Goal: Information Seeking & Learning: Learn about a topic

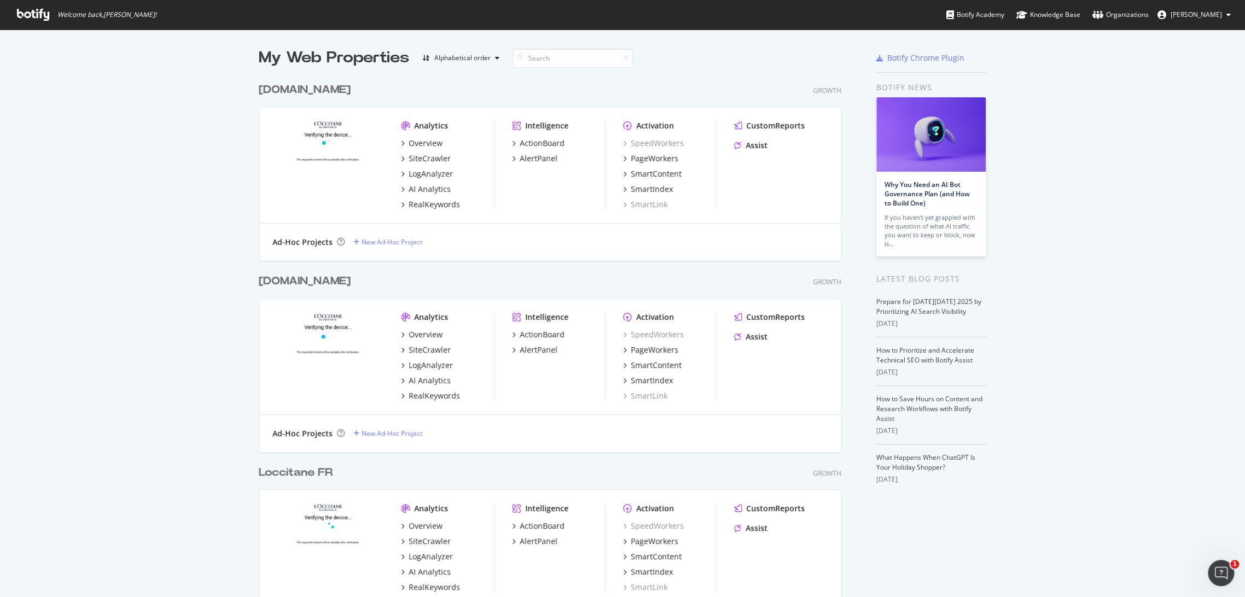
scroll to position [81, 0]
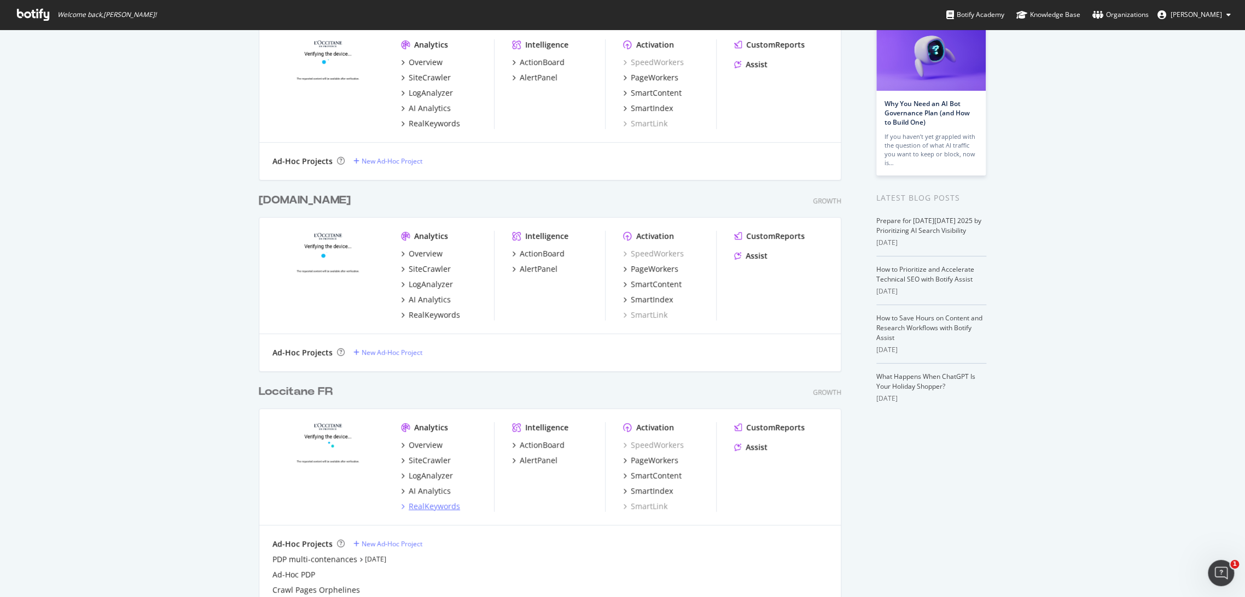
click at [433, 506] on div "RealKeywords" at bounding box center [434, 506] width 51 height 11
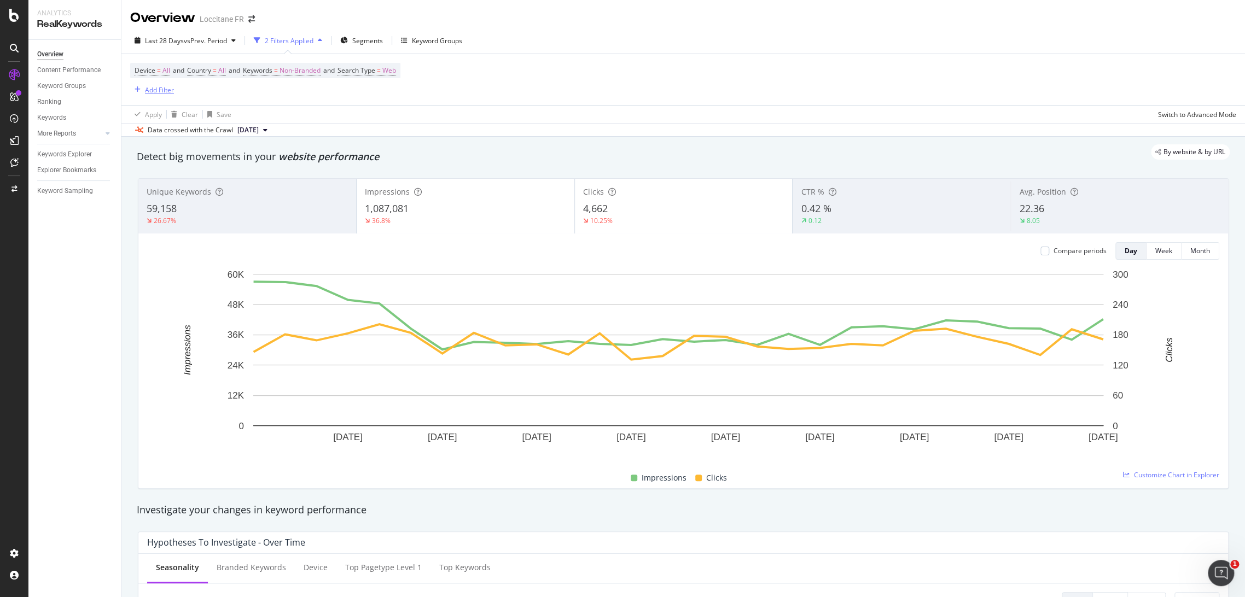
click at [155, 92] on div "Add Filter" at bounding box center [159, 89] width 29 height 9
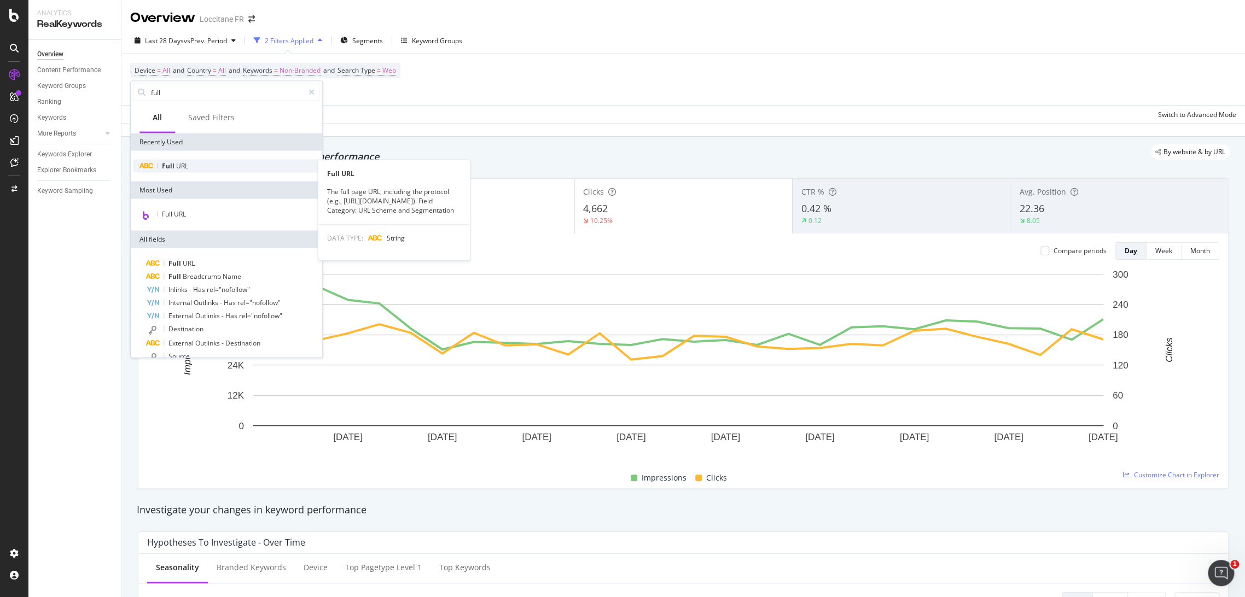
type input "full"
click at [197, 165] on div "Full URL" at bounding box center [226, 166] width 187 height 13
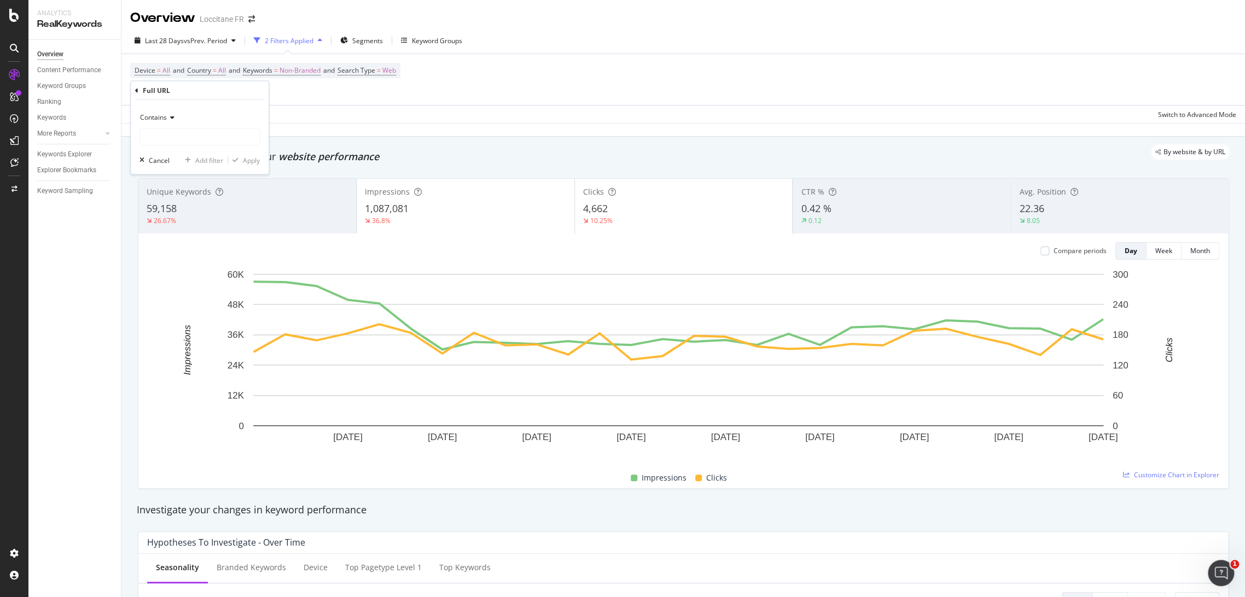
click at [171, 116] on icon at bounding box center [171, 117] width 8 height 7
click at [190, 257] on div "Matches regex" at bounding box center [200, 254] width 117 height 14
click at [197, 130] on input "text" at bounding box center [199, 138] width 119 height 18
paste input "[URL][DOMAIN_NAME]"
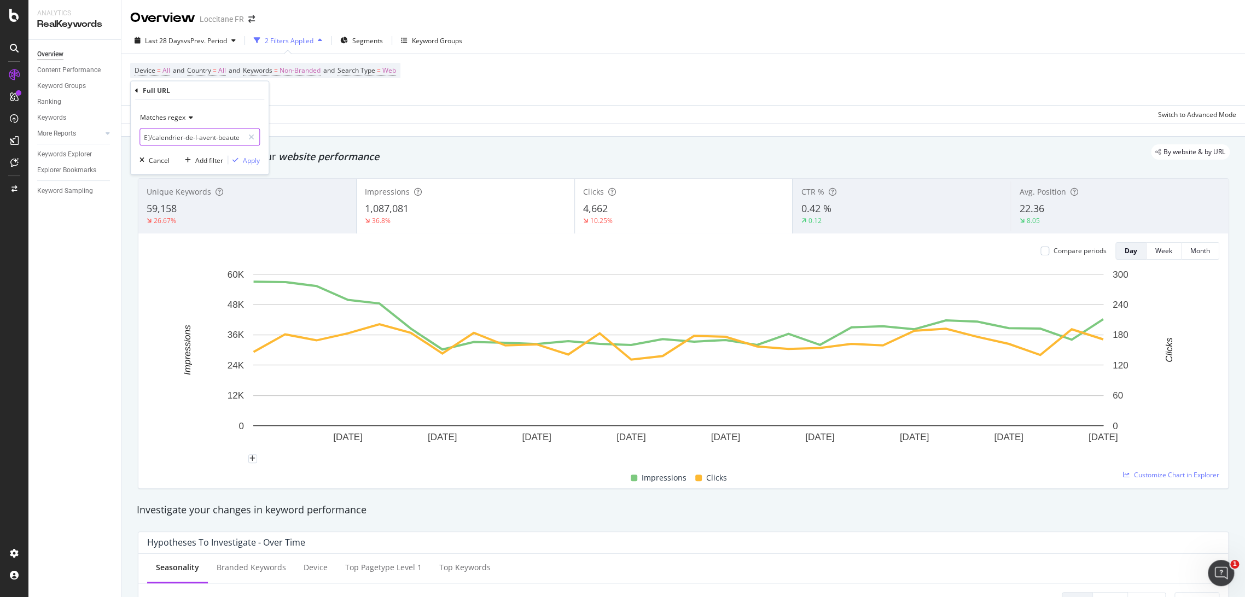
paste input "[URL][DOMAIN_NAME]"
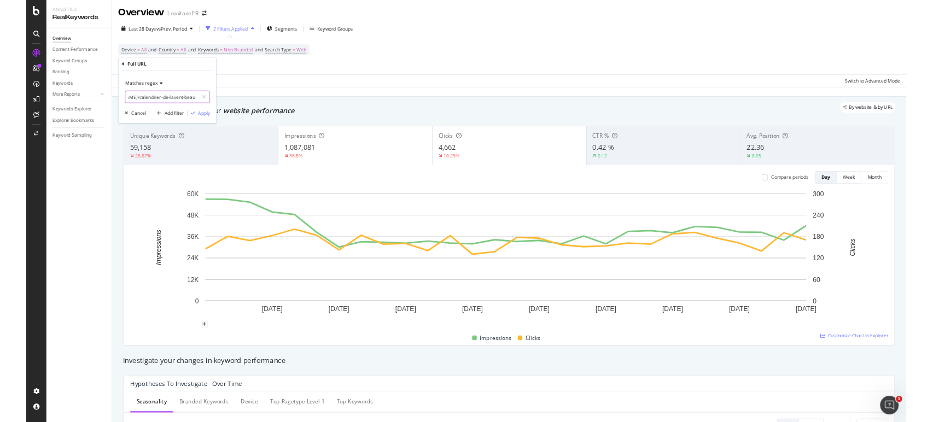
scroll to position [0, 228]
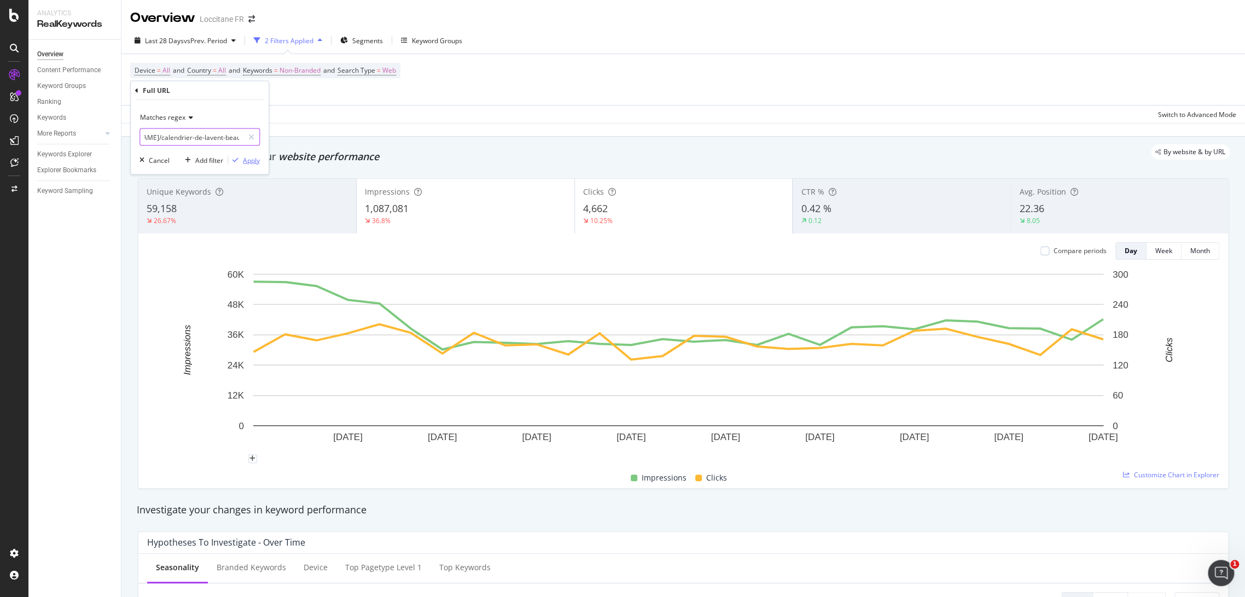
type input "https://[DOMAIN_NAME]/calendrier-de-l-avent-beaute|https://[DOMAIN_NAME]/calend…"
click at [257, 159] on div "Apply" at bounding box center [251, 159] width 17 height 9
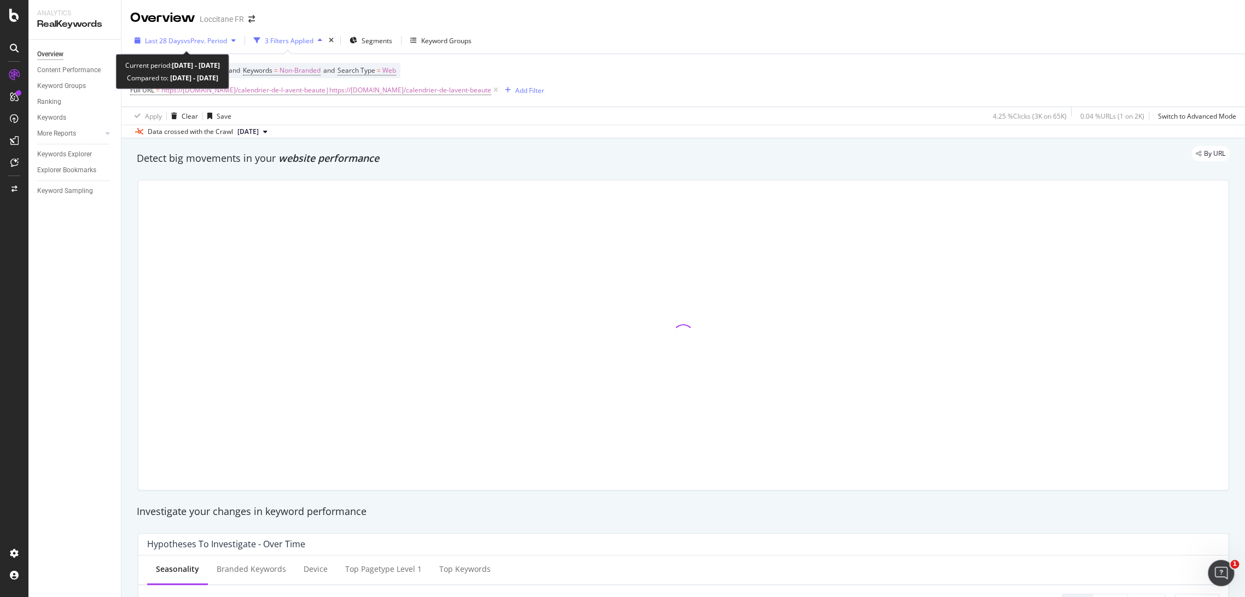
click at [176, 43] on span "Last 28 Days" at bounding box center [164, 40] width 39 height 9
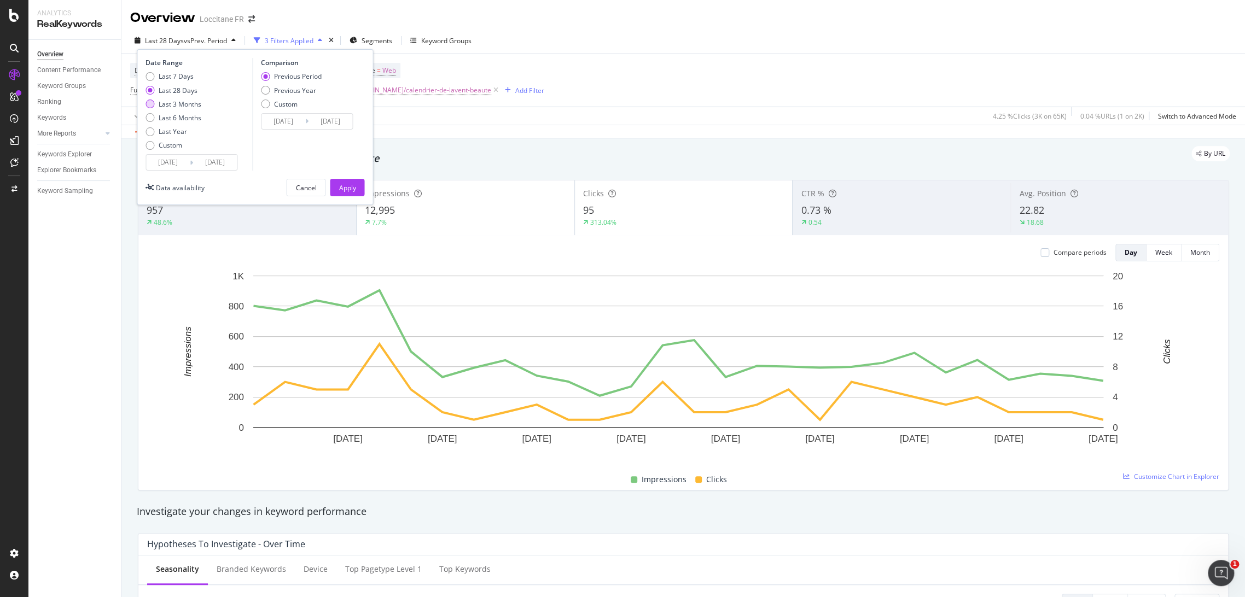
click at [184, 102] on div "Last 3 Months" at bounding box center [180, 104] width 43 height 9
type input "[DATE]"
click at [280, 91] on div "Previous Year" at bounding box center [295, 90] width 42 height 9
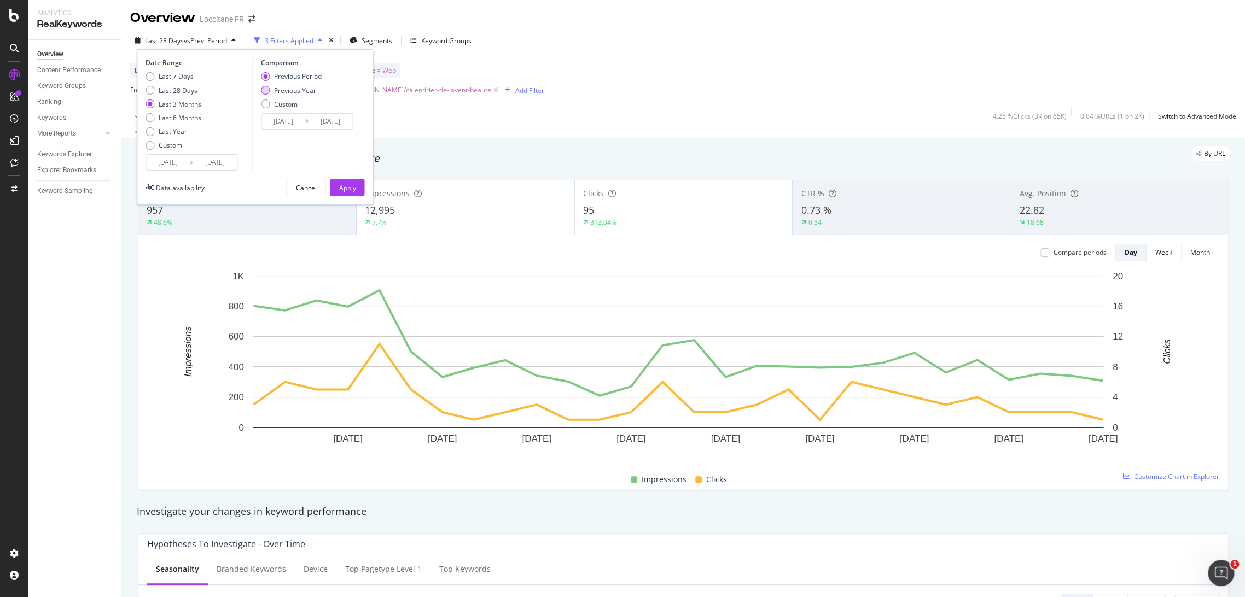
type input "[DATE]"
click at [356, 187] on button "Apply" at bounding box center [347, 188] width 34 height 18
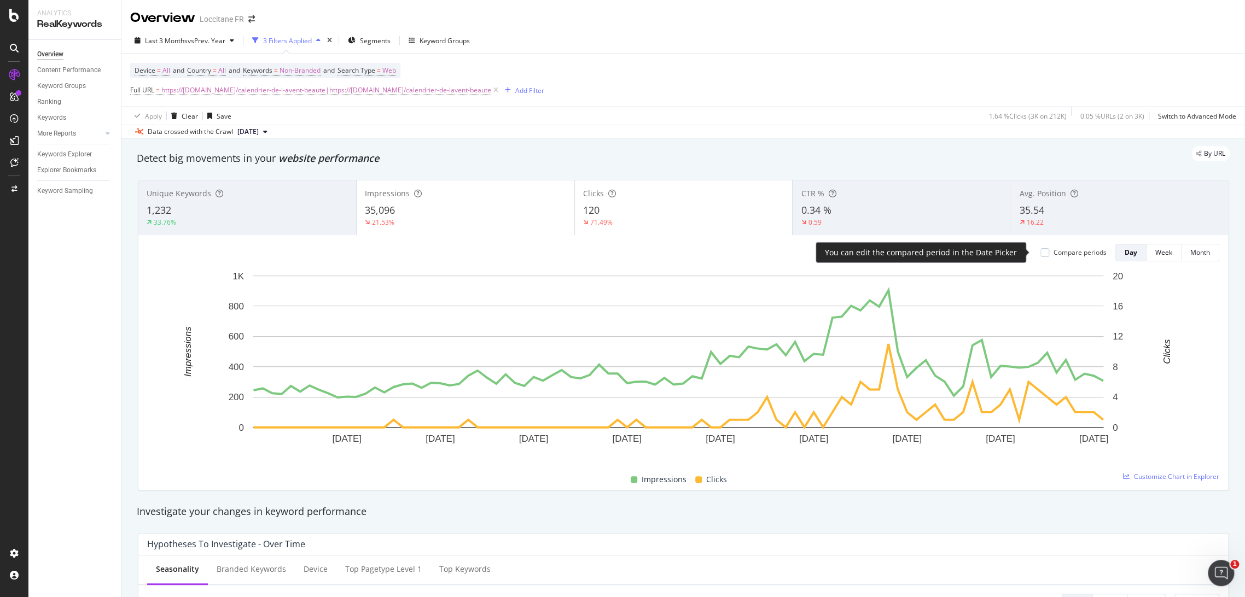
click at [1053, 253] on div "Compare periods" at bounding box center [1079, 252] width 53 height 9
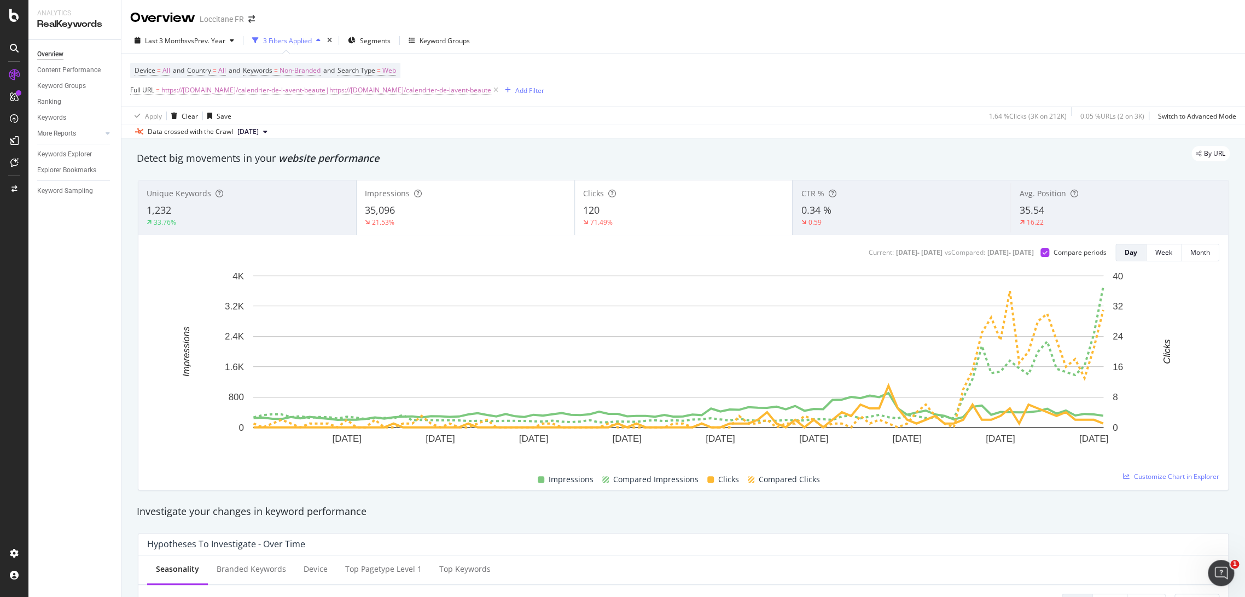
click at [508, 211] on div "35,096" at bounding box center [465, 210] width 201 height 14
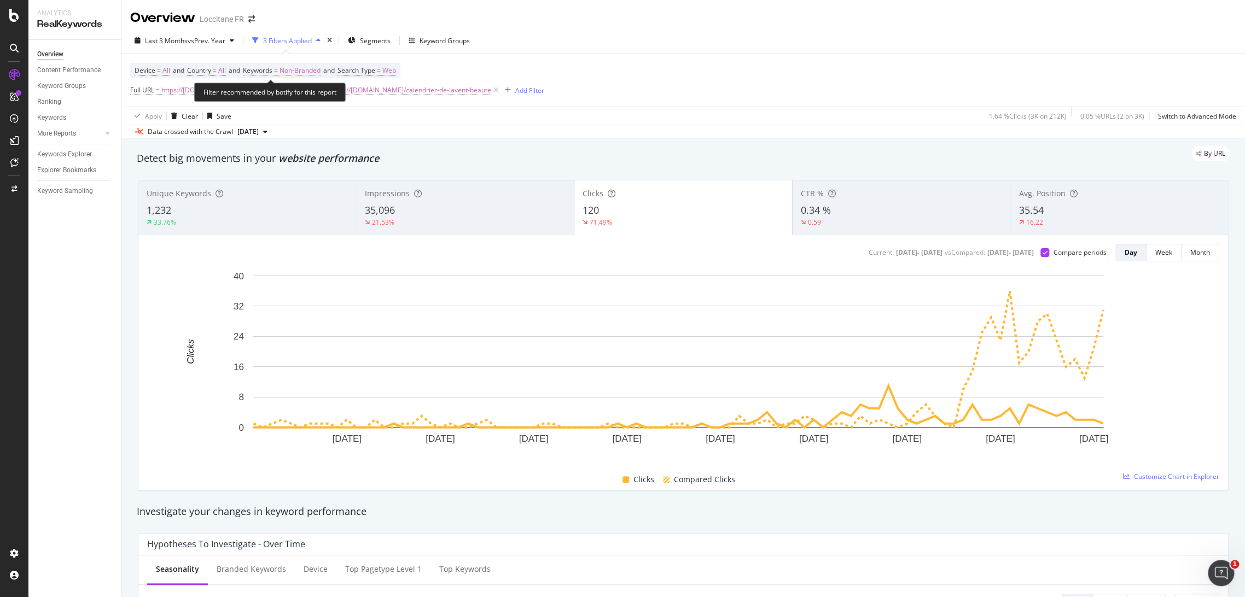
click at [267, 74] on span "Keywords" at bounding box center [258, 70] width 30 height 9
click at [280, 95] on span "Non-Branded" at bounding box center [281, 95] width 45 height 9
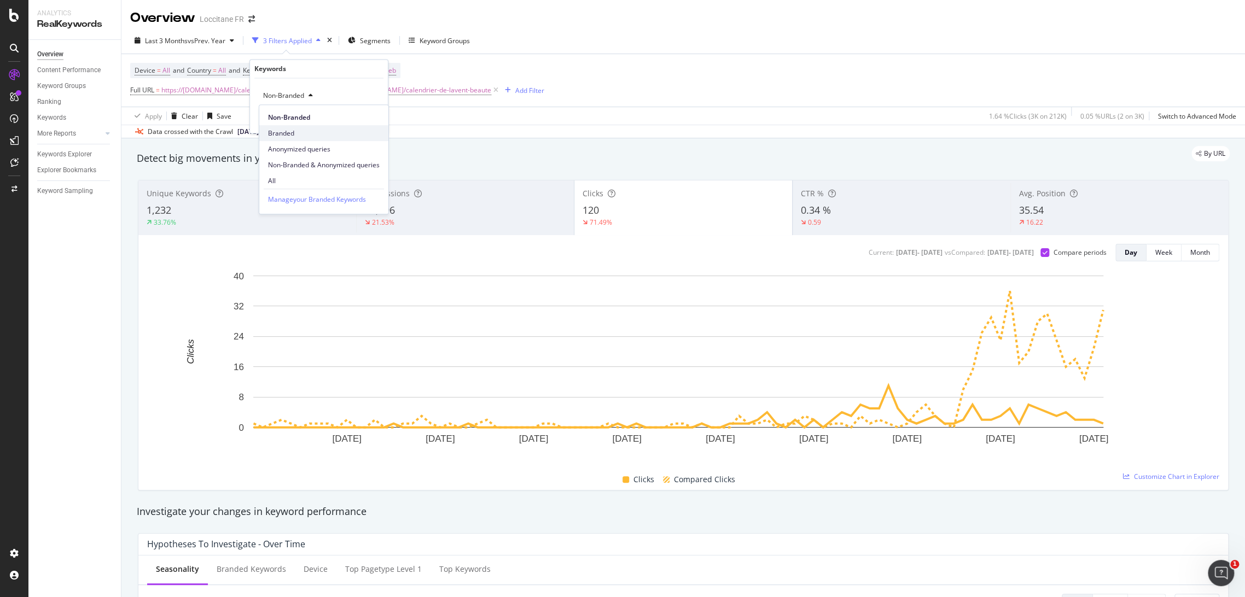
click at [296, 130] on span "Branded" at bounding box center [324, 134] width 112 height 10
click at [369, 125] on div "Branded Cancel Add filter Apply" at bounding box center [319, 106] width 138 height 55
click at [376, 115] on div "Apply" at bounding box center [370, 118] width 17 height 9
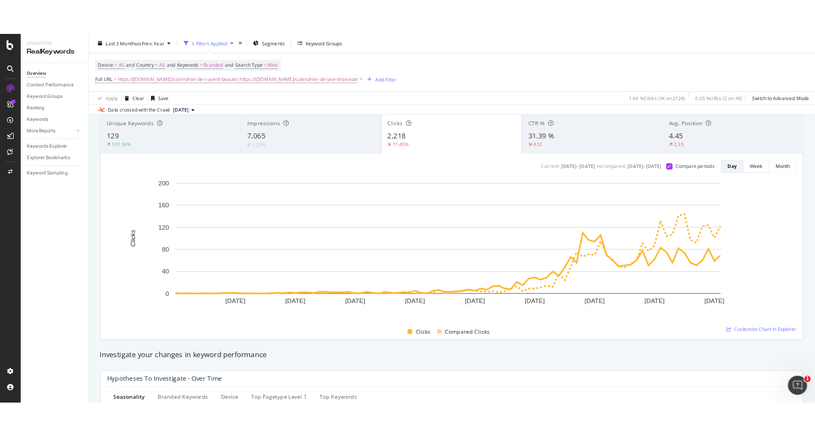
scroll to position [36, 0]
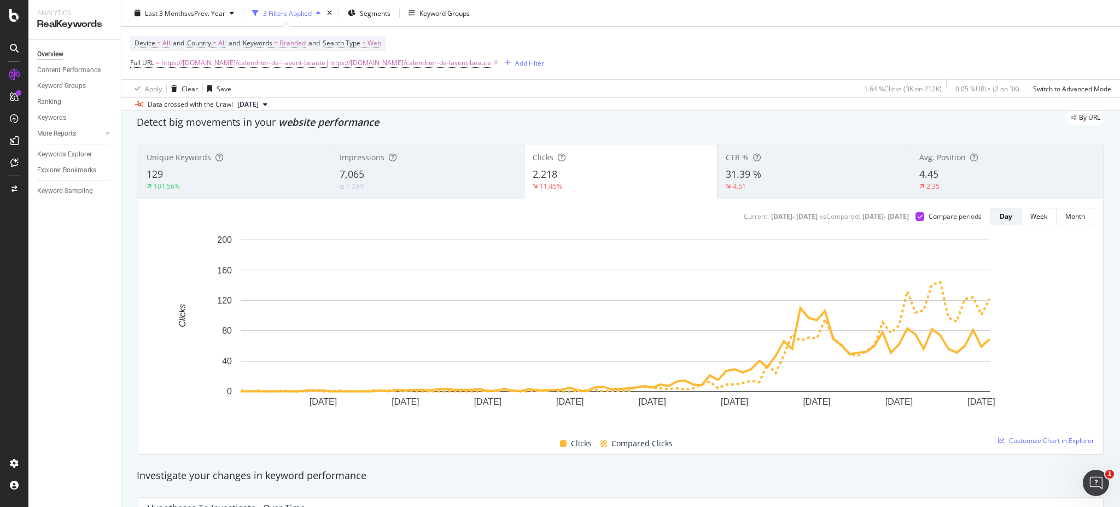
click at [805, 170] on div "31.39 %" at bounding box center [814, 174] width 176 height 14
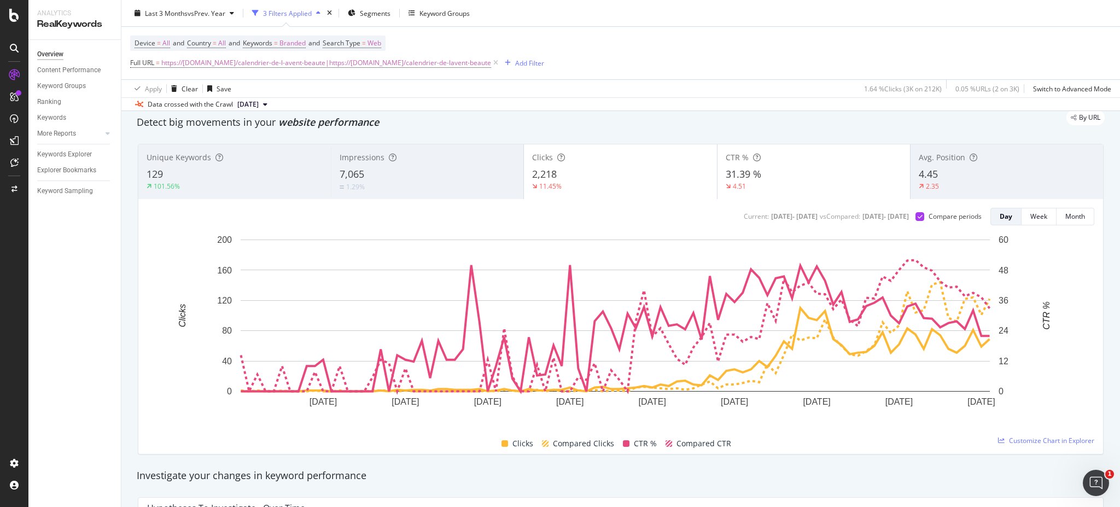
click at [663, 179] on div "2,218" at bounding box center [620, 174] width 176 height 14
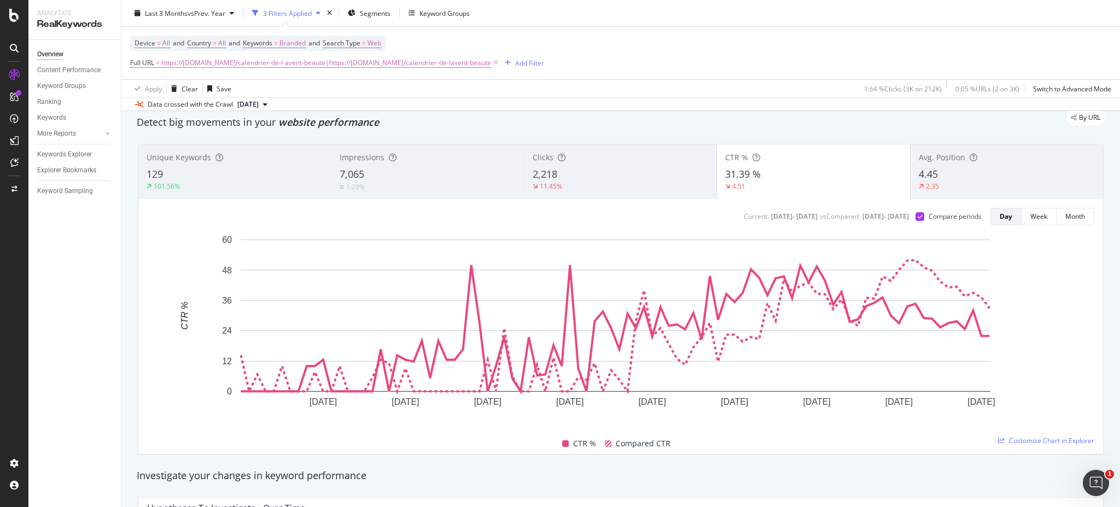
click at [963, 182] on div "2.35" at bounding box center [1007, 187] width 176 height 10
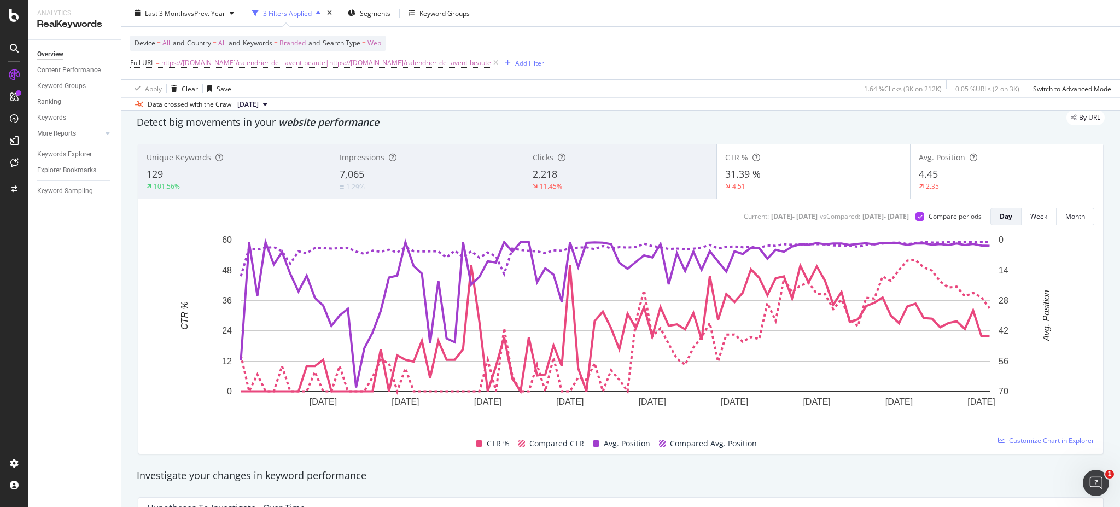
click at [817, 182] on div "4.51" at bounding box center [813, 187] width 176 height 10
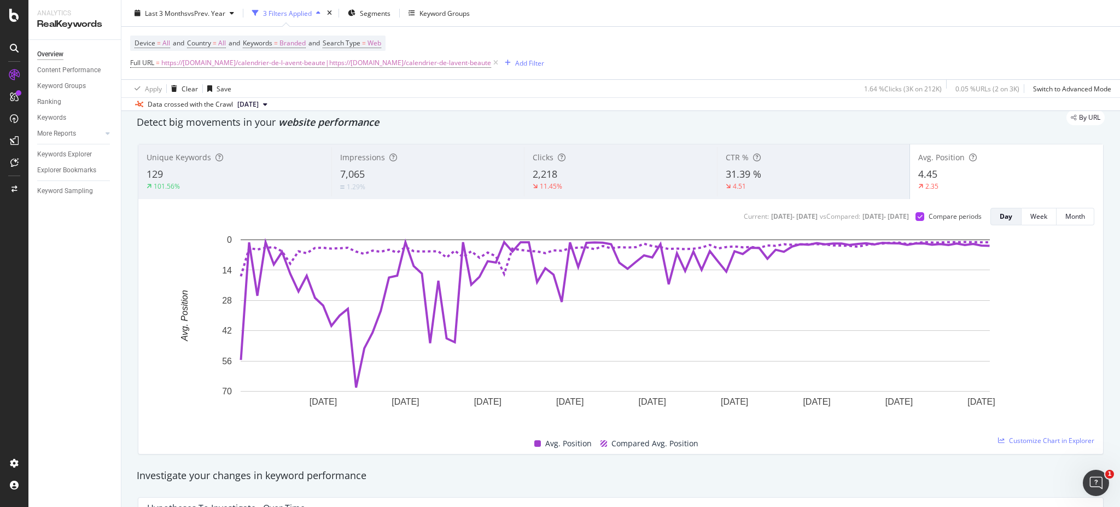
click at [449, 185] on div "1.29%" at bounding box center [428, 187] width 176 height 10
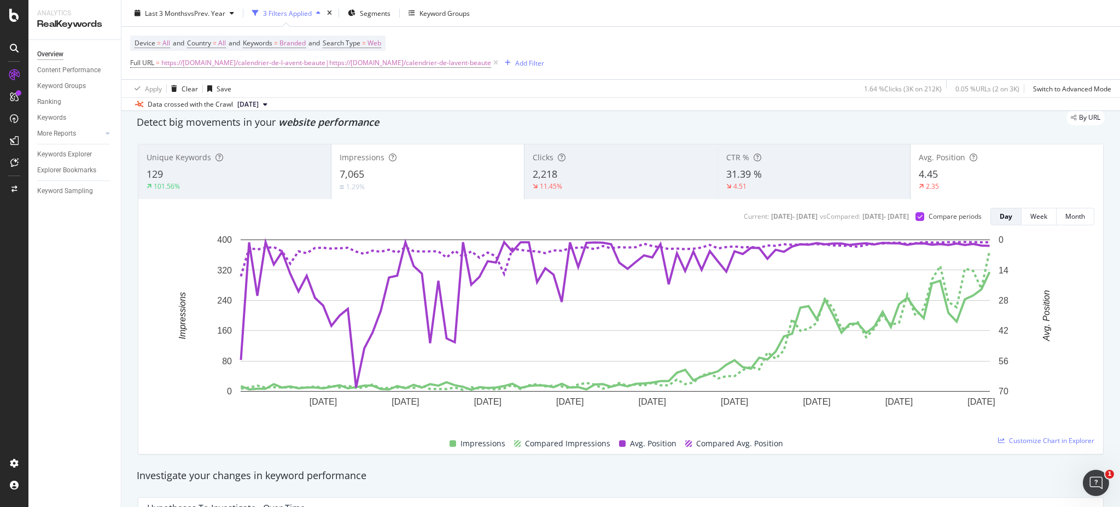
click at [953, 189] on div "2.35" at bounding box center [1007, 187] width 176 height 10
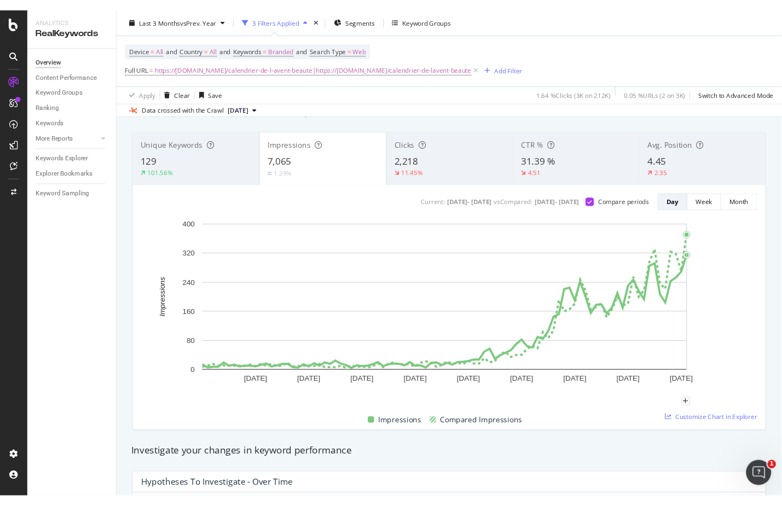
scroll to position [50, 0]
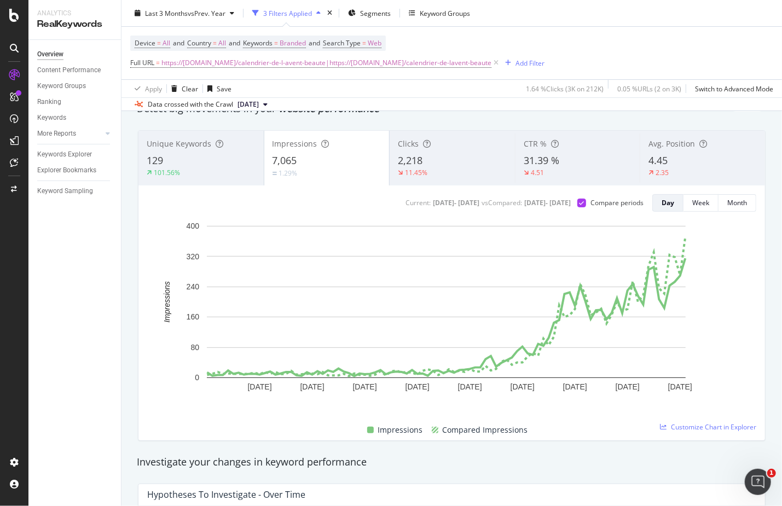
click at [440, 173] on div "11.45%" at bounding box center [452, 173] width 109 height 10
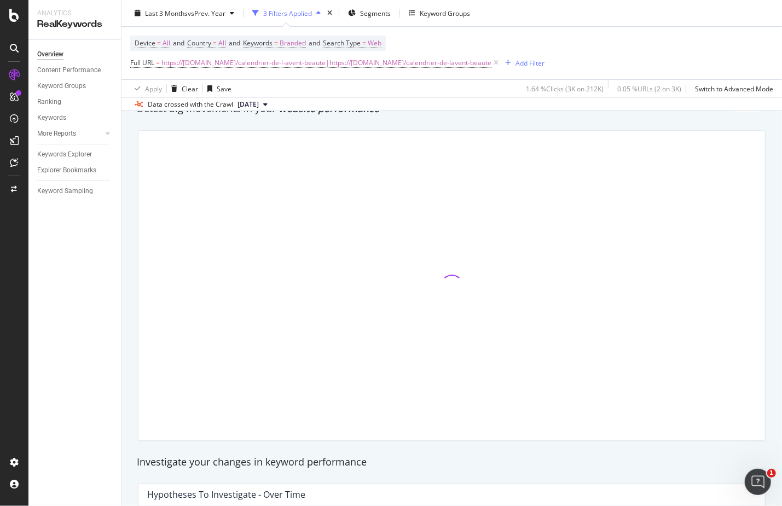
click at [343, 171] on div at bounding box center [451, 286] width 626 height 310
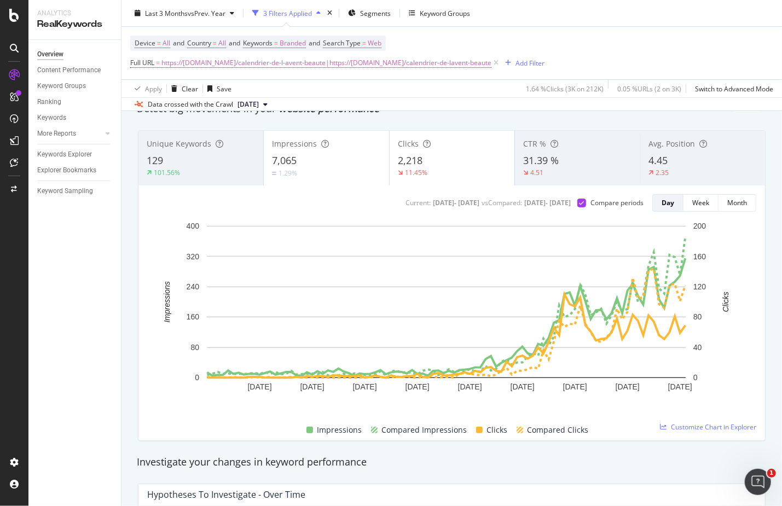
click at [343, 171] on div "1.29%" at bounding box center [326, 173] width 108 height 10
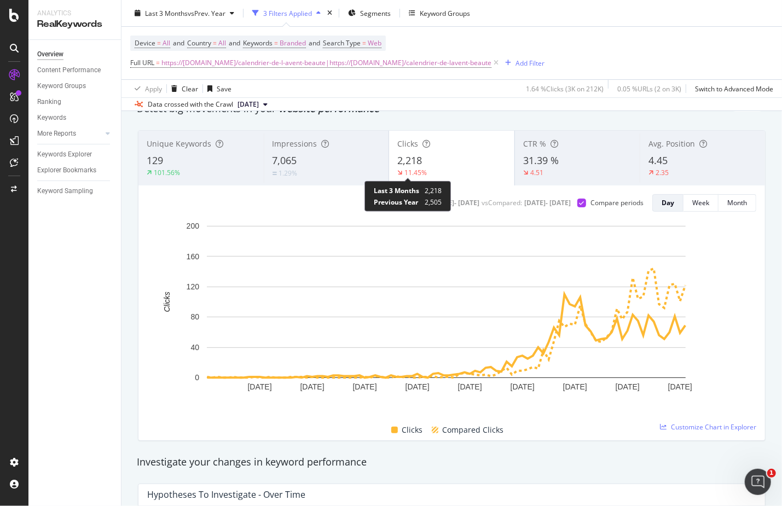
drag, startPoint x: 429, startPoint y: 166, endPoint x: 469, endPoint y: 166, distance: 39.9
click at [429, 166] on div "2,218" at bounding box center [451, 161] width 109 height 14
click at [673, 168] on div "2.35" at bounding box center [702, 173] width 108 height 10
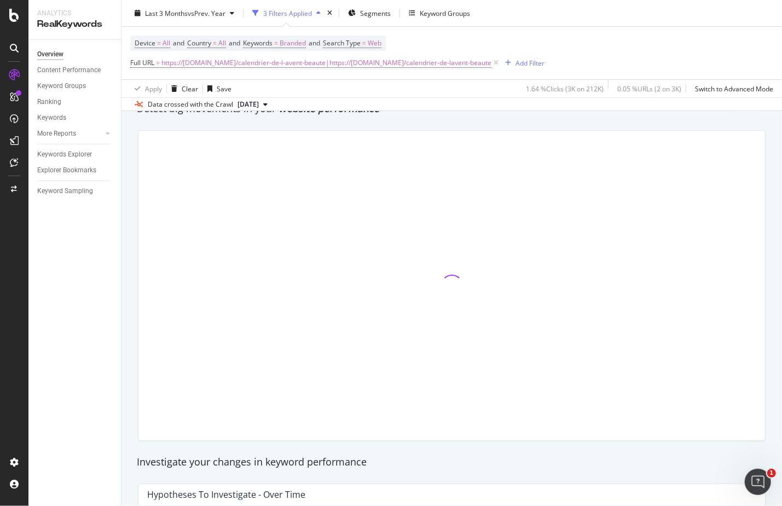
click at [422, 178] on div at bounding box center [451, 286] width 626 height 310
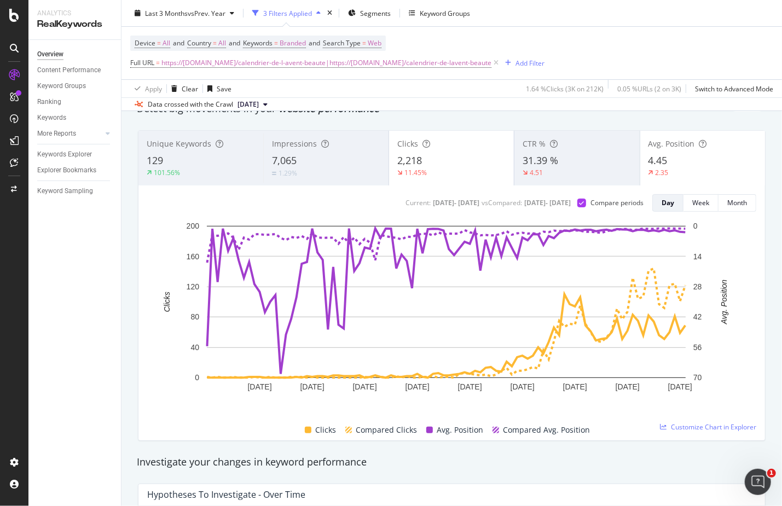
click at [449, 171] on div "11.45%" at bounding box center [451, 173] width 108 height 10
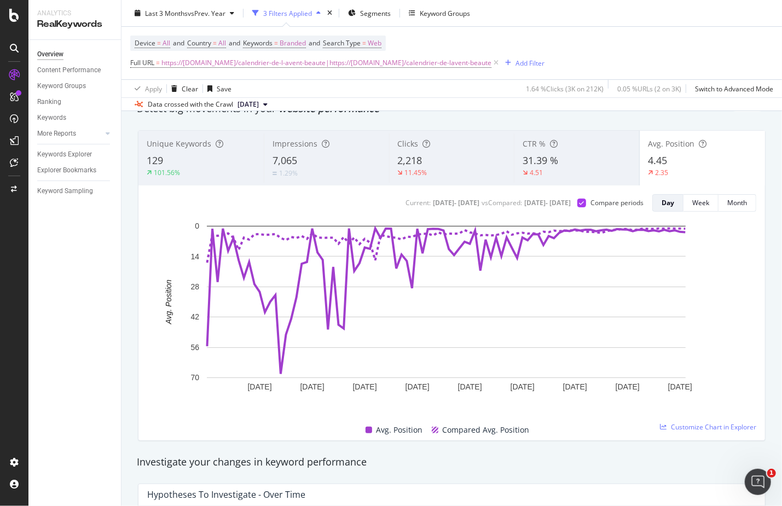
click at [137, 125] on div "Unique Keywords 129 101.56% Impressions 7,065 1.29% Clicks 2,218 11.45% CTR % 3…" at bounding box center [451, 285] width 641 height 328
drag, startPoint x: 448, startPoint y: 33, endPoint x: 414, endPoint y: 42, distance: 35.6
click at [369, 42] on div "Device = All and Country = All and Keywords = Branded and Search Type = Web Ful…" at bounding box center [337, 53] width 414 height 35
click at [564, 168] on div "4.51" at bounding box center [576, 173] width 108 height 10
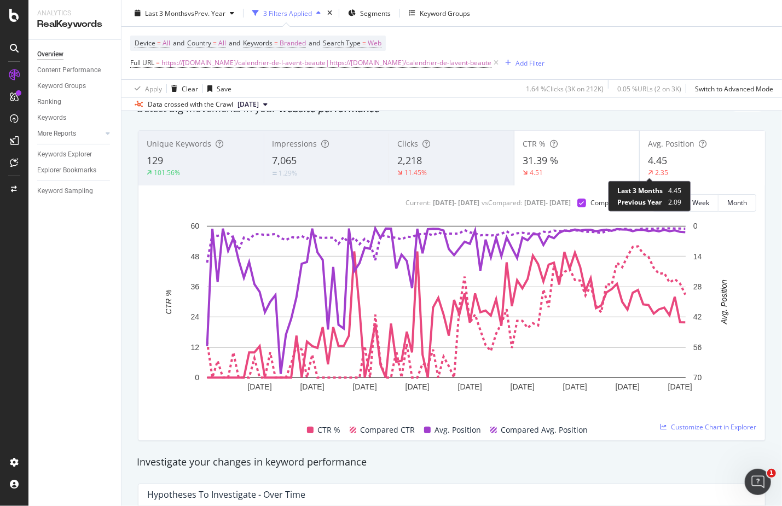
click at [663, 168] on div "2.35" at bounding box center [661, 173] width 27 height 10
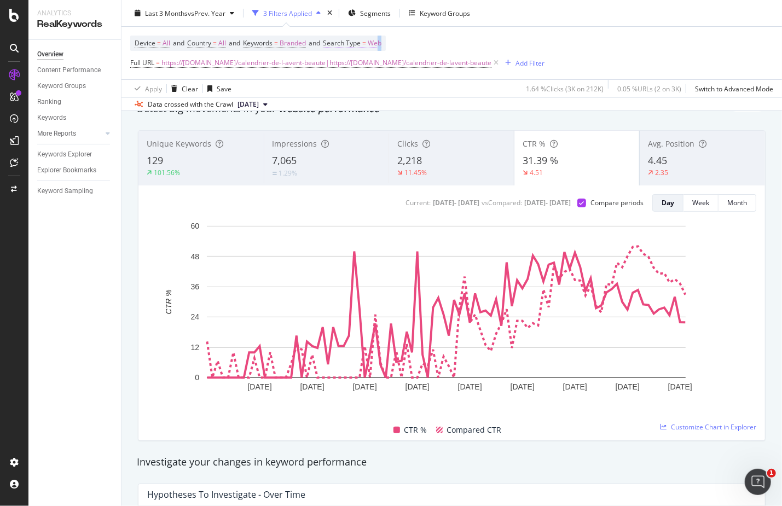
drag, startPoint x: 397, startPoint y: 39, endPoint x: 380, endPoint y: 38, distance: 17.5
click at [380, 38] on div "Device = All and Country = All and Keywords = Branded and Search Type = Web Ful…" at bounding box center [337, 53] width 414 height 35
click at [290, 39] on span "Branded" at bounding box center [293, 43] width 26 height 15
click at [287, 69] on span "Branded" at bounding box center [274, 67] width 31 height 9
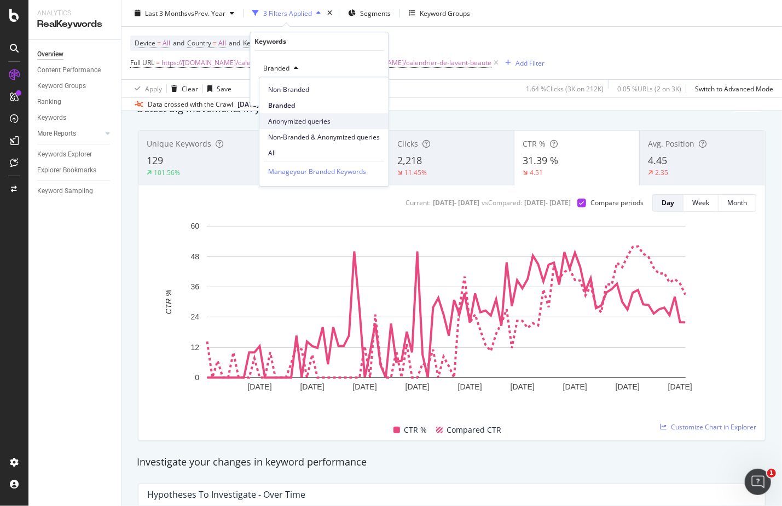
click at [310, 115] on div "Anonymized queries" at bounding box center [323, 121] width 129 height 16
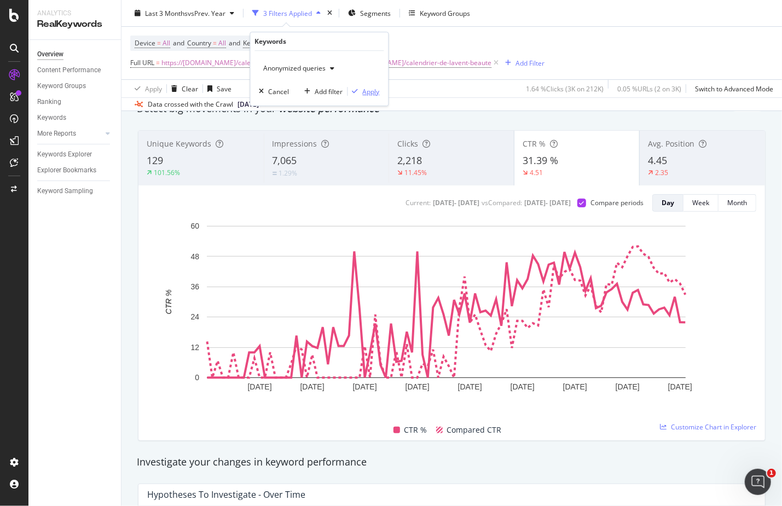
click at [363, 89] on div "Apply" at bounding box center [371, 91] width 17 height 9
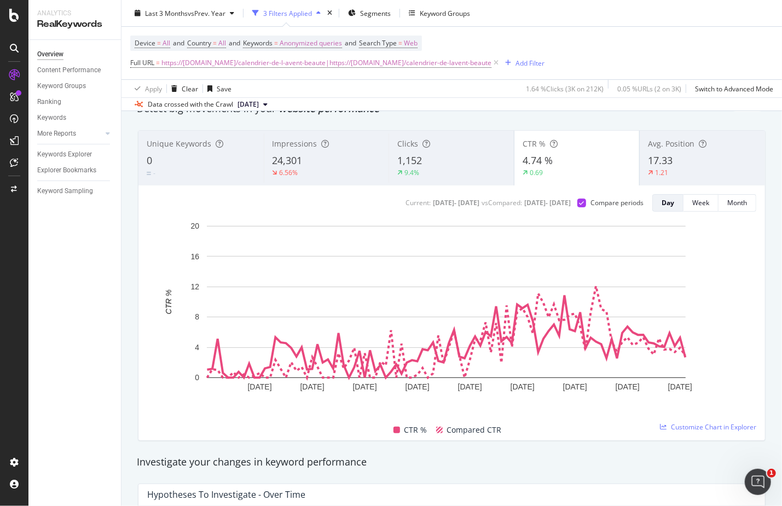
click at [422, 154] on div "1,152" at bounding box center [451, 161] width 108 height 14
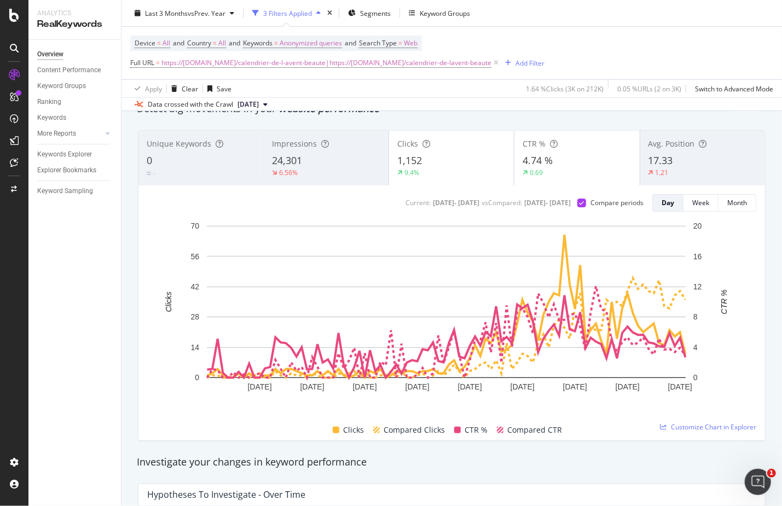
click at [558, 168] on div "0.69" at bounding box center [576, 173] width 108 height 10
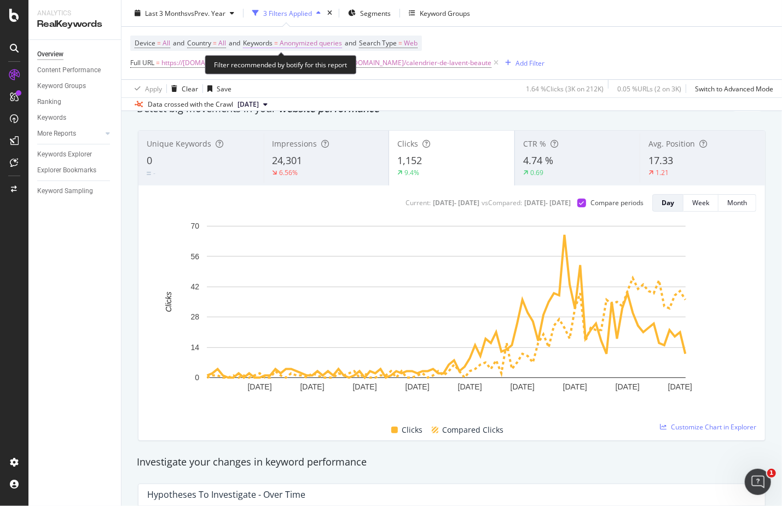
click at [305, 42] on span "Anonymized queries" at bounding box center [311, 43] width 62 height 15
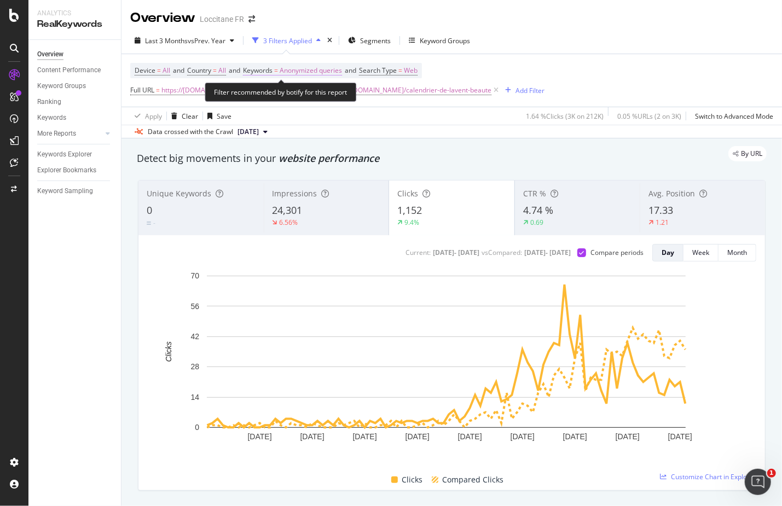
click at [272, 72] on span "Keywords" at bounding box center [258, 70] width 30 height 9
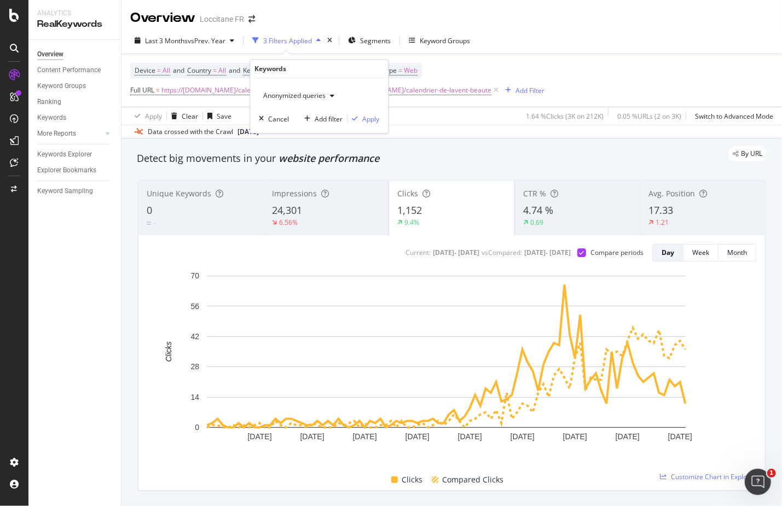
click at [284, 100] on div "Anonymized queries" at bounding box center [299, 96] width 80 height 16
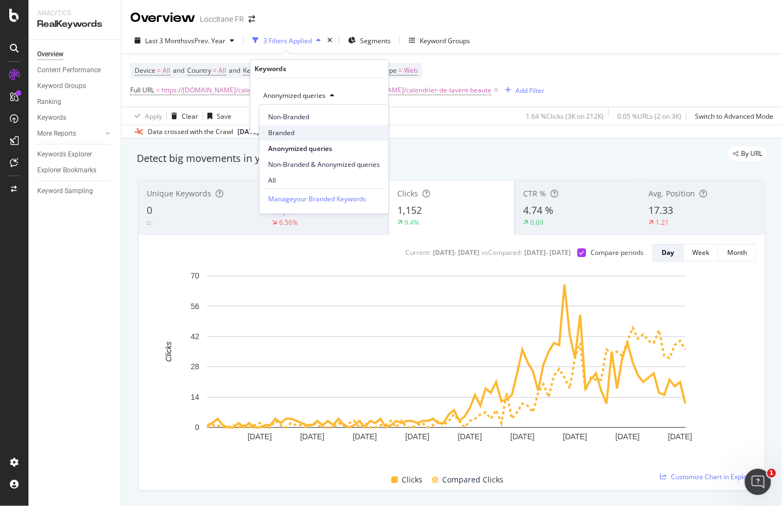
click at [289, 133] on span "Branded" at bounding box center [324, 133] width 112 height 10
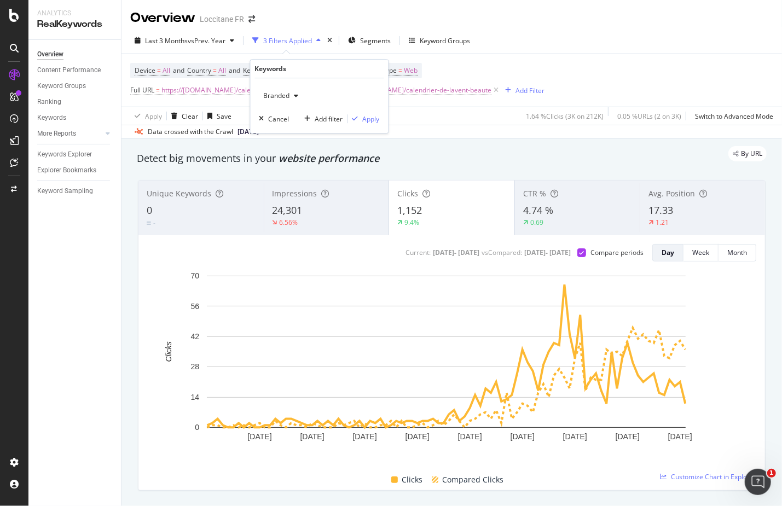
click at [365, 132] on div "Branded Cancel Add filter Apply" at bounding box center [320, 105] width 138 height 55
click at [369, 125] on div "Branded Cancel Add filter Apply" at bounding box center [320, 105] width 138 height 55
click at [369, 123] on div "Apply" at bounding box center [371, 118] width 17 height 9
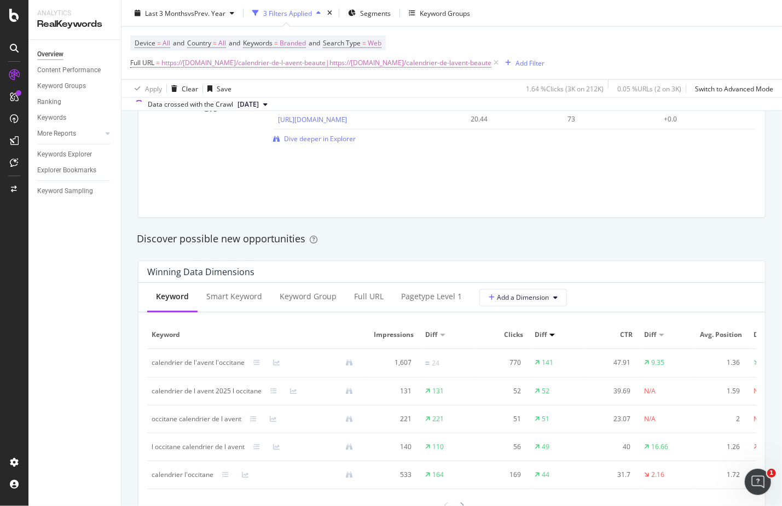
scroll to position [875, 0]
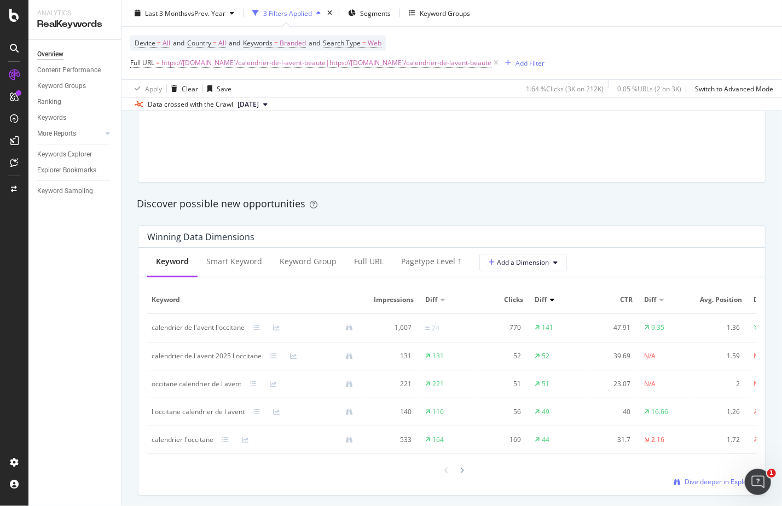
click at [443, 298] on div at bounding box center [442, 299] width 5 height 3
click at [443, 300] on div "Diff" at bounding box center [448, 300] width 46 height 10
click at [443, 299] on div at bounding box center [442, 300] width 5 height 3
click at [290, 57] on span "https://[DOMAIN_NAME]/calendrier-de-l-avent-beaute|https://[DOMAIN_NAME]/calend…" at bounding box center [326, 62] width 330 height 15
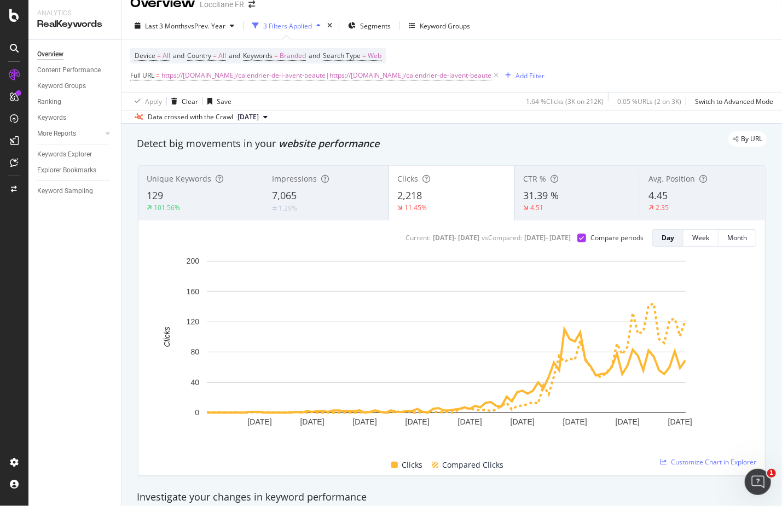
scroll to position [0, 0]
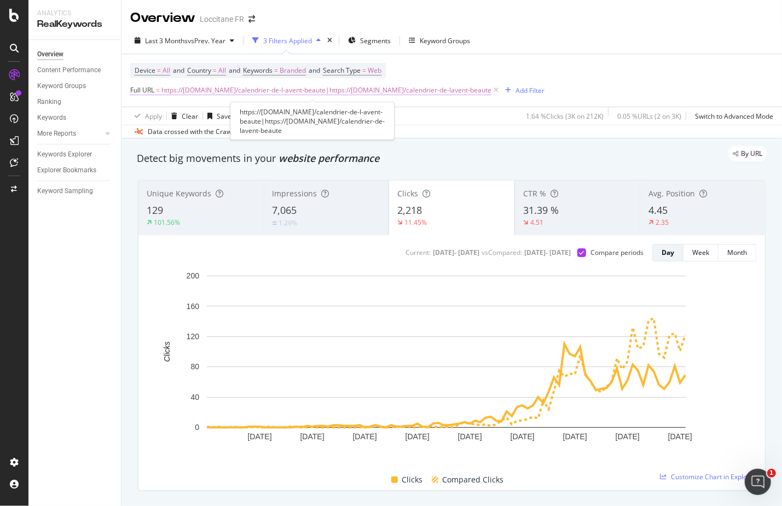
click at [317, 96] on span "https://[DOMAIN_NAME]/calendrier-de-l-avent-beaute|https://[DOMAIN_NAME]/calend…" at bounding box center [326, 90] width 330 height 15
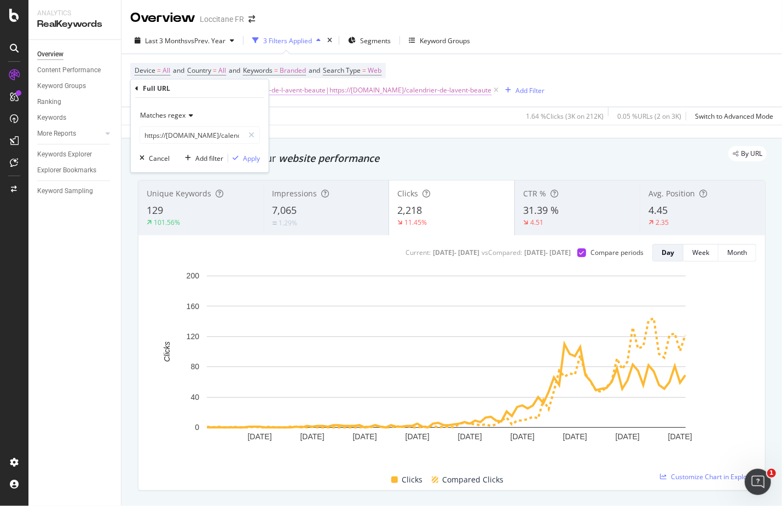
click at [344, 96] on span "https://[DOMAIN_NAME]/calendrier-de-l-avent-beaute|https://[DOMAIN_NAME]/calend…" at bounding box center [326, 90] width 330 height 15
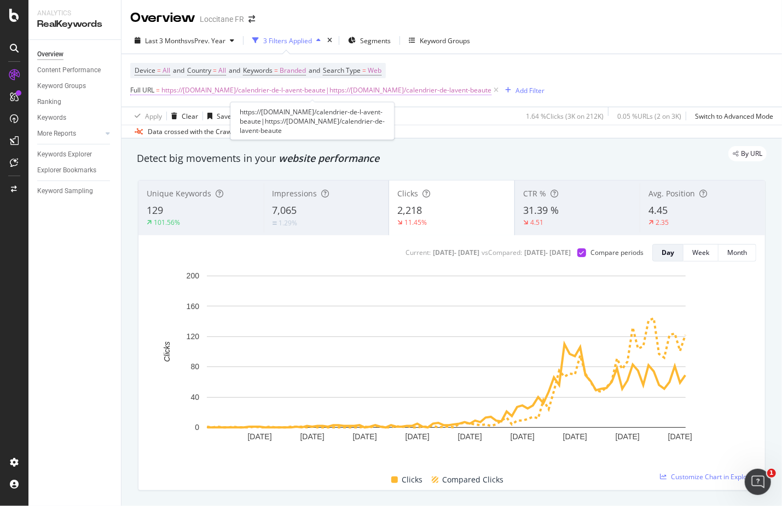
click at [344, 89] on span "https://[DOMAIN_NAME]/calendrier-de-l-avent-beaute|https://[DOMAIN_NAME]/calend…" at bounding box center [326, 90] width 330 height 15
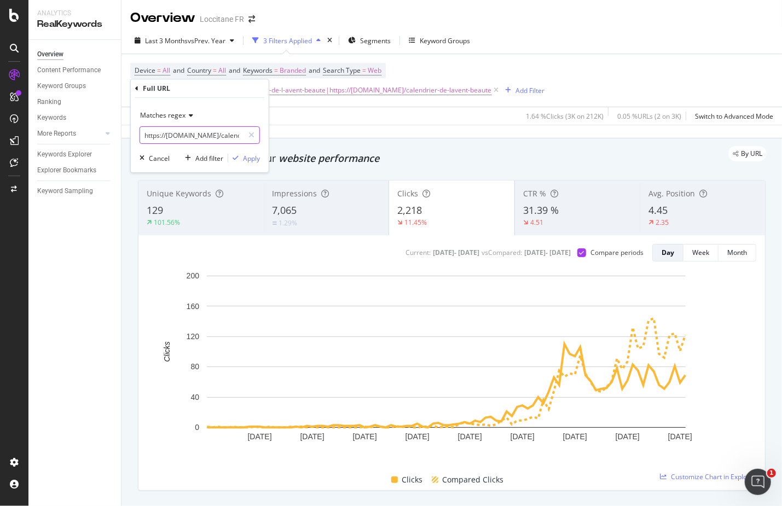
click at [215, 135] on input "https://[DOMAIN_NAME]/calendrier-de-l-avent-beaute|https://[DOMAIN_NAME]/calend…" at bounding box center [191, 135] width 103 height 18
paste input "[URL][DOMAIN_NAME]"
type input "https://[DOMAIN_NAME]/calendrier-de-l-avent-beaute|https://[DOMAIN_NAME]/calend…"
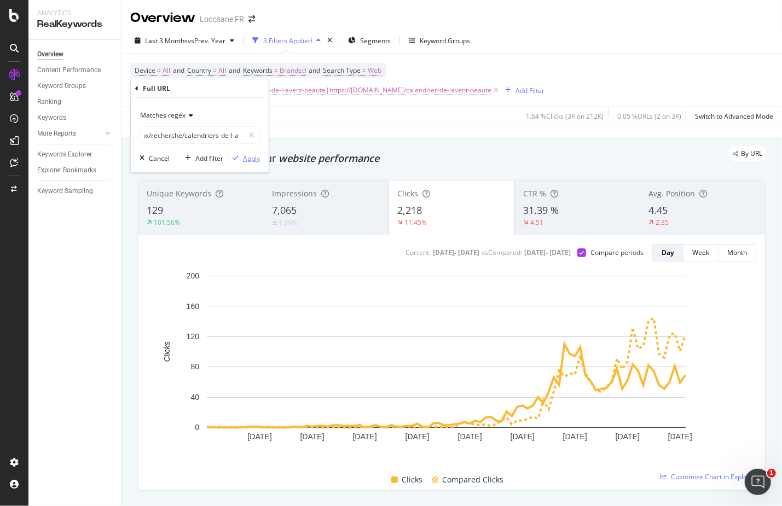
click at [250, 155] on div "Apply" at bounding box center [251, 158] width 17 height 9
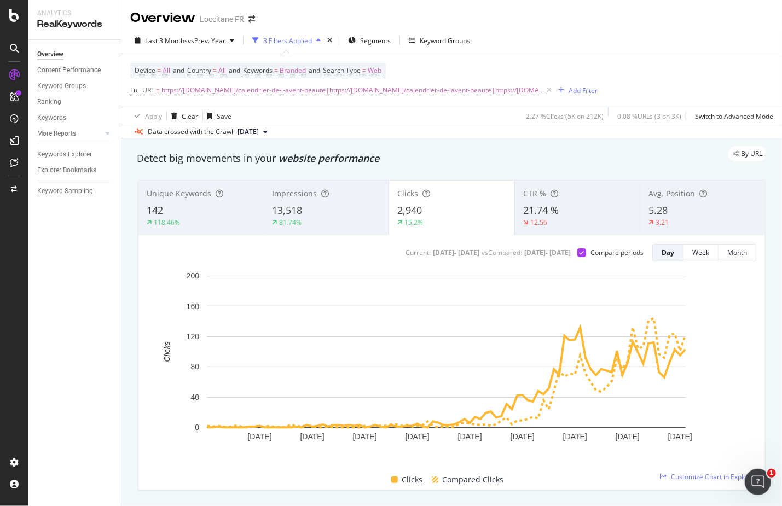
click at [653, 153] on div "By URL" at bounding box center [446, 153] width 641 height 15
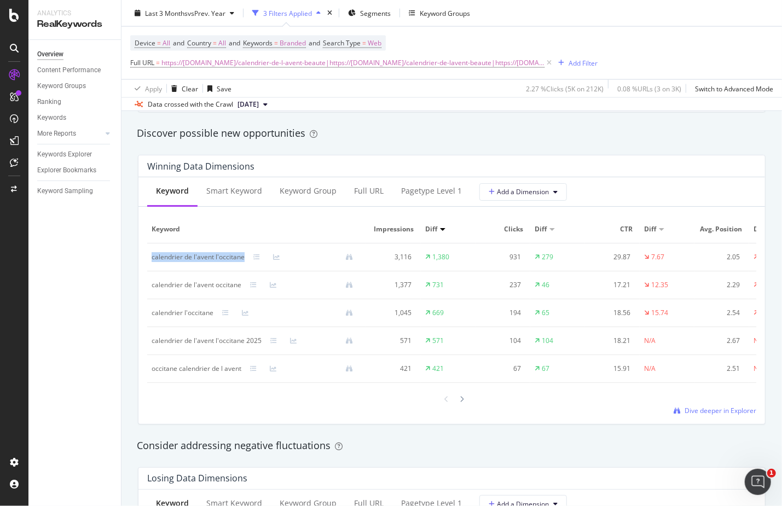
drag, startPoint x: 242, startPoint y: 258, endPoint x: 150, endPoint y: 263, distance: 91.5
click at [150, 263] on td "calendrier de l'avent l'occitane" at bounding box center [256, 257] width 219 height 28
copy div "calendrier de l'avent l'occitane"
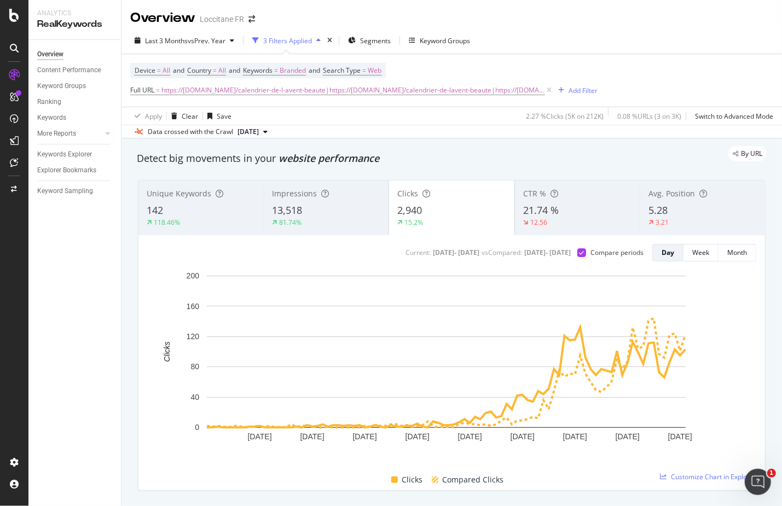
click at [583, 155] on div "By URL" at bounding box center [446, 153] width 641 height 15
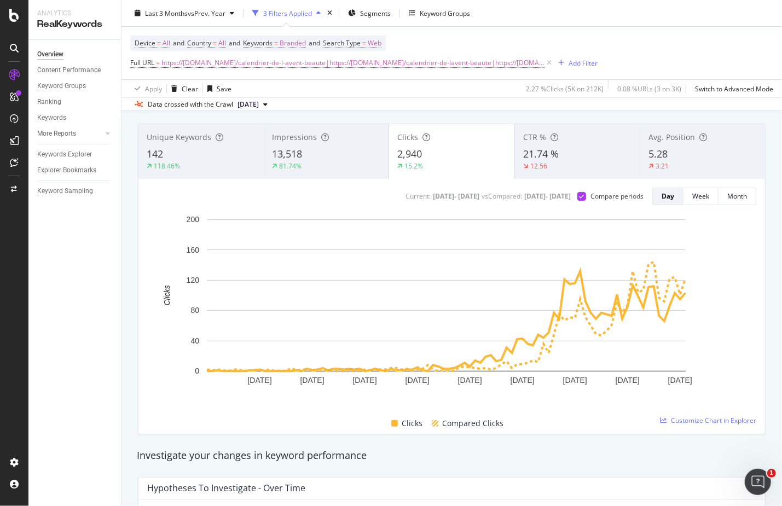
scroll to position [47, 0]
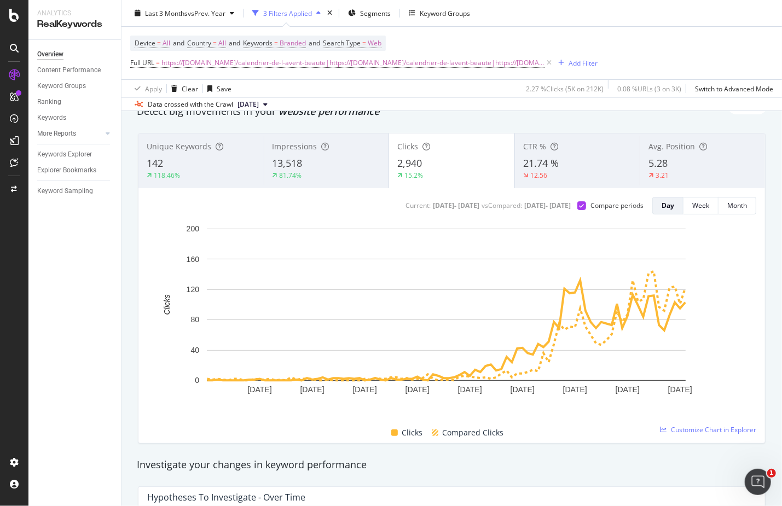
click at [333, 171] on div "81.74%" at bounding box center [326, 176] width 108 height 10
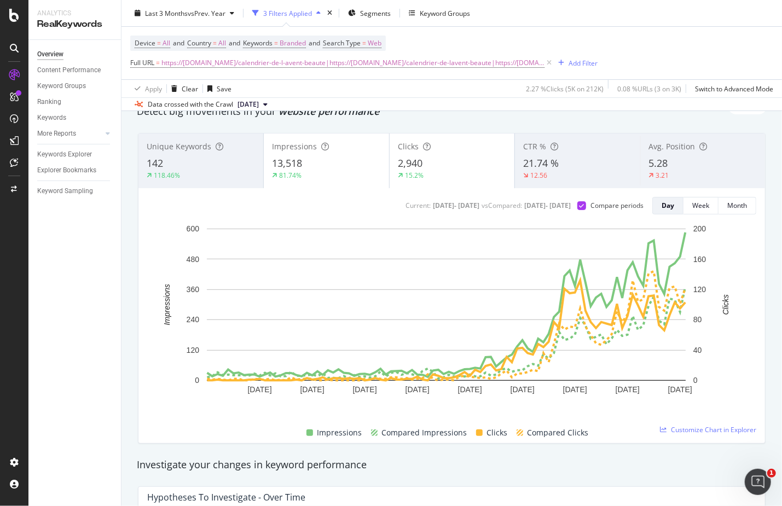
click at [453, 173] on div "15.2%" at bounding box center [452, 176] width 108 height 10
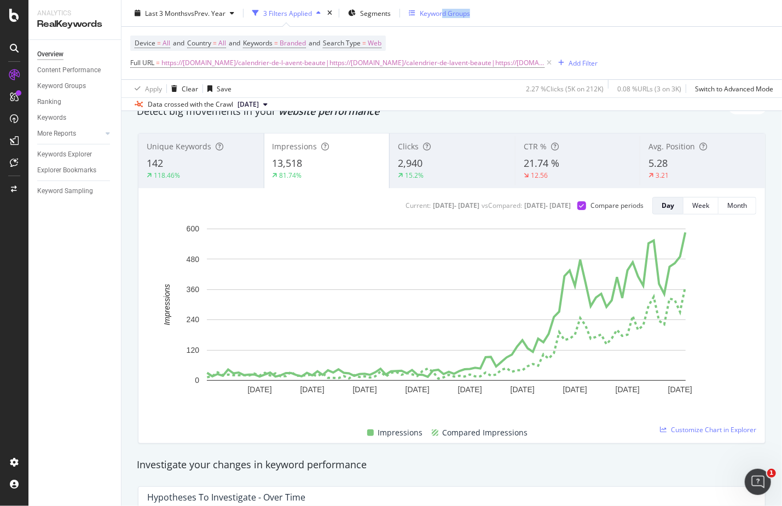
drag, startPoint x: 505, startPoint y: 11, endPoint x: 444, endPoint y: 11, distance: 61.3
click at [444, 11] on div "Last 3 Months vs Prev. Year 3 Filters Applied Segments Keyword Groups" at bounding box center [451, 15] width 660 height 22
click at [639, 166] on div "Avg. Position 5.28 3.21" at bounding box center [701, 160] width 125 height 49
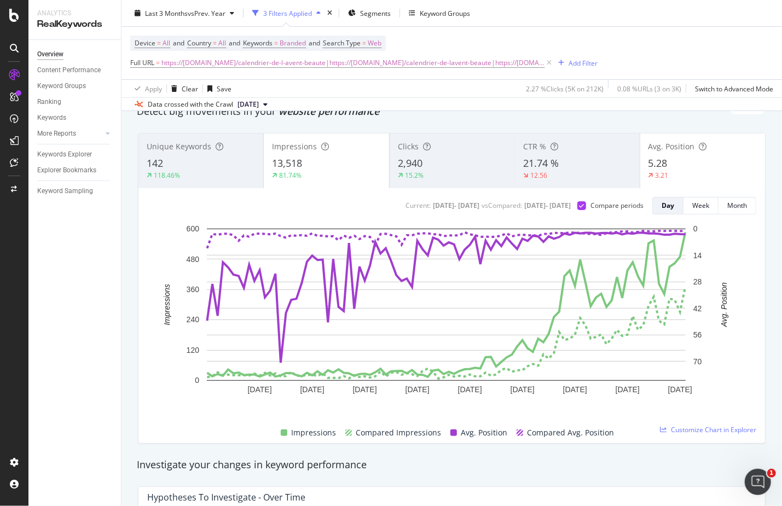
click at [340, 165] on div "13,518" at bounding box center [326, 163] width 108 height 14
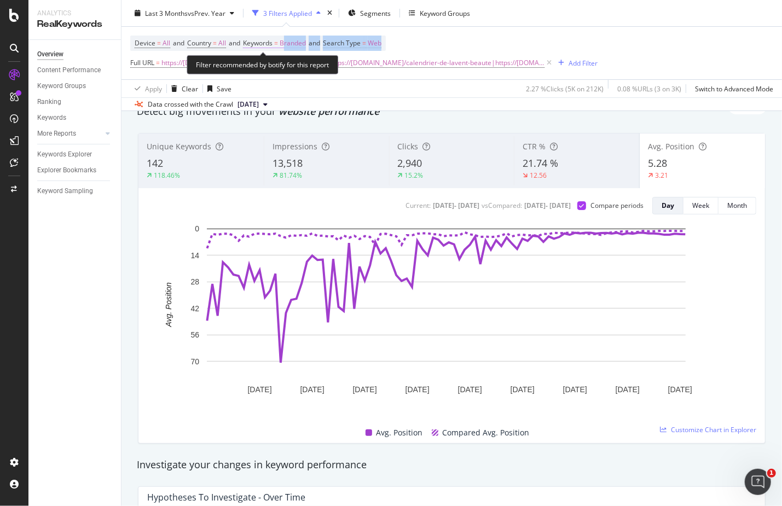
drag, startPoint x: 436, startPoint y: 34, endPoint x: 293, endPoint y: 40, distance: 144.0
click at [292, 42] on div "Device = All and Country = All and Keywords = Branded and Search Type = Web Ful…" at bounding box center [451, 53] width 643 height 53
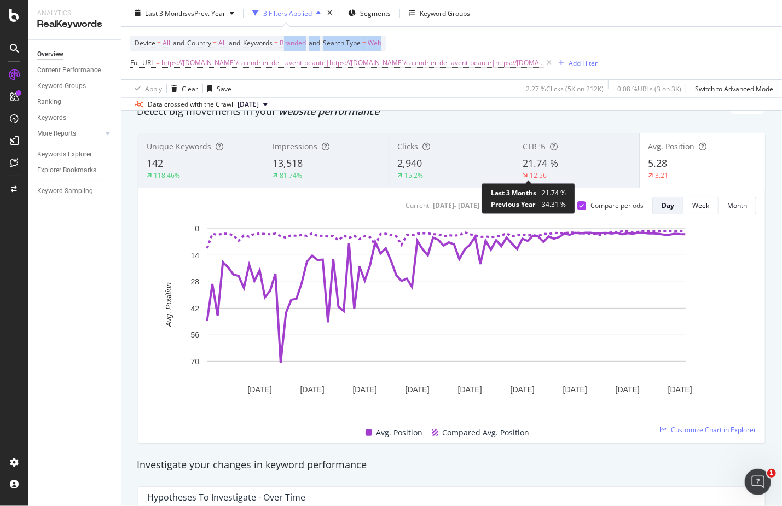
click at [538, 171] on div "12.56" at bounding box center [537, 175] width 17 height 9
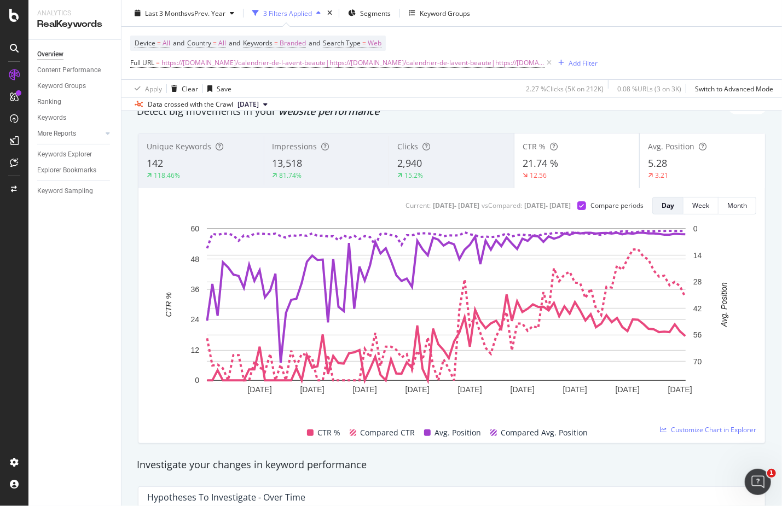
click at [710, 166] on div "5.28" at bounding box center [702, 163] width 109 height 14
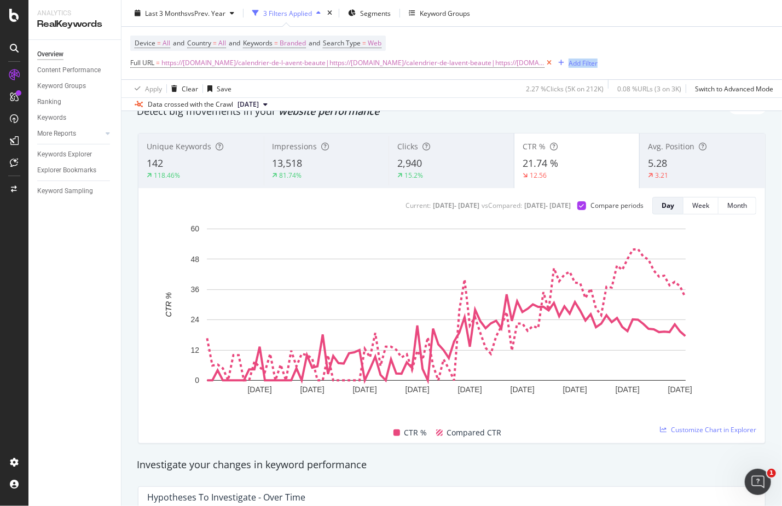
drag, startPoint x: 615, startPoint y: 52, endPoint x: 545, endPoint y: 59, distance: 70.9
click at [543, 59] on div "Device = All and Country = All and Keywords = Branded and Search Type = Web Ful…" at bounding box center [451, 53] width 643 height 53
click at [287, 44] on span "Branded" at bounding box center [293, 43] width 26 height 15
click at [277, 70] on span "Branded" at bounding box center [274, 67] width 31 height 9
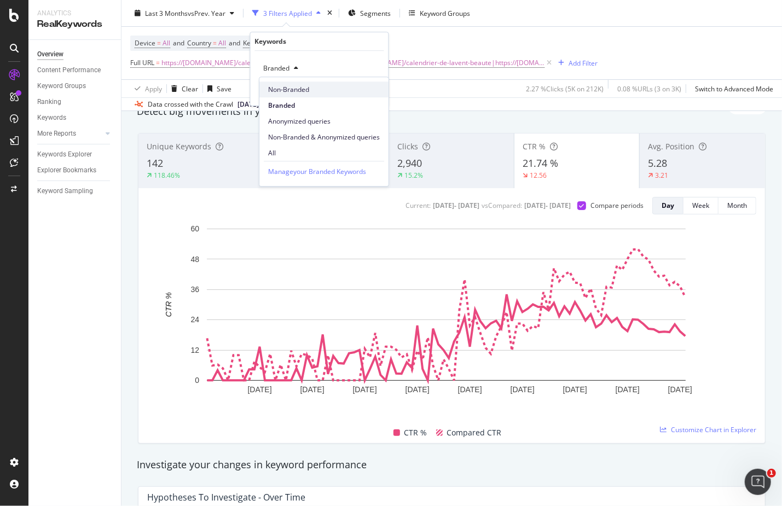
click at [297, 90] on span "Non-Branded" at bounding box center [324, 90] width 112 height 10
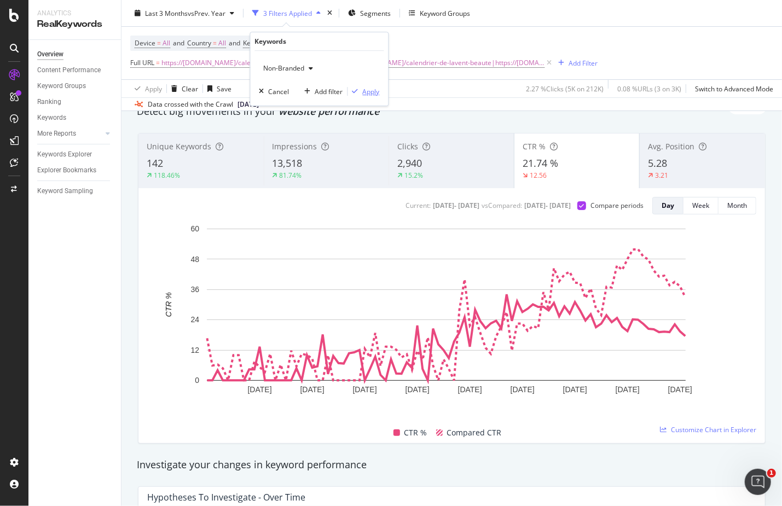
click at [367, 87] on div "Apply" at bounding box center [371, 91] width 17 height 9
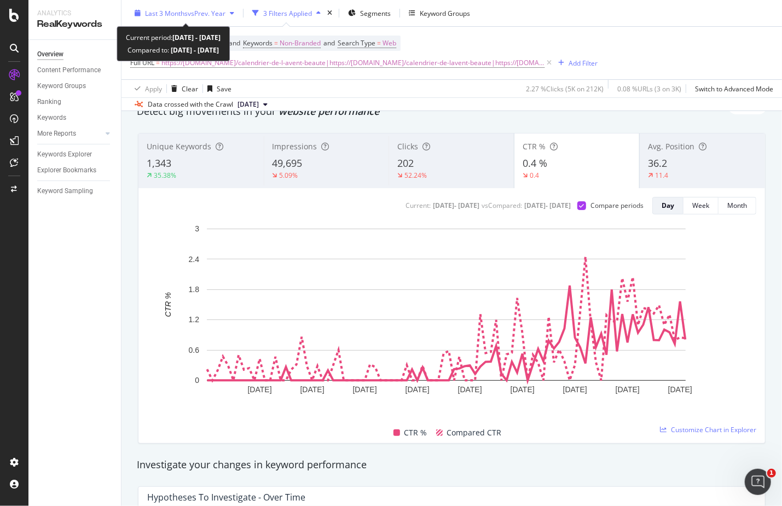
click at [200, 12] on span "vs Prev. Year" at bounding box center [207, 12] width 38 height 9
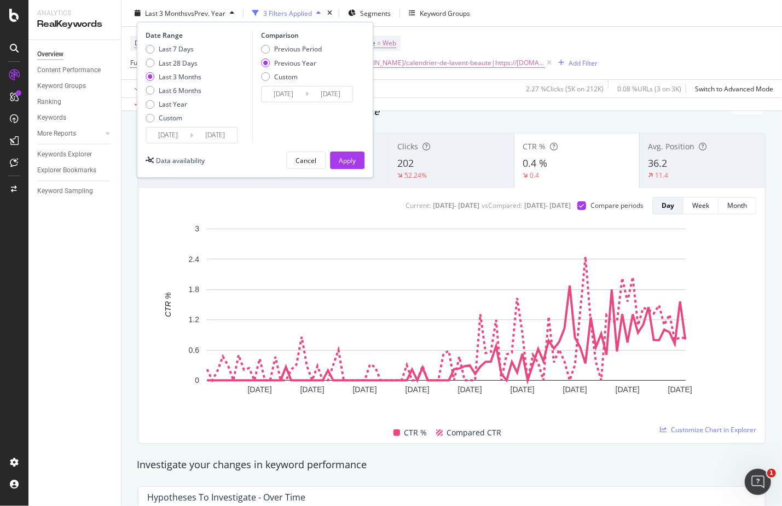
click at [412, 98] on div "Data crossed with the Crawl [DATE]" at bounding box center [451, 103] width 660 height 13
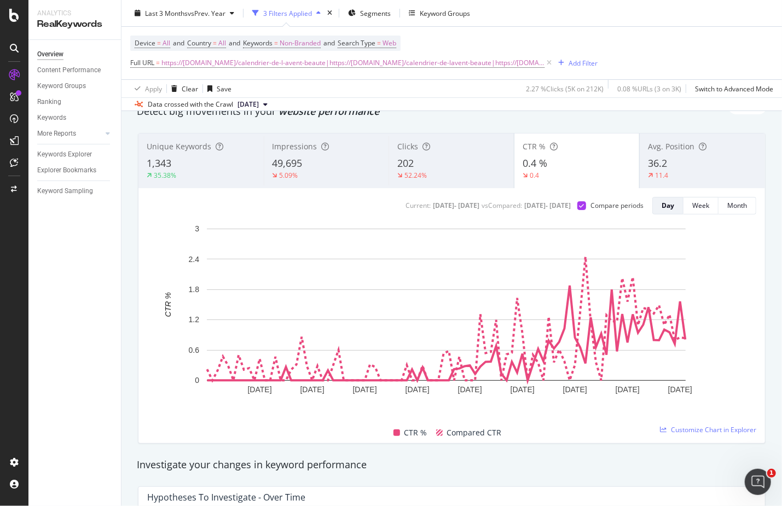
click at [268, 167] on div "Impressions 49,695 5.09%" at bounding box center [326, 160] width 125 height 49
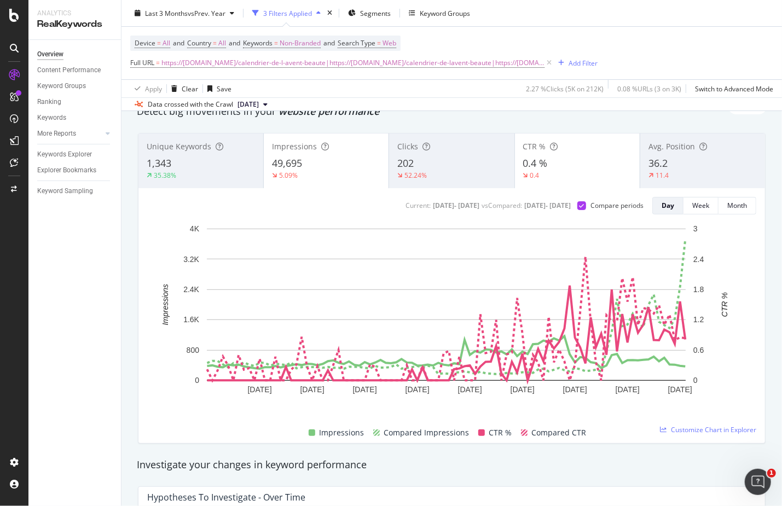
click at [566, 181] on div "CTR % 0.4 % 0.4" at bounding box center [577, 160] width 125 height 49
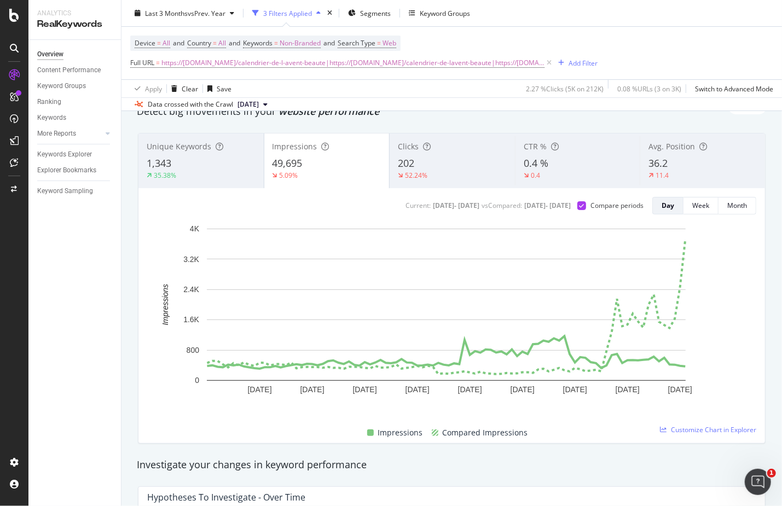
click at [544, 124] on div "Unique Keywords 1,343 35.38% Impressions 49,695 5.09% Clicks 202 52.24% CTR % 0…" at bounding box center [451, 288] width 641 height 328
click at [396, 153] on div "Clicks 202 52.24%" at bounding box center [451, 160] width 125 height 49
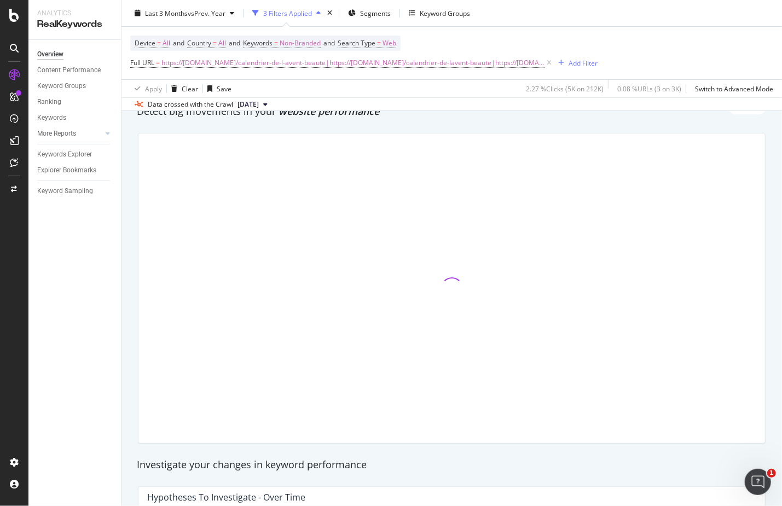
click at [341, 173] on div at bounding box center [451, 288] width 626 height 310
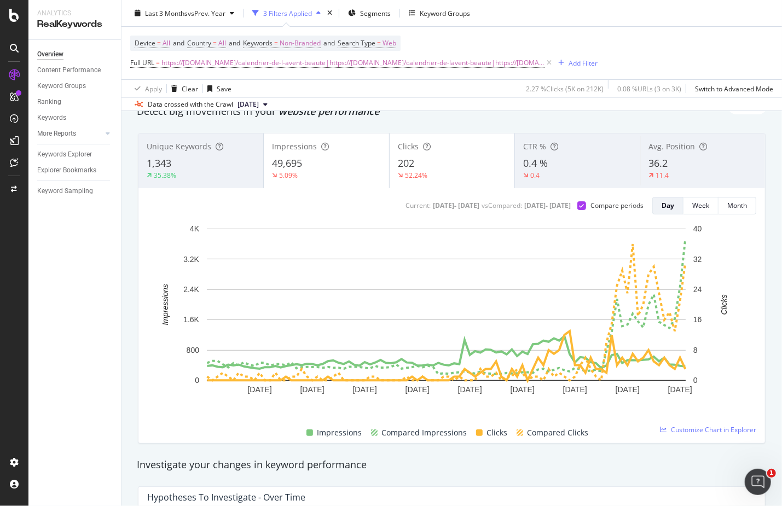
click at [341, 173] on div "5.09%" at bounding box center [326, 176] width 108 height 10
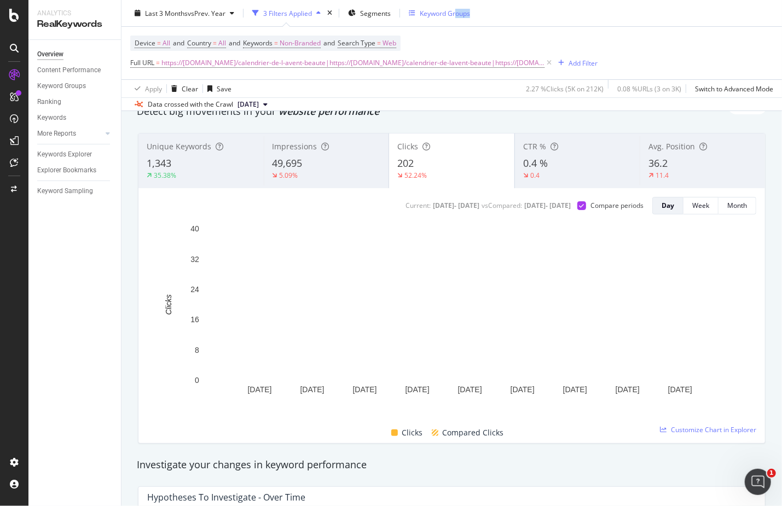
drag, startPoint x: 479, startPoint y: 21, endPoint x: 458, endPoint y: 17, distance: 21.7
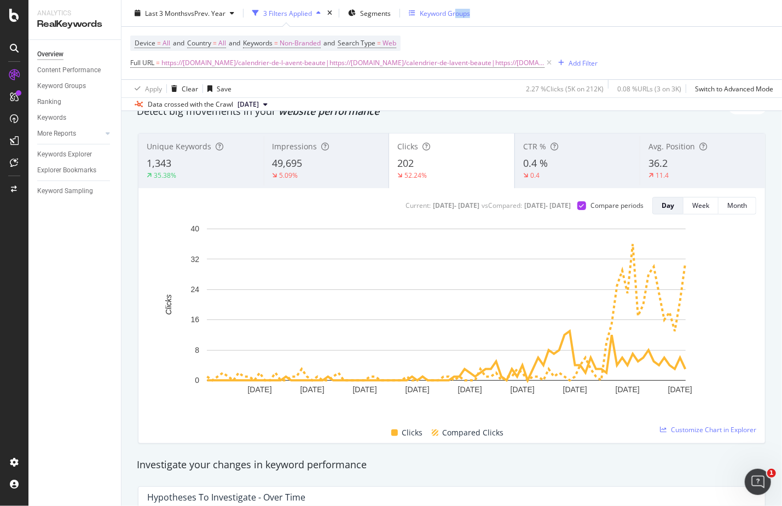
click at [458, 17] on div "Last 3 Months vs Prev. Year 3 Filters Applied Segments Keyword Groups" at bounding box center [451, 15] width 660 height 22
click at [543, 171] on div "0.4" at bounding box center [536, 176] width 27 height 10
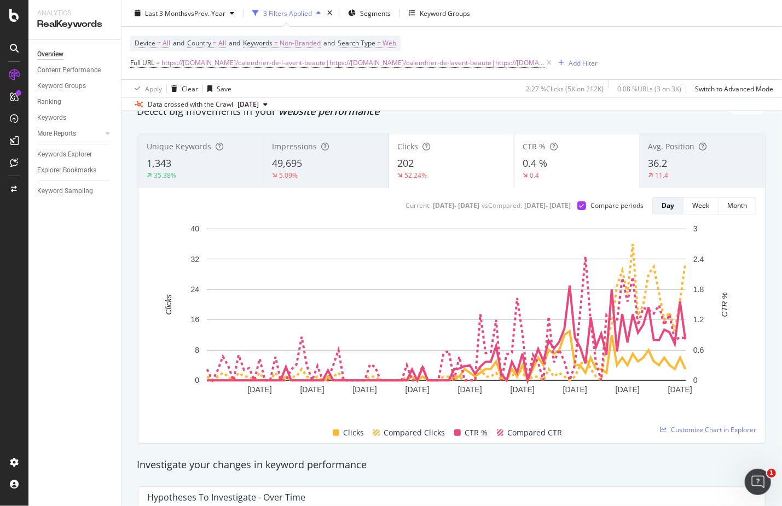
click at [464, 174] on div "52.24%" at bounding box center [451, 176] width 108 height 10
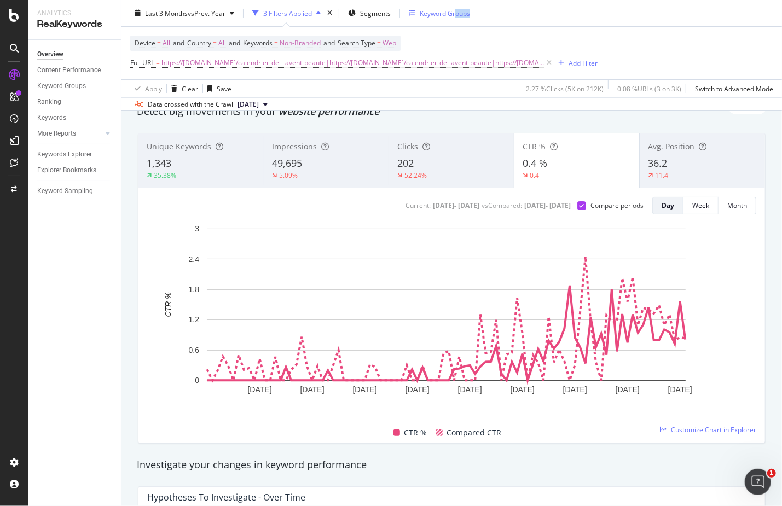
drag, startPoint x: 493, startPoint y: 24, endPoint x: 458, endPoint y: 20, distance: 35.2
click at [458, 20] on div "Last 3 Months vs Prev. Year 3 Filters Applied Segments Keyword Groups" at bounding box center [451, 15] width 660 height 22
click at [654, 158] on span "36.2" at bounding box center [657, 162] width 19 height 13
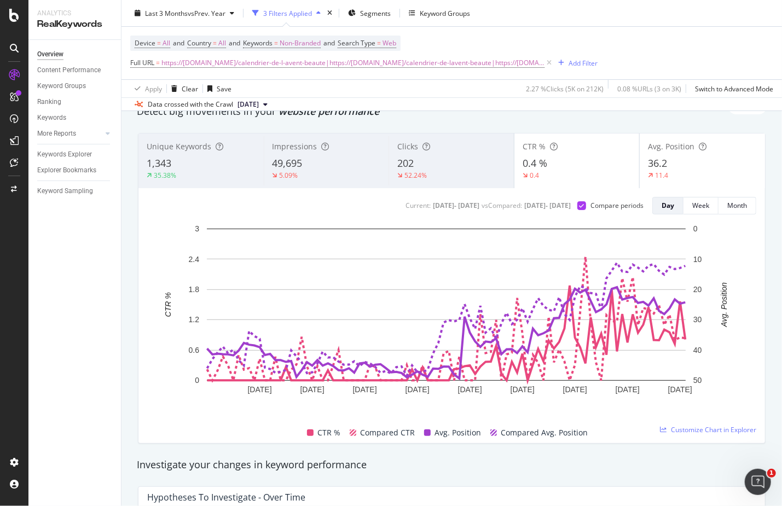
click at [584, 162] on div "0.4 %" at bounding box center [576, 163] width 109 height 14
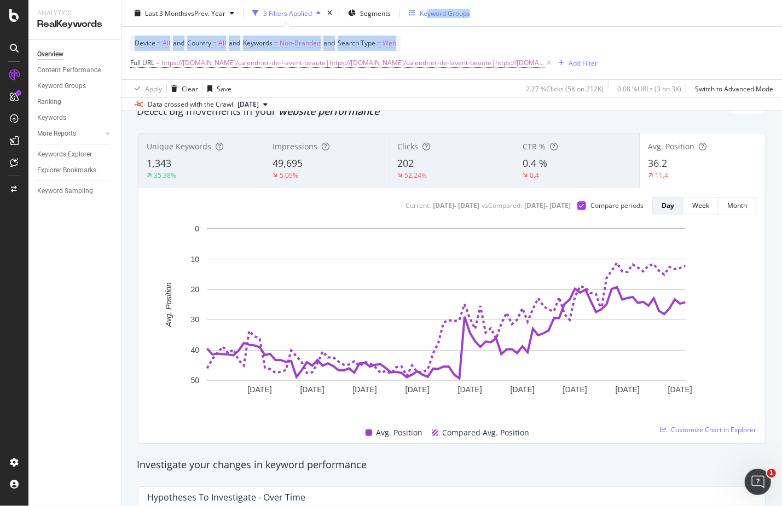
drag, startPoint x: 533, startPoint y: 30, endPoint x: 428, endPoint y: 18, distance: 105.1
click at [428, 18] on div "Last 3 Months vs Prev. Year 3 Filters Applied Segments Keyword Groups Device = …" at bounding box center [451, 55] width 660 height 111
drag, startPoint x: 456, startPoint y: 42, endPoint x: 448, endPoint y: 42, distance: 8.2
click at [456, 42] on div "Device = All and Country = All and Keywords = Non-Branded and Search Type = Web…" at bounding box center [363, 53] width 467 height 35
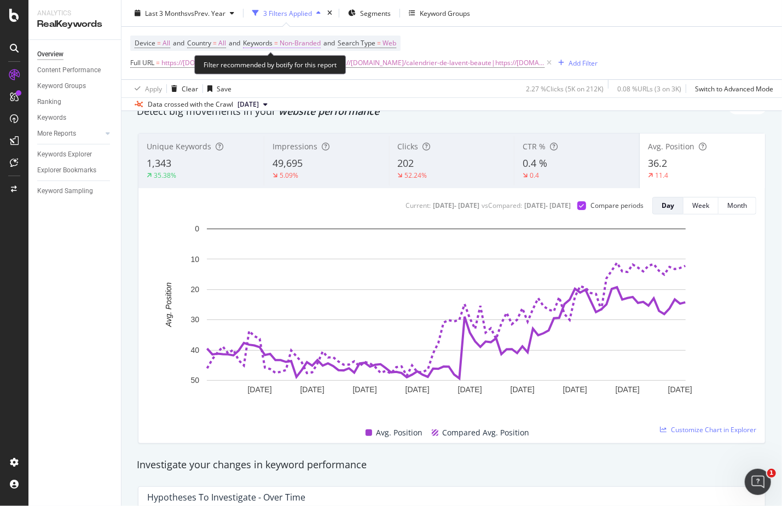
click at [316, 42] on span "Non-Branded" at bounding box center [300, 43] width 41 height 15
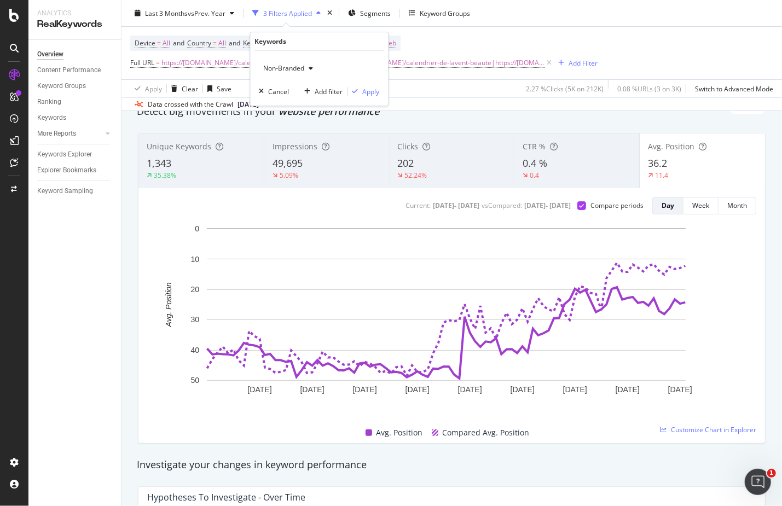
click at [296, 71] on span "Non-Branded" at bounding box center [281, 67] width 45 height 9
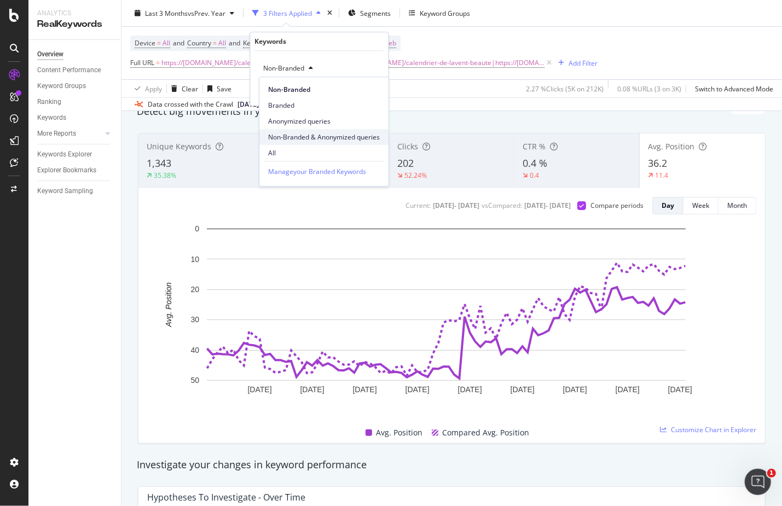
click at [302, 131] on div "Non-Branded & Anonymized queries" at bounding box center [323, 137] width 129 height 16
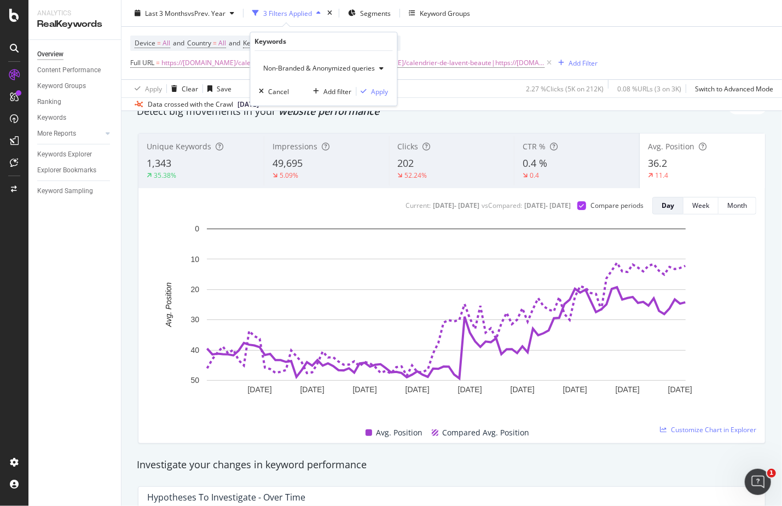
click at [304, 66] on span "Non-Branded & Anonymized queries" at bounding box center [317, 67] width 116 height 9
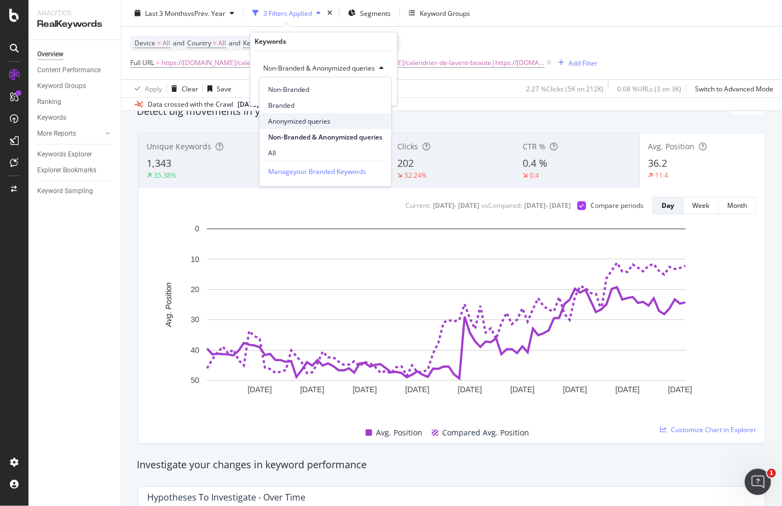
click at [307, 118] on span "Anonymized queries" at bounding box center [325, 122] width 114 height 10
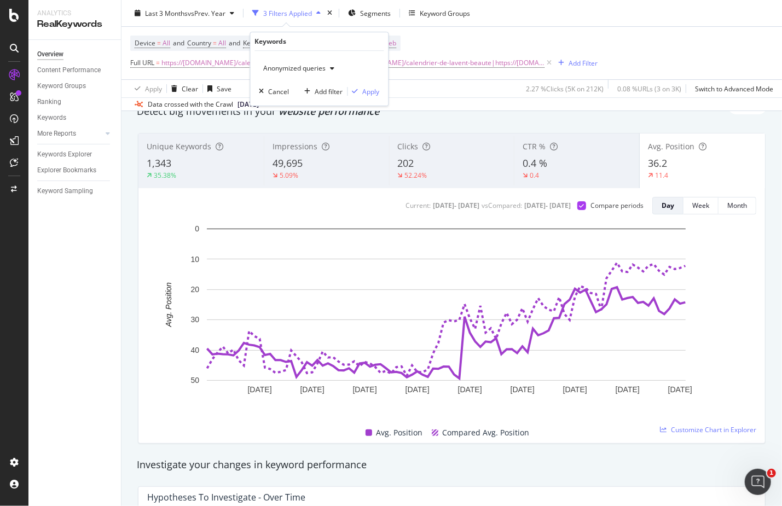
click at [372, 85] on div "Anonymized queries Cancel Add filter Apply" at bounding box center [320, 78] width 138 height 55
click at [372, 89] on div "Apply" at bounding box center [371, 91] width 17 height 9
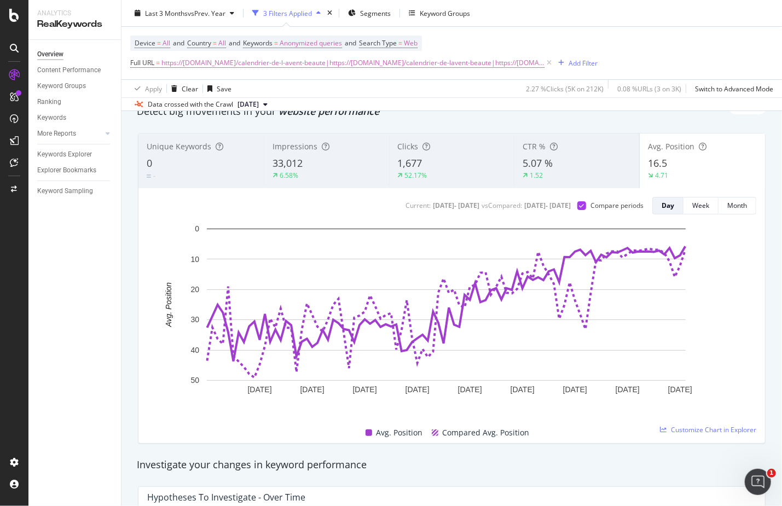
click at [439, 180] on div "Clicks 1,677 52.17%" at bounding box center [451, 160] width 125 height 49
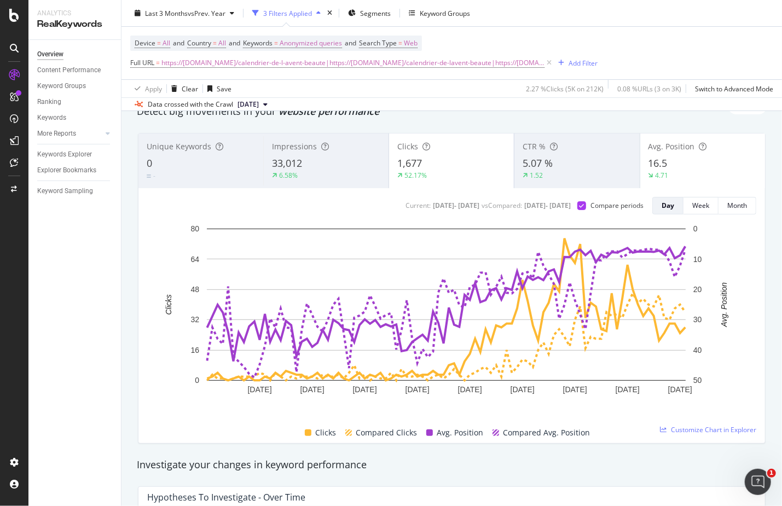
click at [673, 176] on div "4.71" at bounding box center [702, 176] width 108 height 10
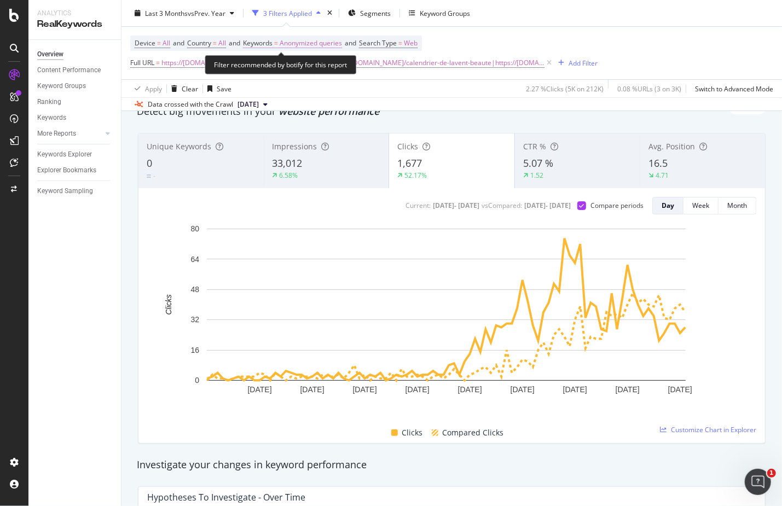
click at [317, 43] on span "Anonymized queries" at bounding box center [311, 43] width 62 height 15
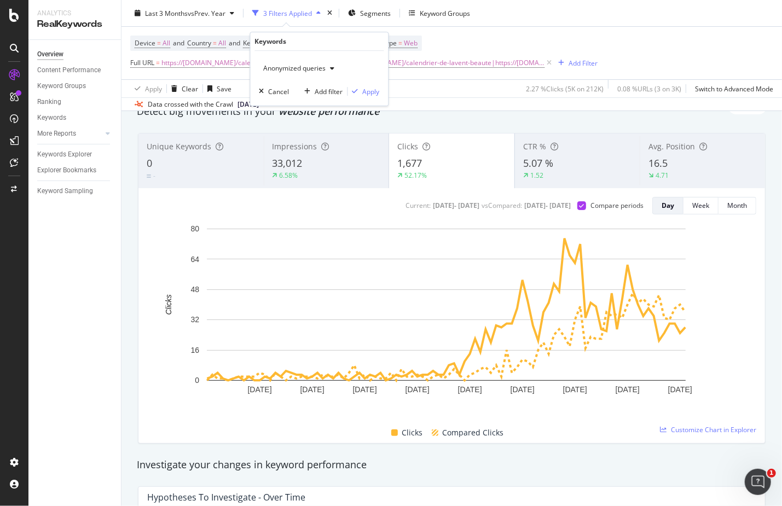
click at [311, 67] on span "Anonymized queries" at bounding box center [292, 67] width 67 height 9
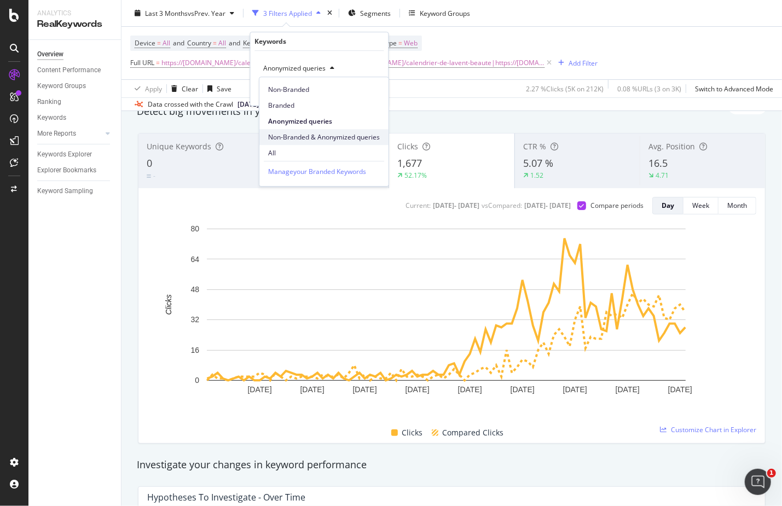
click at [324, 139] on span "Non-Branded & Anonymized queries" at bounding box center [324, 137] width 112 height 10
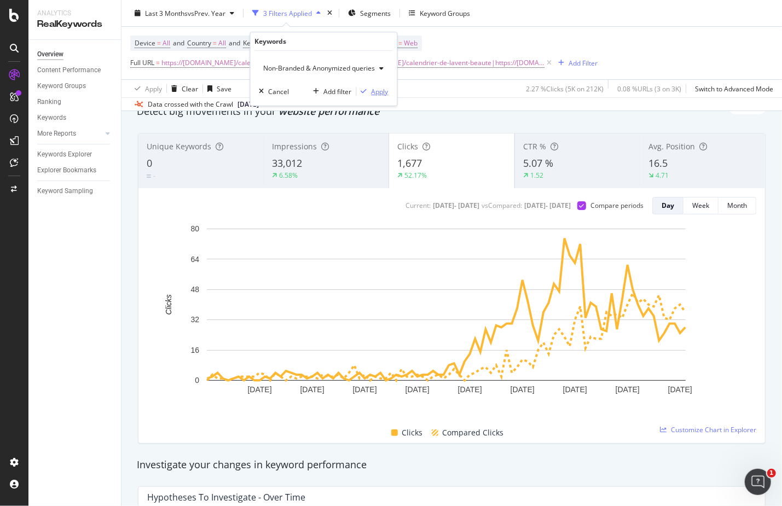
click at [375, 91] on div "Apply" at bounding box center [379, 91] width 17 height 9
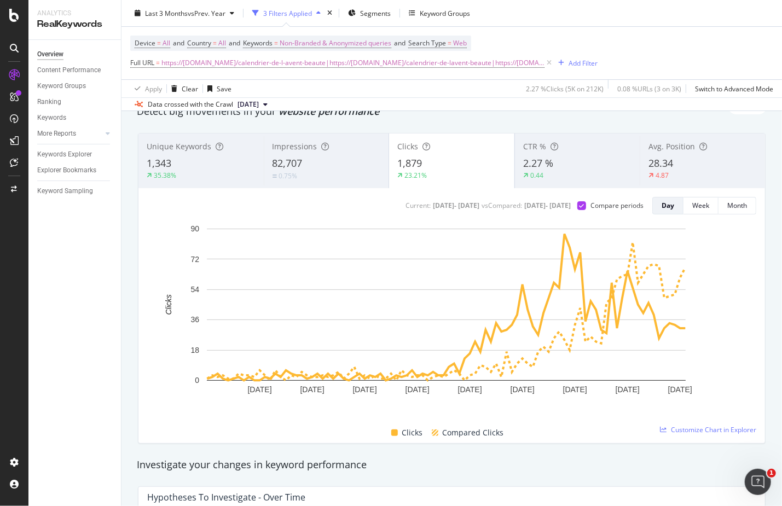
click at [436, 119] on div "Detect big movements in your website performance" at bounding box center [451, 111] width 641 height 25
click at [334, 166] on div "82,707" at bounding box center [326, 163] width 108 height 14
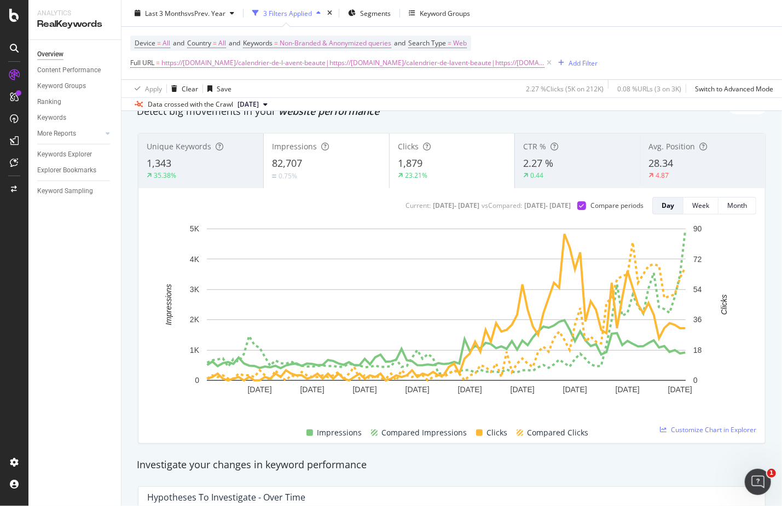
click at [432, 173] on div "23.21%" at bounding box center [452, 176] width 108 height 10
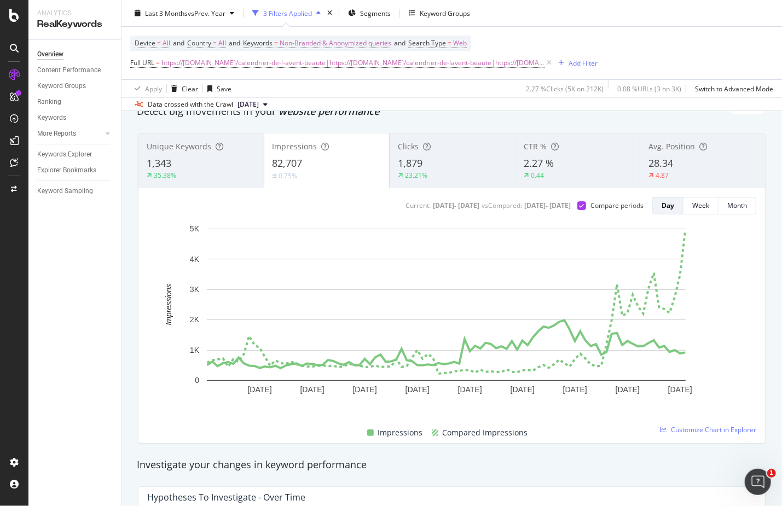
click at [481, 121] on div "Detect big movements in your website performance" at bounding box center [451, 111] width 641 height 25
click at [443, 166] on div "1,879" at bounding box center [452, 163] width 109 height 14
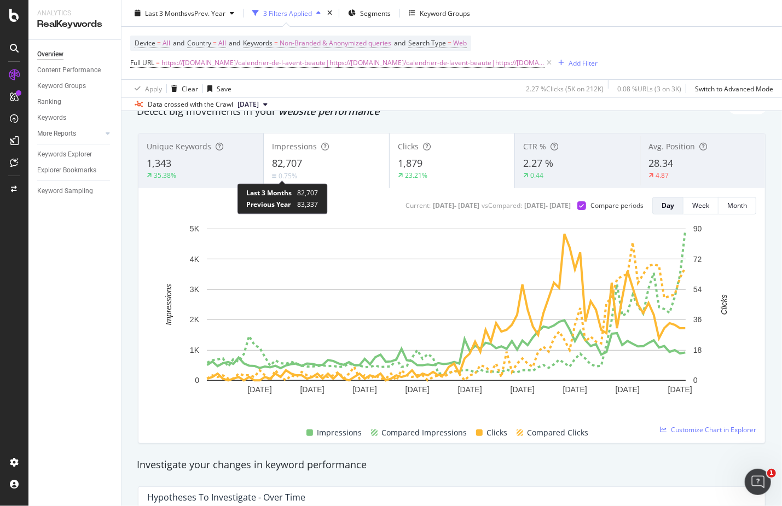
click at [276, 175] on div "0.75%" at bounding box center [284, 175] width 25 height 9
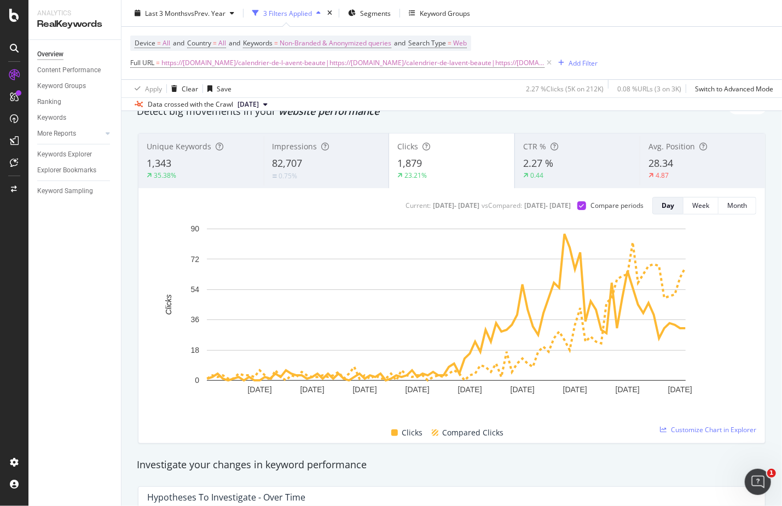
click at [565, 182] on div "CTR % 2.27 % 0.44" at bounding box center [577, 160] width 125 height 49
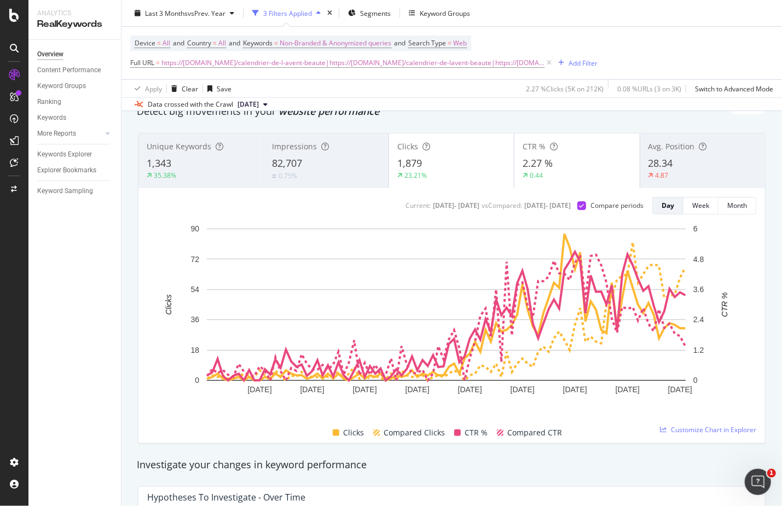
click at [457, 166] on div "1,879" at bounding box center [451, 163] width 108 height 14
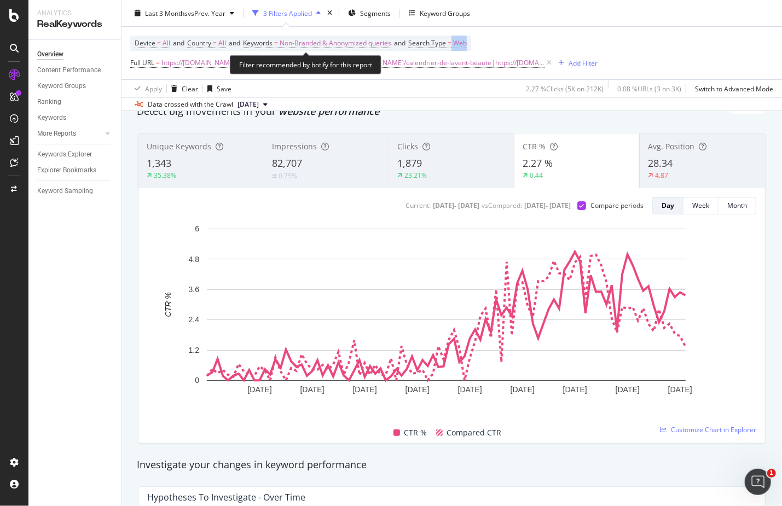
drag, startPoint x: 506, startPoint y: 50, endPoint x: 461, endPoint y: 49, distance: 45.4
click at [461, 49] on div "Device = All and Country = All and Keywords = Non-Branded & Anonymized queries …" at bounding box center [363, 53] width 467 height 35
click at [698, 147] on icon at bounding box center [702, 147] width 8 height 8
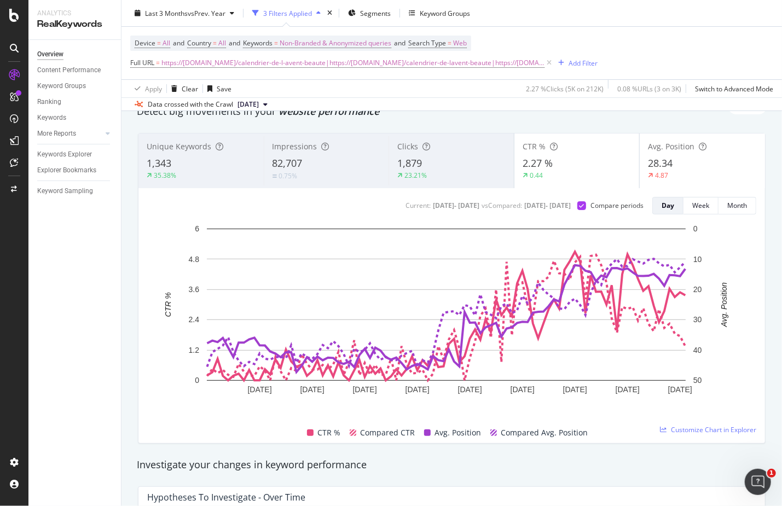
click at [608, 165] on div "2.27 %" at bounding box center [576, 163] width 109 height 14
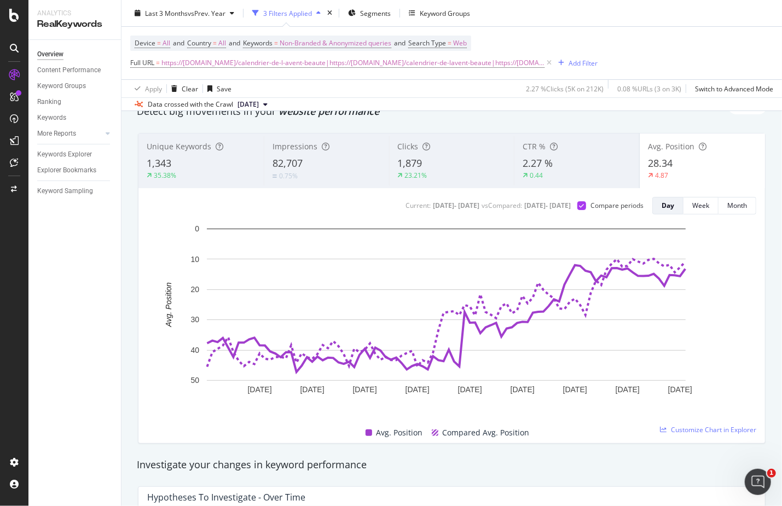
click at [487, 18] on div "Last 3 Months vs Prev. Year 3 Filters Applied Segments Keyword Groups" at bounding box center [451, 15] width 660 height 22
click at [426, 13] on div "Last 3 Months vs Prev. Year 3 Filters Applied Segments Keyword Groups" at bounding box center [451, 15] width 660 height 22
click at [321, 43] on span "Non-Branded & Anonymized queries" at bounding box center [336, 43] width 112 height 15
click at [295, 71] on span "Non-Branded & Anonymized queries" at bounding box center [317, 67] width 116 height 9
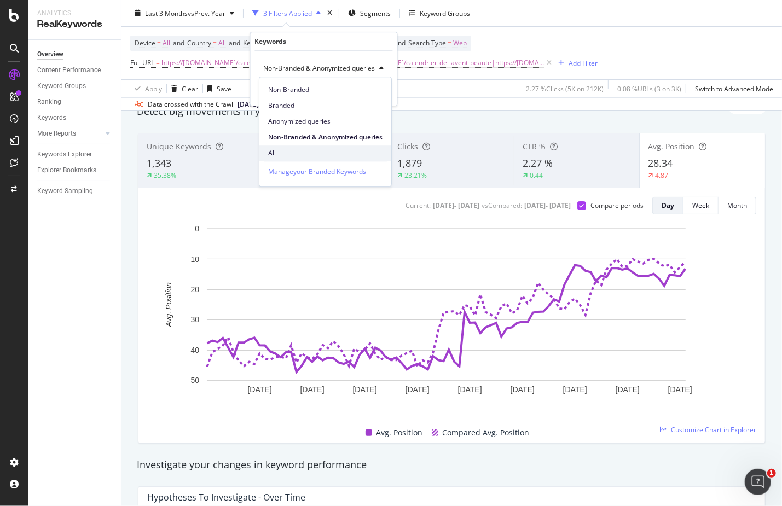
click at [287, 152] on span "All" at bounding box center [325, 153] width 114 height 10
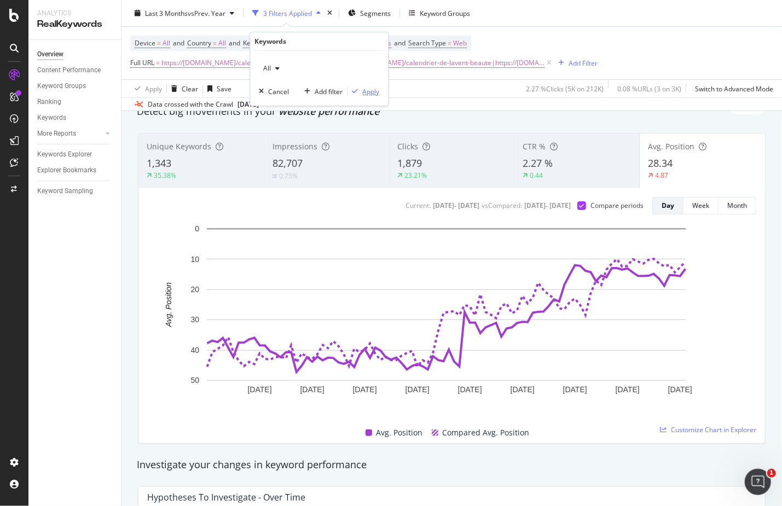
click at [358, 92] on div "button" at bounding box center [355, 91] width 15 height 7
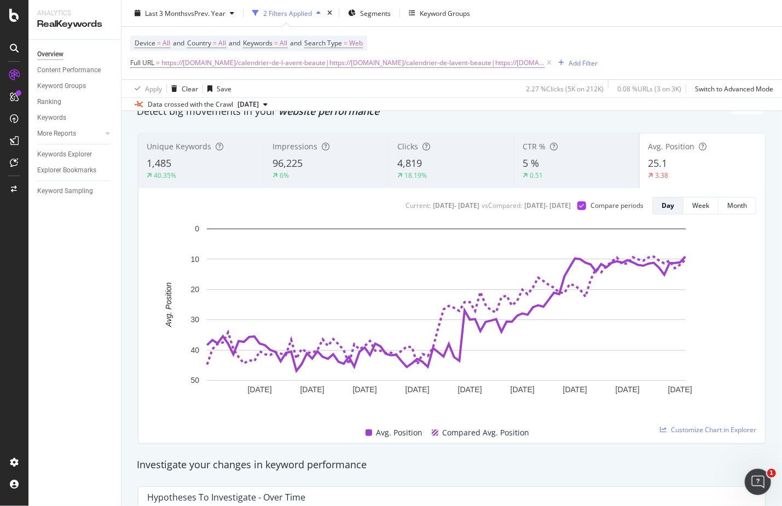
click at [566, 157] on div "5 %" at bounding box center [576, 163] width 108 height 14
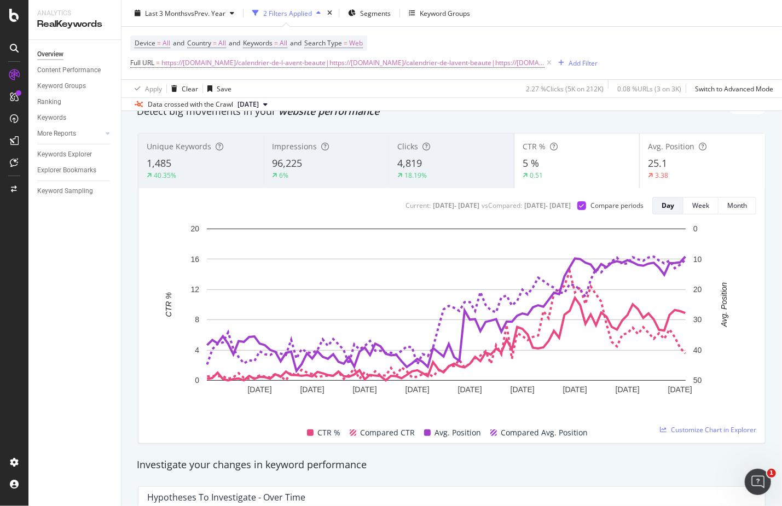
click at [679, 168] on div "25.1" at bounding box center [702, 163] width 109 height 14
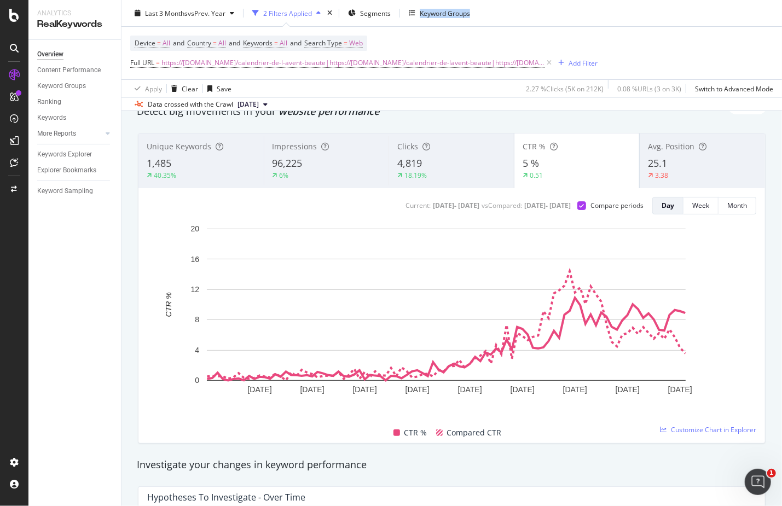
drag, startPoint x: 425, startPoint y: 20, endPoint x: 401, endPoint y: 19, distance: 24.1
click at [401, 19] on div "Last 3 Months vs Prev. Year 2 Filters Applied Segments Keyword Groups" at bounding box center [451, 15] width 660 height 22
click at [470, 160] on div "4,819" at bounding box center [451, 163] width 108 height 14
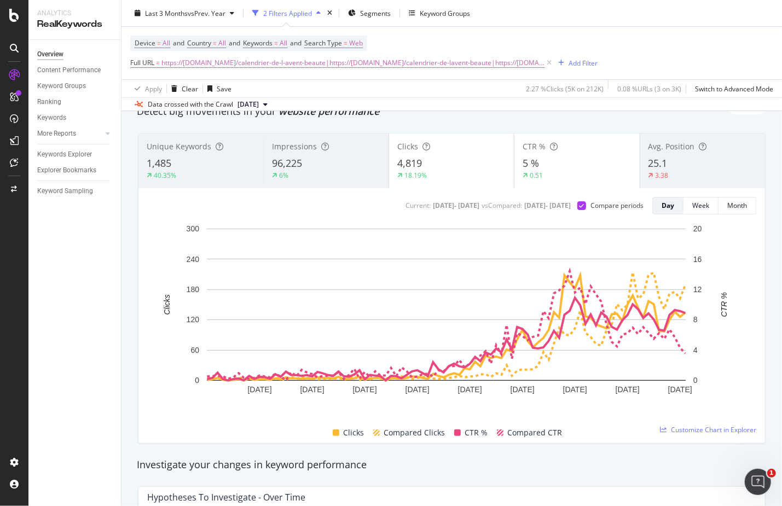
click at [545, 158] on div "5 %" at bounding box center [576, 163] width 108 height 14
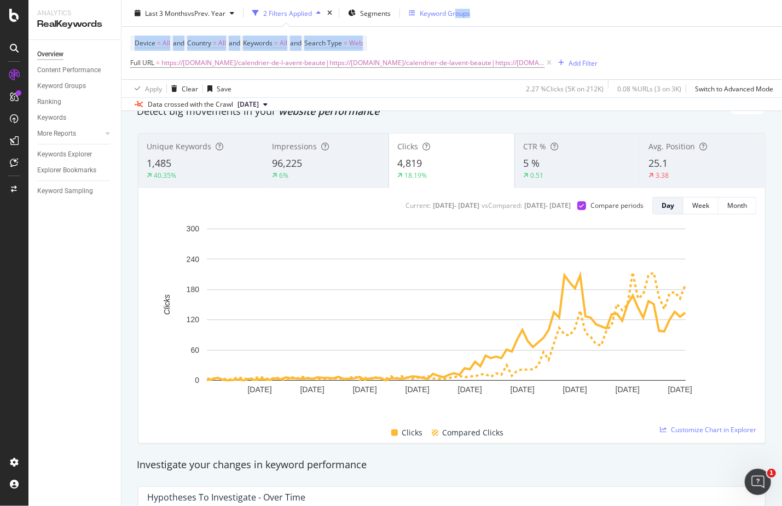
drag, startPoint x: 526, startPoint y: 30, endPoint x: 456, endPoint y: 14, distance: 71.8
click at [456, 14] on div "Last 3 Months vs Prev. Year 2 Filters Applied Segments Keyword Groups Device = …" at bounding box center [451, 55] width 660 height 111
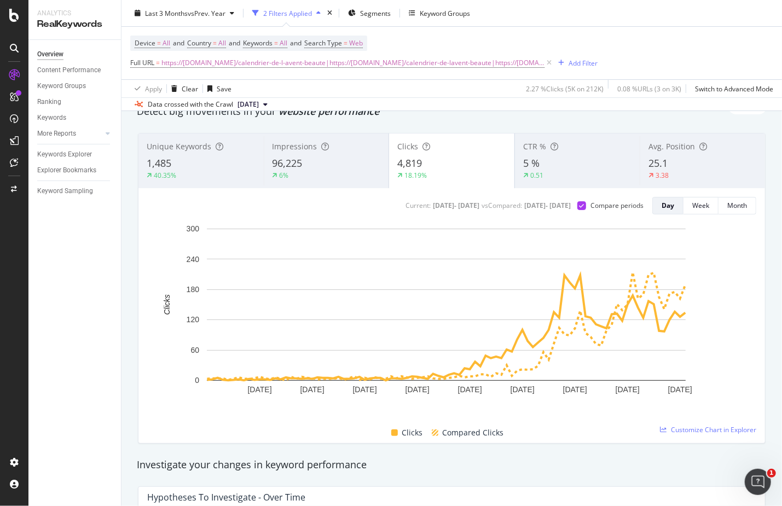
click at [302, 162] on div "96,225" at bounding box center [326, 163] width 108 height 14
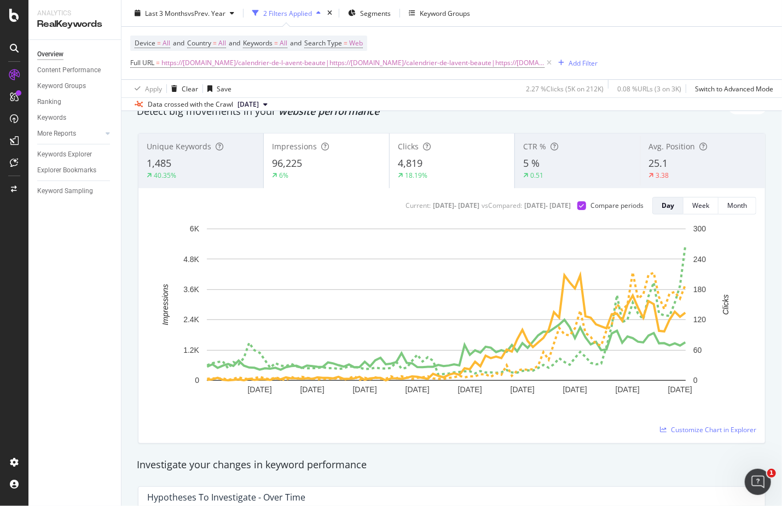
click at [428, 165] on div "4,819" at bounding box center [452, 163] width 108 height 14
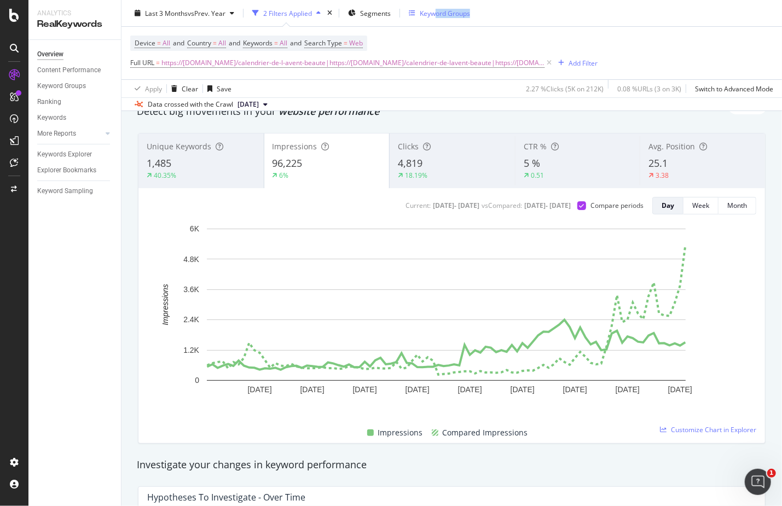
click at [436, 9] on div "Last 3 Months vs Prev. Year 2 Filters Applied Segments Keyword Groups" at bounding box center [451, 15] width 660 height 22
click at [342, 42] on span "Search Type" at bounding box center [323, 42] width 38 height 9
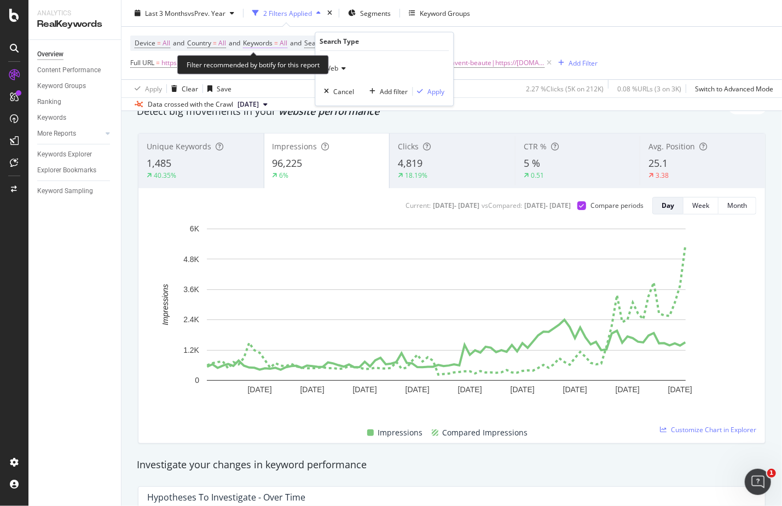
click at [287, 43] on span "All" at bounding box center [284, 43] width 8 height 15
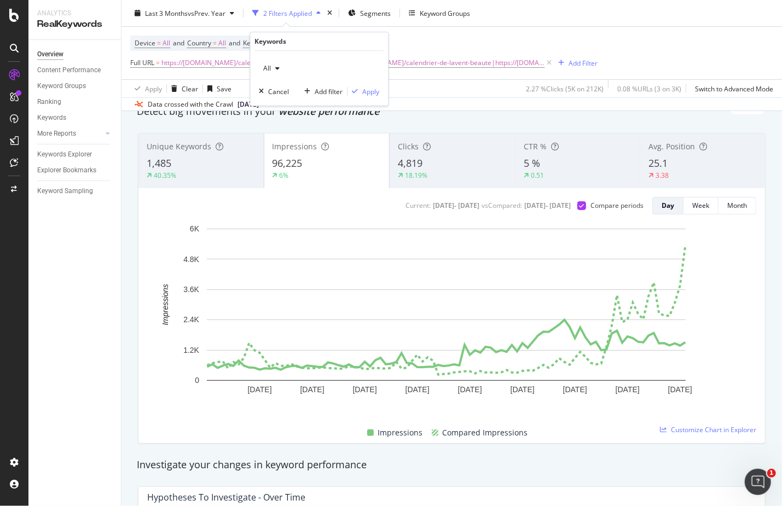
click at [284, 67] on div "All" at bounding box center [319, 69] width 120 height 18
click at [276, 69] on icon "button" at bounding box center [278, 68] width 4 height 7
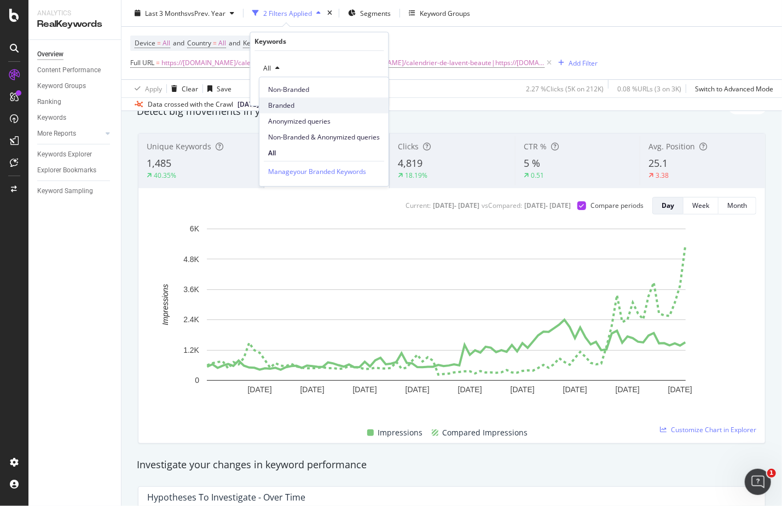
click at [296, 108] on span "Branded" at bounding box center [324, 106] width 112 height 10
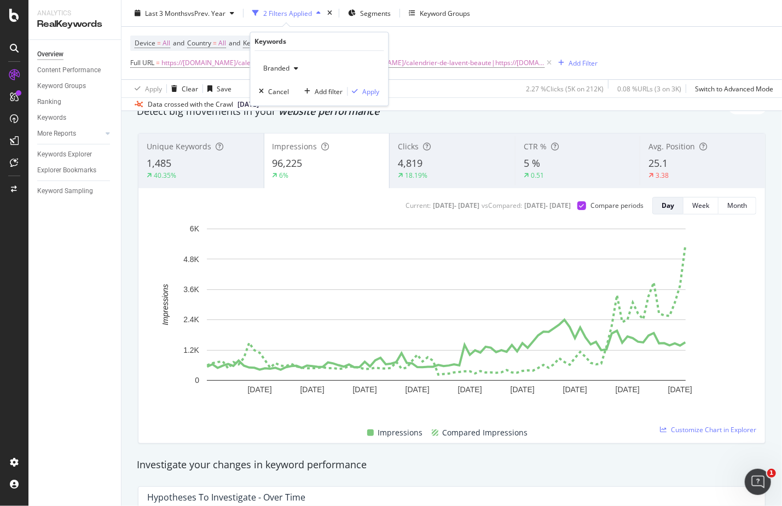
click at [283, 70] on span "Branded" at bounding box center [274, 67] width 31 height 9
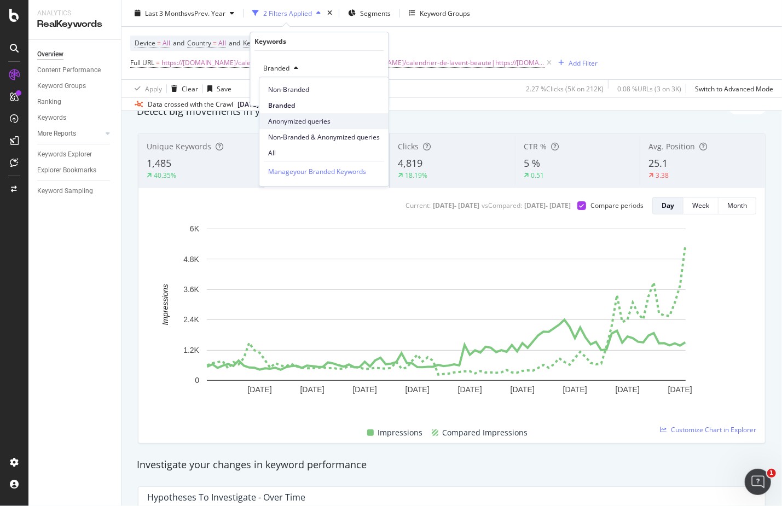
click at [328, 120] on span "Anonymized queries" at bounding box center [324, 122] width 112 height 10
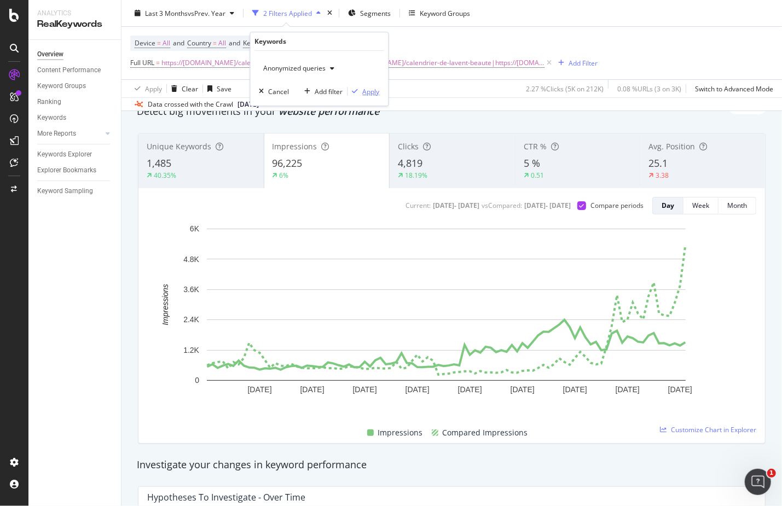
click at [365, 91] on div "Apply" at bounding box center [371, 91] width 17 height 9
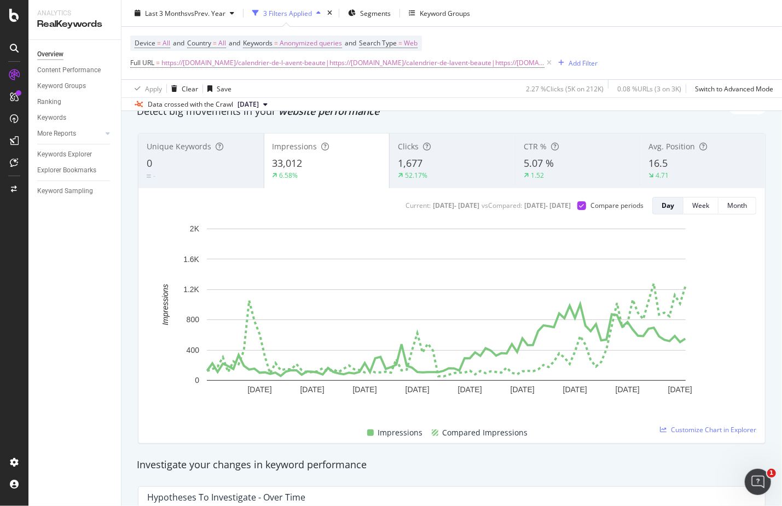
click at [566, 117] on div "Detect big movements in your website performance" at bounding box center [451, 111] width 641 height 25
click at [459, 14] on div "Last 3 Months vs Prev. Year 3 Filters Applied Segments Keyword Groups" at bounding box center [451, 15] width 660 height 22
click at [411, 161] on span "1,677" at bounding box center [410, 162] width 25 height 13
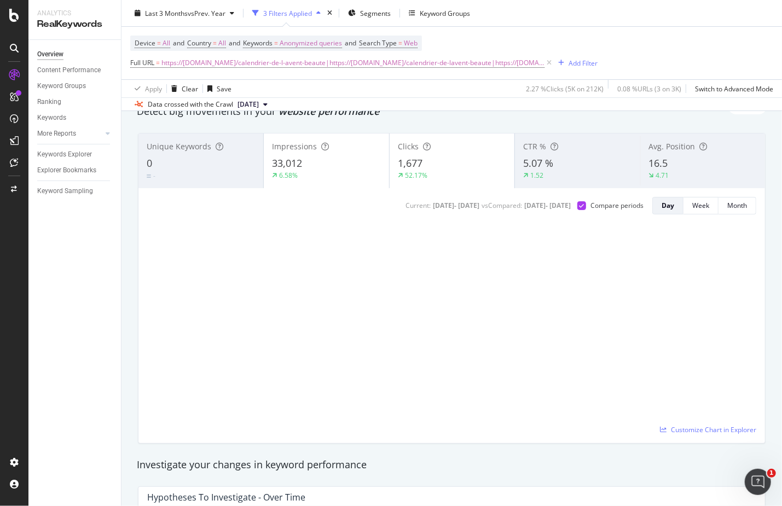
click at [363, 160] on div "33,012" at bounding box center [326, 163] width 108 height 14
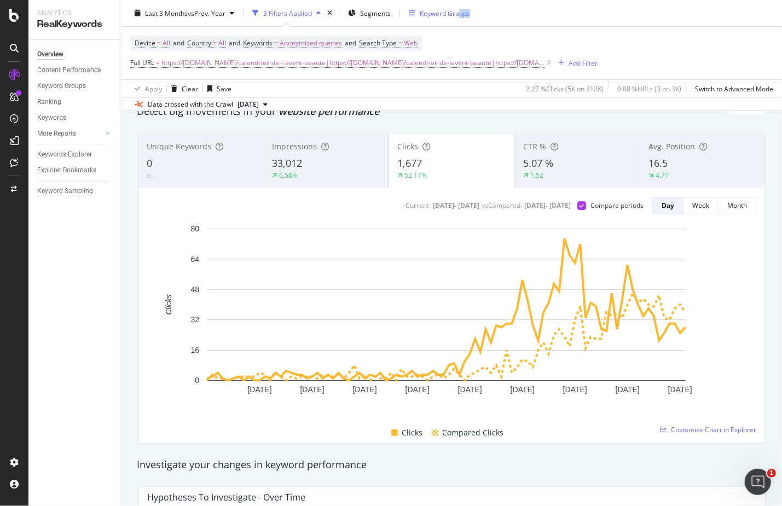
drag, startPoint x: 487, startPoint y: 9, endPoint x: 458, endPoint y: 9, distance: 28.4
click at [458, 9] on div "Last 3 Months vs Prev. Year 3 Filters Applied Segments Keyword Groups" at bounding box center [451, 15] width 660 height 22
click at [556, 168] on div "5.07 %" at bounding box center [577, 163] width 109 height 14
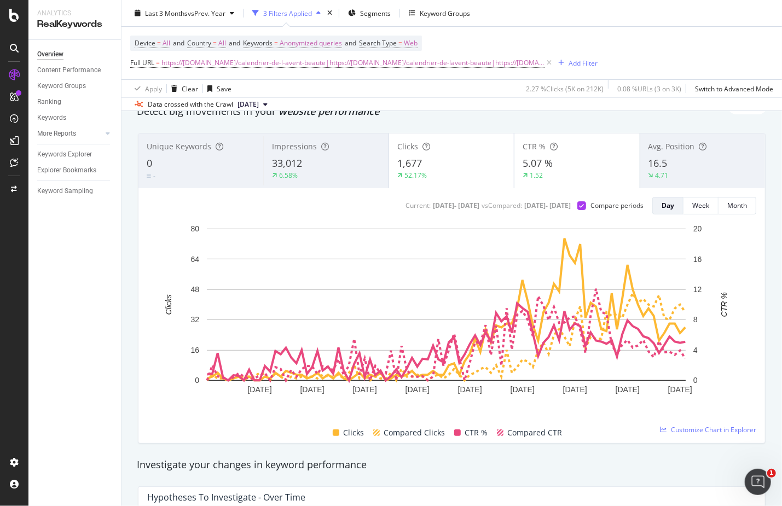
click at [476, 167] on div "1,677" at bounding box center [451, 163] width 108 height 14
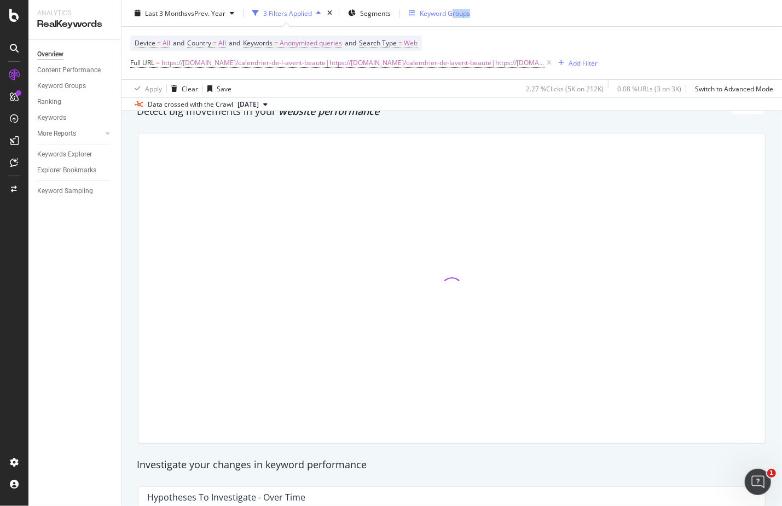
drag, startPoint x: 475, startPoint y: 13, endPoint x: 455, endPoint y: 16, distance: 20.4
click at [455, 16] on div "Last 3 Months vs Prev. Year 3 Filters Applied Segments Keyword Groups" at bounding box center [451, 15] width 660 height 22
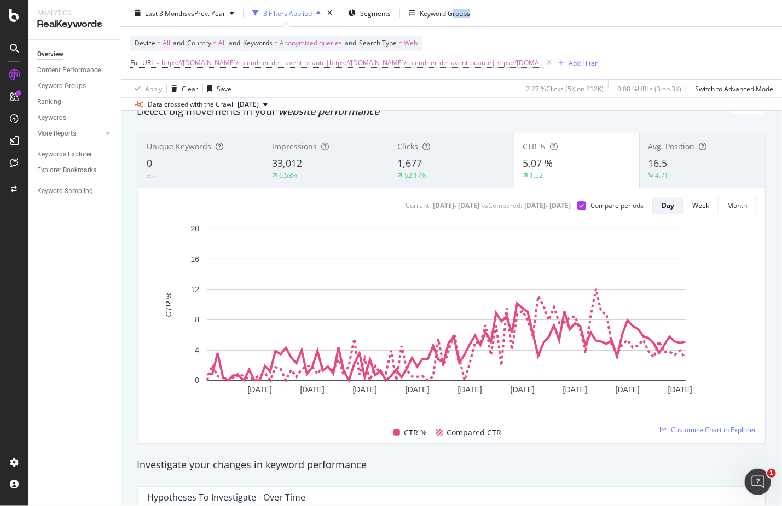
click at [663, 173] on div "4.71" at bounding box center [661, 176] width 27 height 10
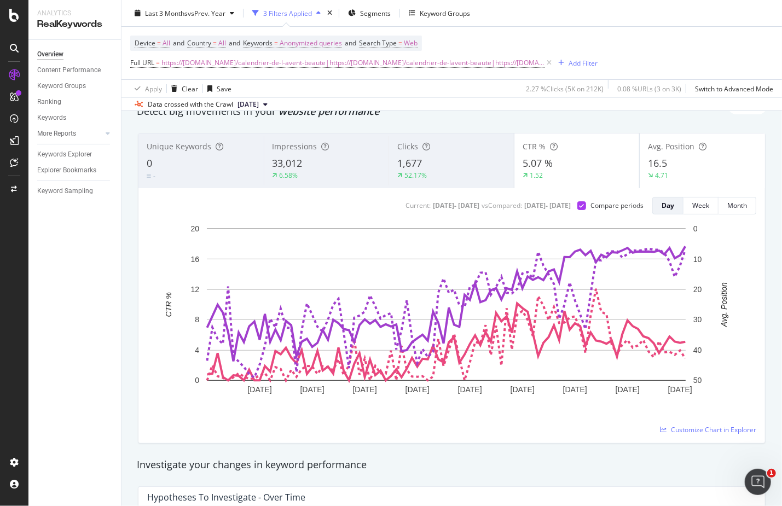
click at [563, 166] on div "5.07 %" at bounding box center [576, 163] width 109 height 14
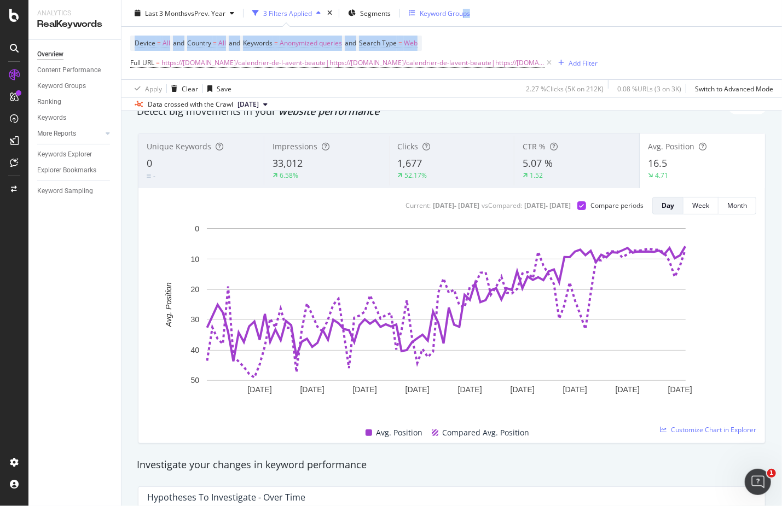
drag, startPoint x: 499, startPoint y: 24, endPoint x: 465, endPoint y: 19, distance: 34.4
click at [465, 19] on div "Last 3 Months vs Prev. Year 3 Filters Applied Segments Keyword Groups Device = …" at bounding box center [451, 55] width 660 height 111
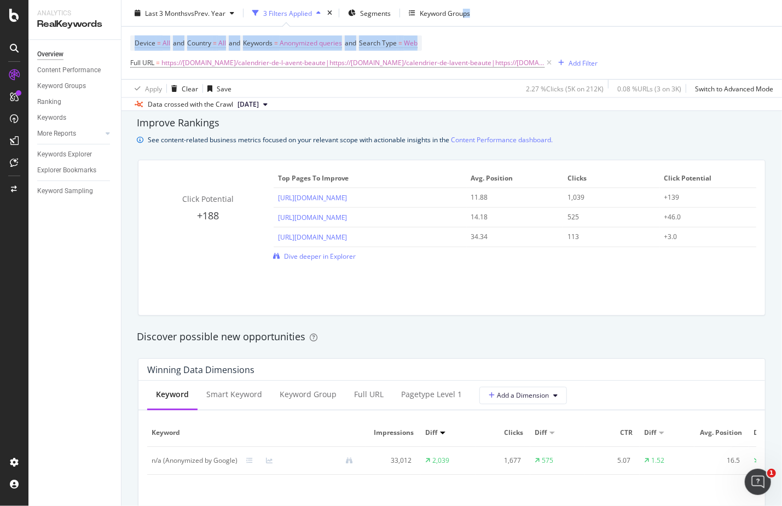
scroll to position [765, 0]
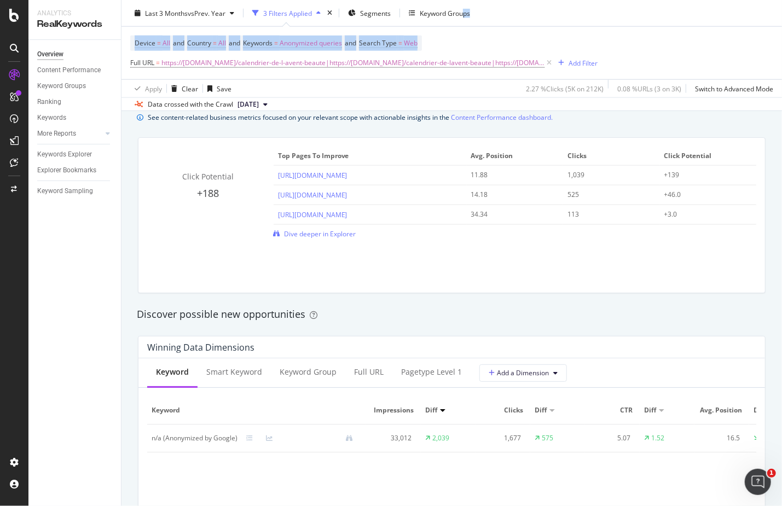
click at [441, 297] on div "Click Potential +188 Top pages to improve Avg. Position Clicks Click Potential …" at bounding box center [451, 215] width 641 height 173
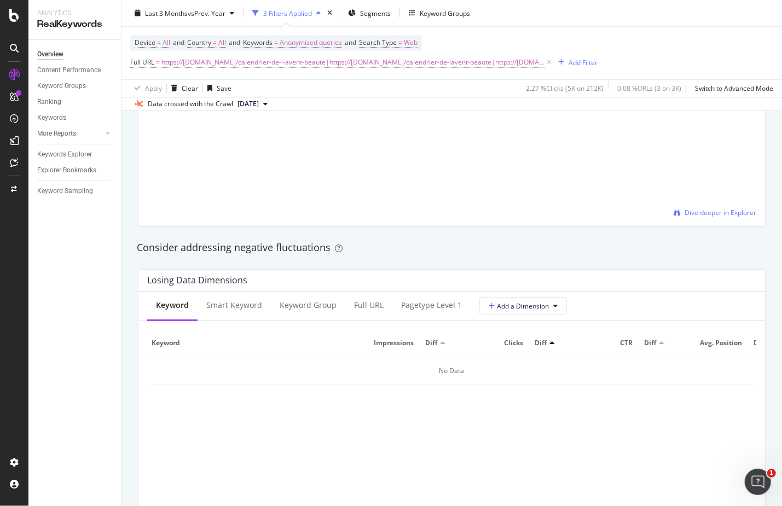
scroll to position [1056, 0]
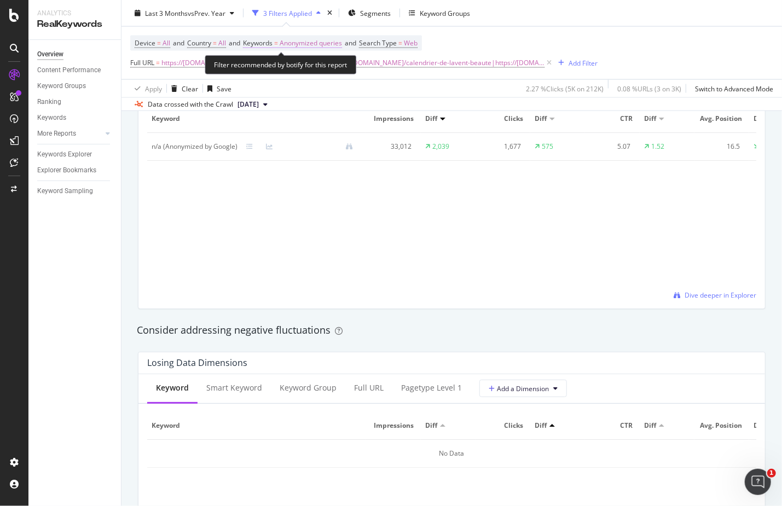
click at [324, 42] on span "Anonymized queries" at bounding box center [311, 43] width 62 height 15
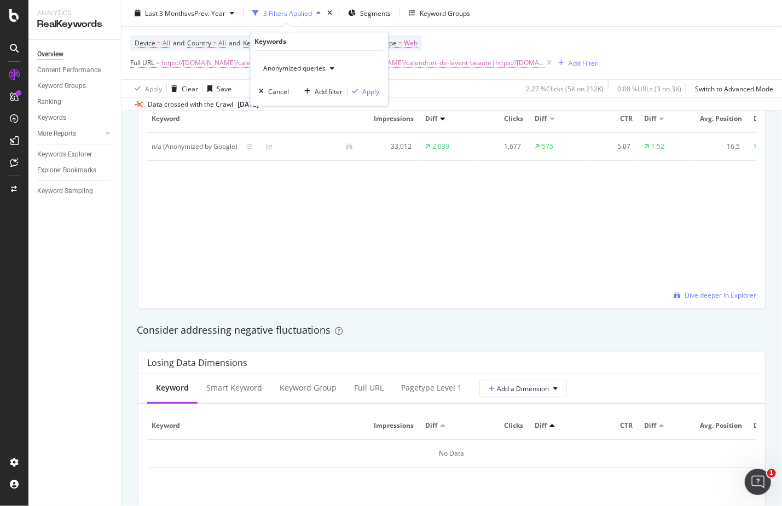
click at [312, 71] on span "Anonymized queries" at bounding box center [292, 67] width 67 height 9
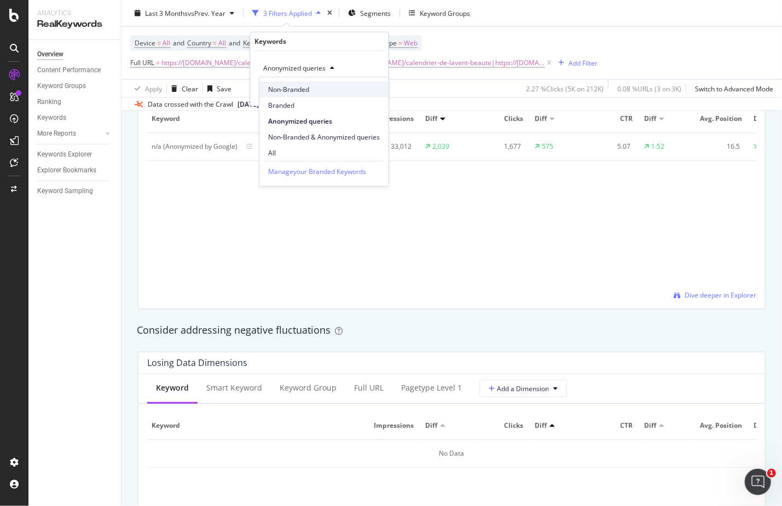
click at [310, 89] on span "Non-Branded" at bounding box center [324, 90] width 112 height 10
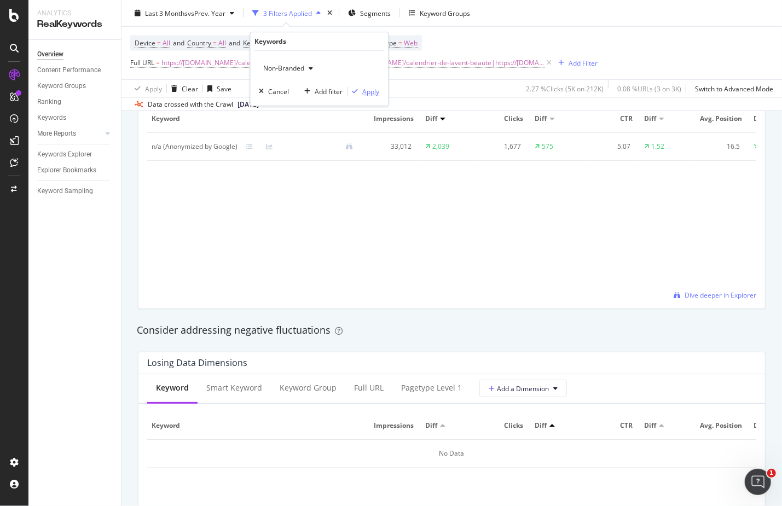
click at [366, 95] on div "Apply" at bounding box center [371, 91] width 17 height 9
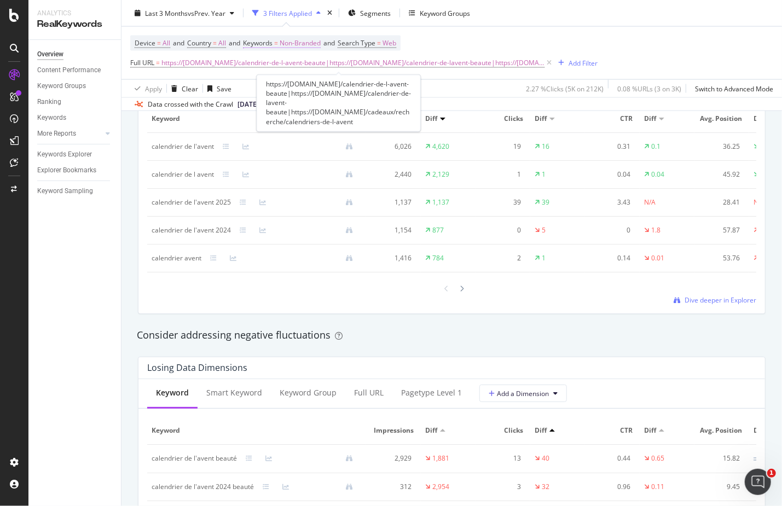
drag, startPoint x: 544, startPoint y: 60, endPoint x: 272, endPoint y: 43, distance: 271.8
click at [544, 60] on icon at bounding box center [548, 62] width 9 height 11
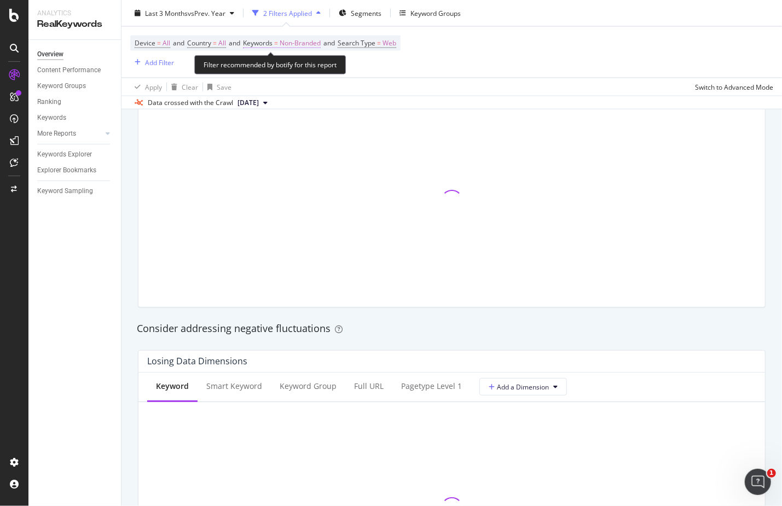
click at [272, 43] on span "Keywords" at bounding box center [258, 42] width 30 height 9
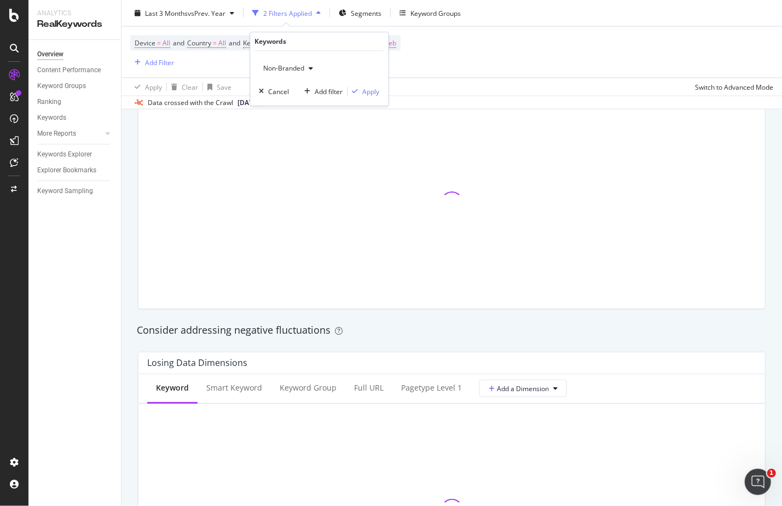
click at [467, 52] on div "Device = All and Country = All and Keywords = Non-Branded and Search Type = Web…" at bounding box center [451, 52] width 643 height 51
click at [168, 63] on div "Add Filter" at bounding box center [159, 61] width 29 height 9
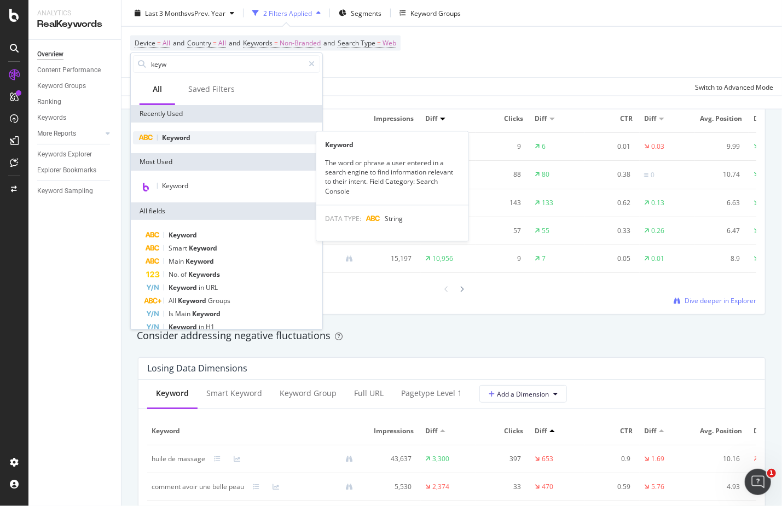
type input "keyw"
click at [213, 143] on div "Keyword" at bounding box center [226, 137] width 187 height 13
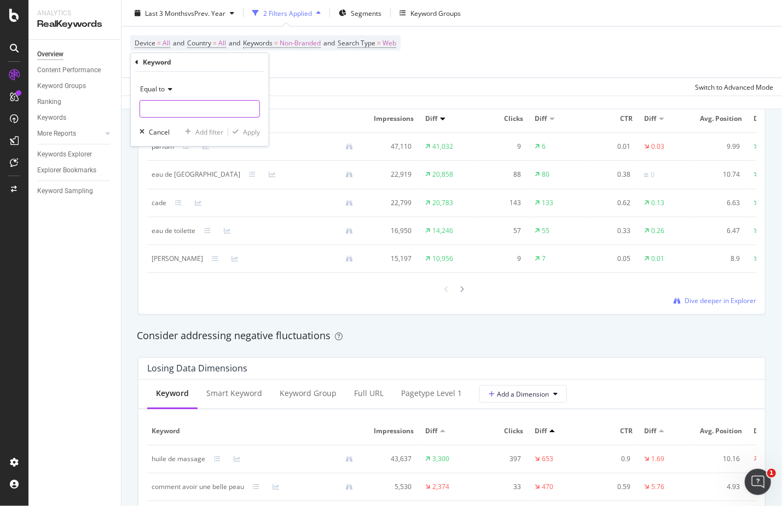
click at [186, 104] on input "text" at bounding box center [199, 109] width 119 height 18
type input "calendrier de l'avent beauté"
click at [254, 134] on div "Apply" at bounding box center [251, 131] width 17 height 9
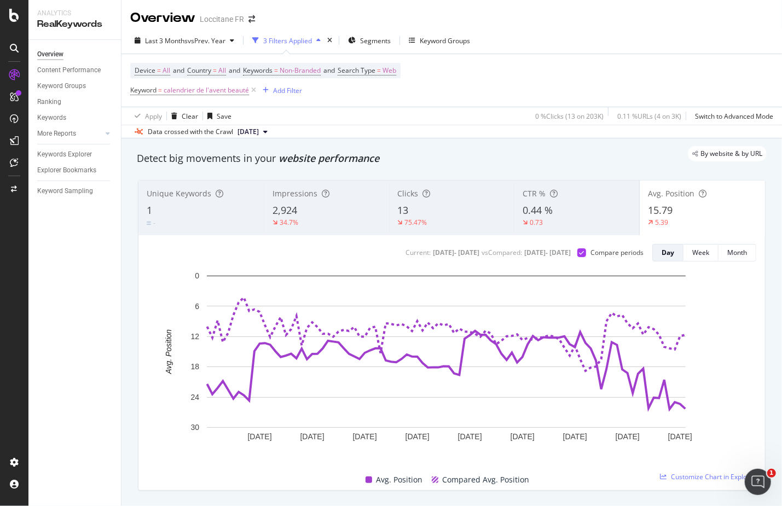
click at [345, 222] on div "34.7%" at bounding box center [326, 223] width 108 height 10
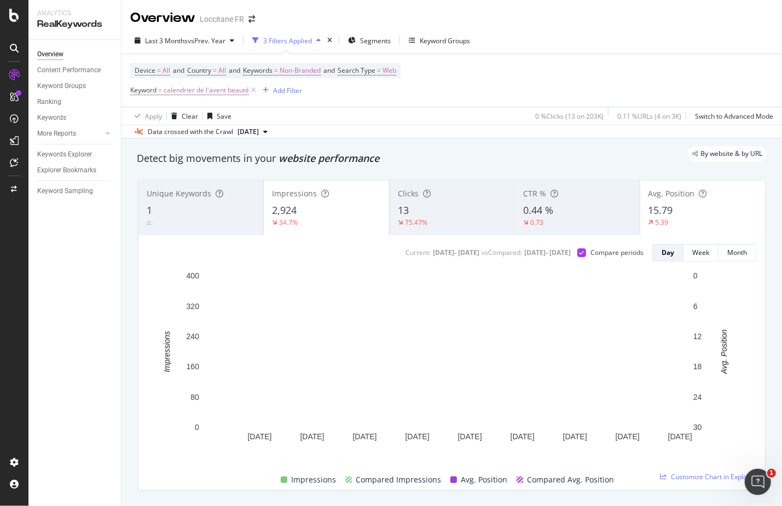
click at [685, 220] on div "5.39" at bounding box center [702, 223] width 108 height 10
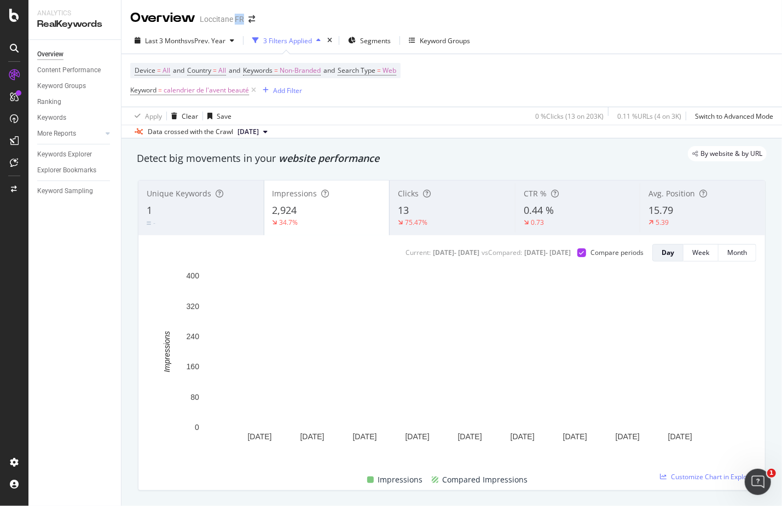
drag, startPoint x: 257, startPoint y: 23, endPoint x: 235, endPoint y: 23, distance: 21.9
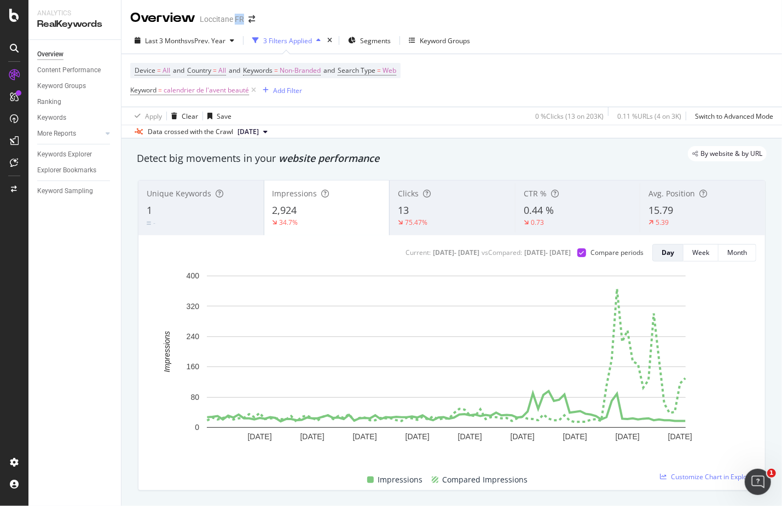
click at [235, 23] on div "Overview Loccitane FR" at bounding box center [451, 13] width 660 height 27
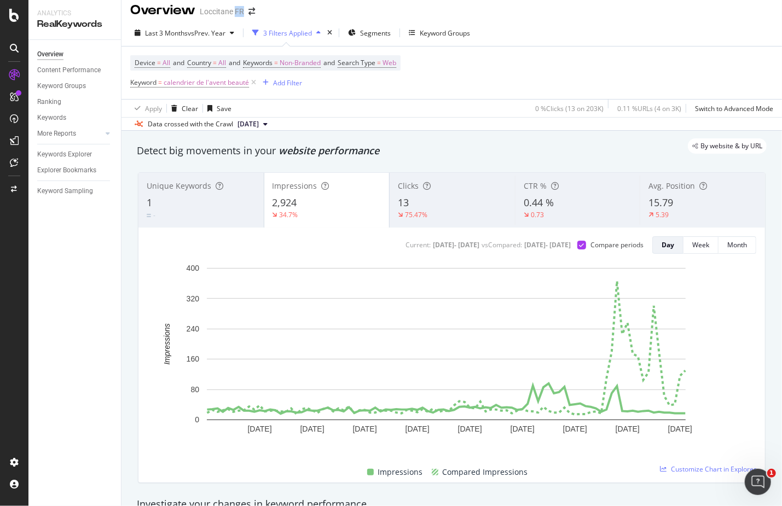
scroll to position [29, 0]
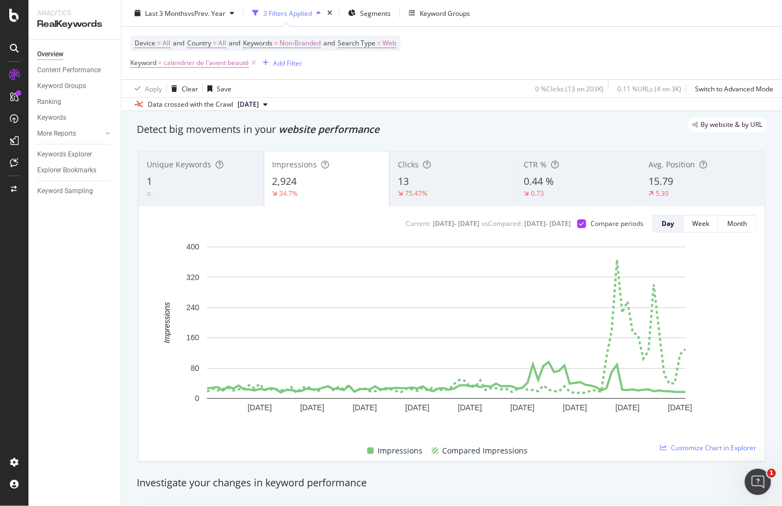
click at [436, 189] on div "75.47%" at bounding box center [452, 194] width 109 height 10
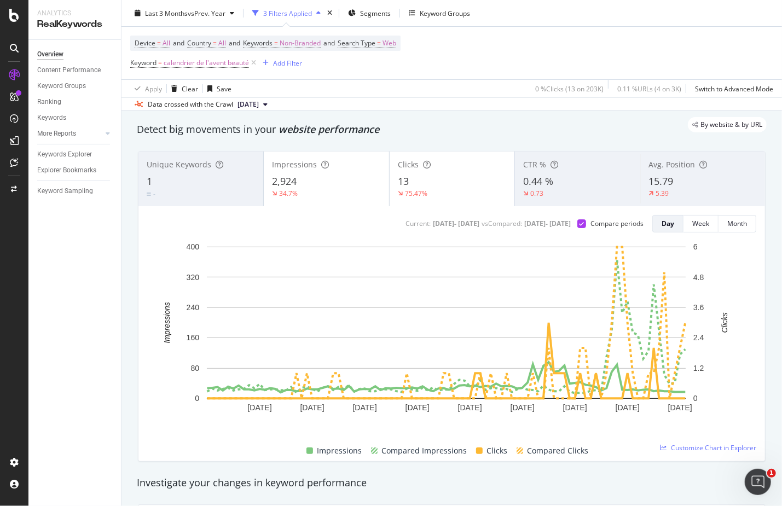
click at [341, 187] on div "2,924" at bounding box center [326, 181] width 108 height 14
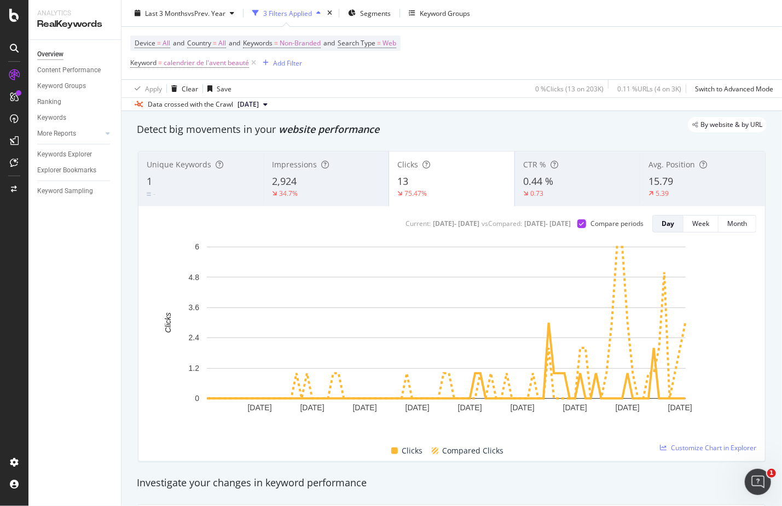
drag, startPoint x: 379, startPoint y: 124, endPoint x: 324, endPoint y: 122, distance: 55.3
click at [312, 124] on div "By website & by URL" at bounding box center [446, 124] width 641 height 15
drag, startPoint x: 505, startPoint y: 10, endPoint x: 449, endPoint y: 7, distance: 57.0
click at [446, 7] on div "Last 3 Months vs Prev. Year 3 Filters Applied Segments Keyword Groups" at bounding box center [451, 15] width 660 height 22
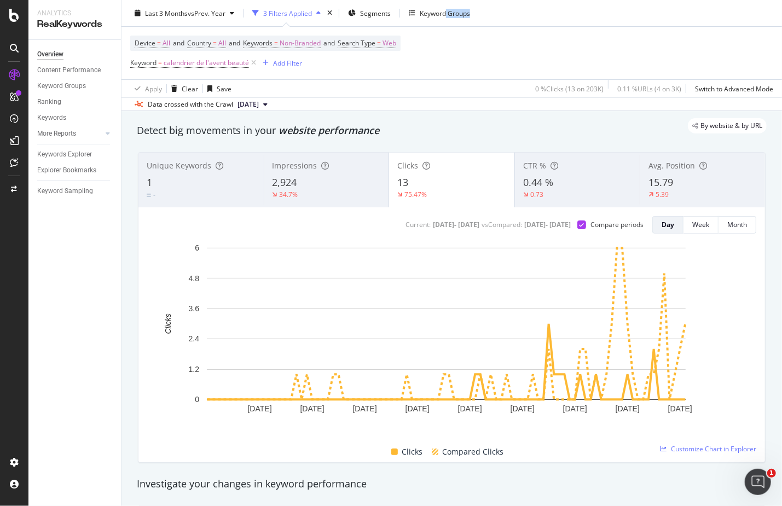
click at [541, 167] on div "CTR %" at bounding box center [577, 165] width 109 height 11
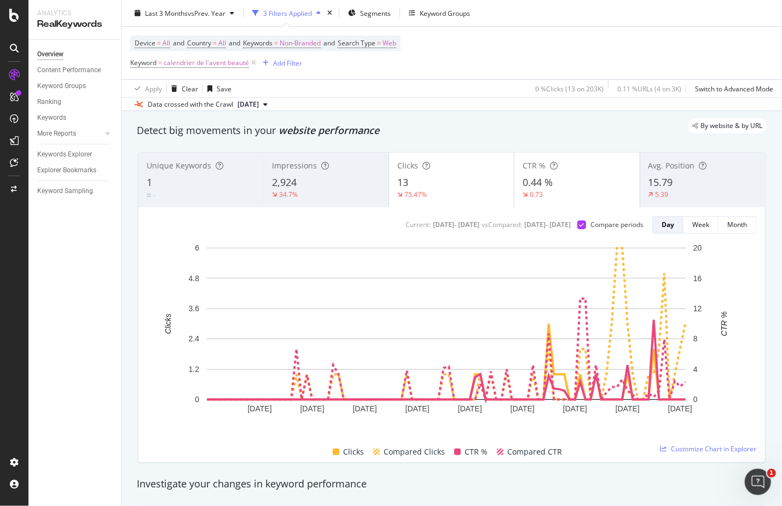
click at [456, 196] on div "75.47%" at bounding box center [451, 195] width 108 height 10
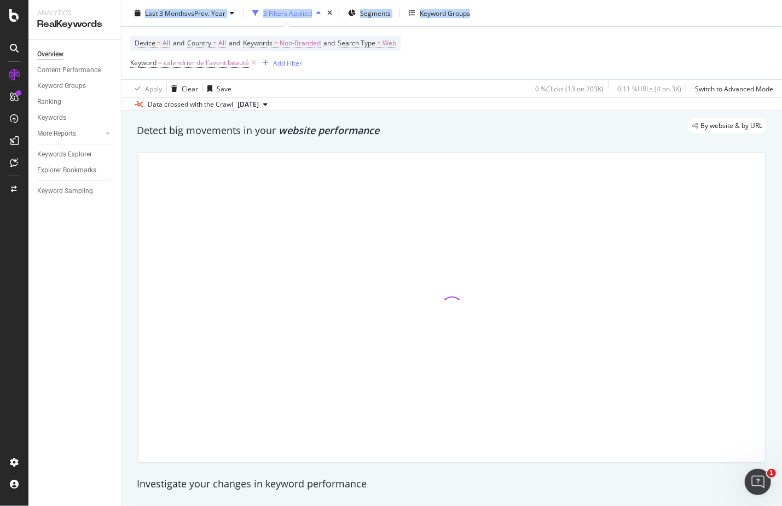
scroll to position [5, 0]
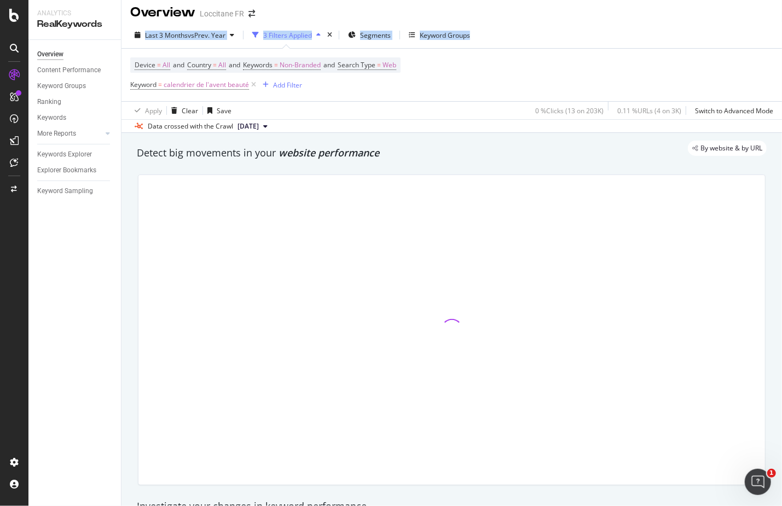
drag, startPoint x: 484, startPoint y: 16, endPoint x: 438, endPoint y: 2, distance: 47.9
click at [438, 2] on div "Overview Loccitane FR Last 3 Months vs Prev. Year 3 Filters Applied Segments Ke…" at bounding box center [451, 253] width 660 height 506
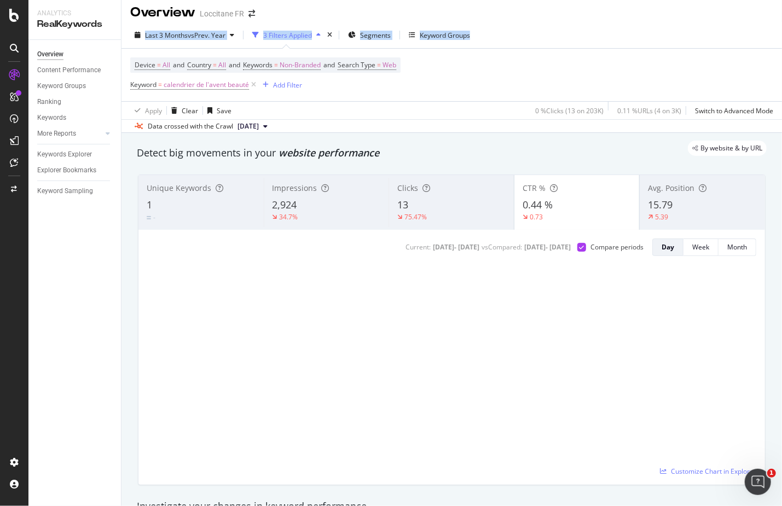
scroll to position [0, 0]
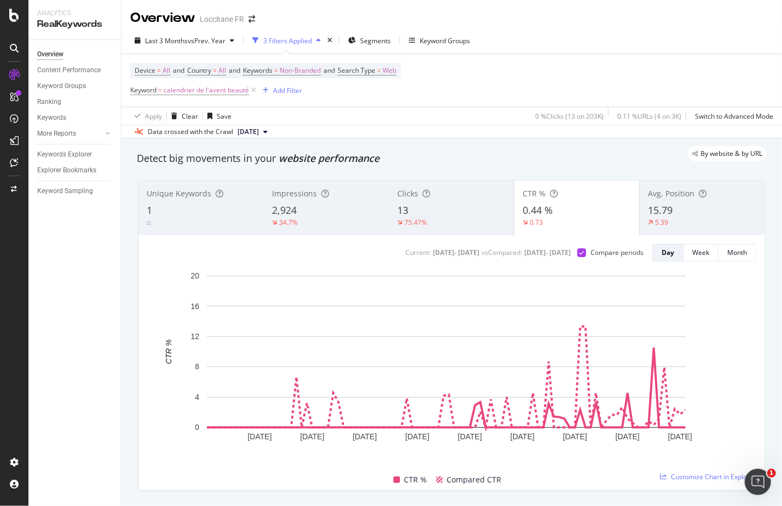
click at [771, 61] on div "Overview Loccitane FR Last 3 Months vs Prev. Year 3 Filters Applied Segments Ke…" at bounding box center [451, 253] width 660 height 506
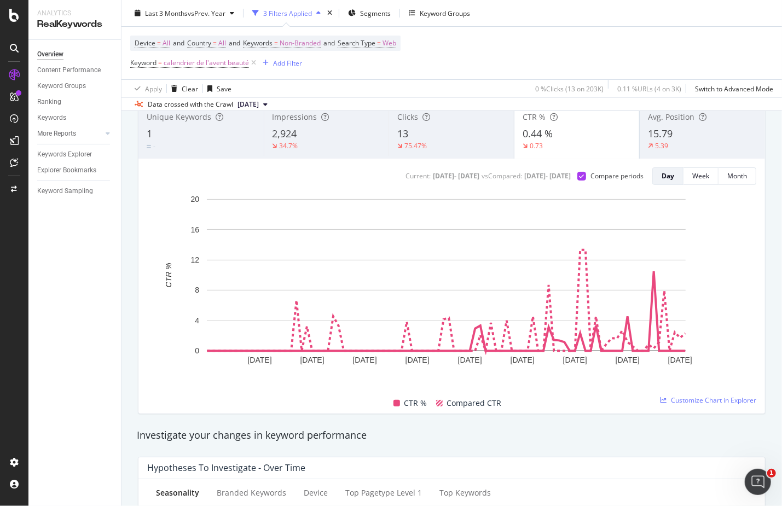
scroll to position [53, 0]
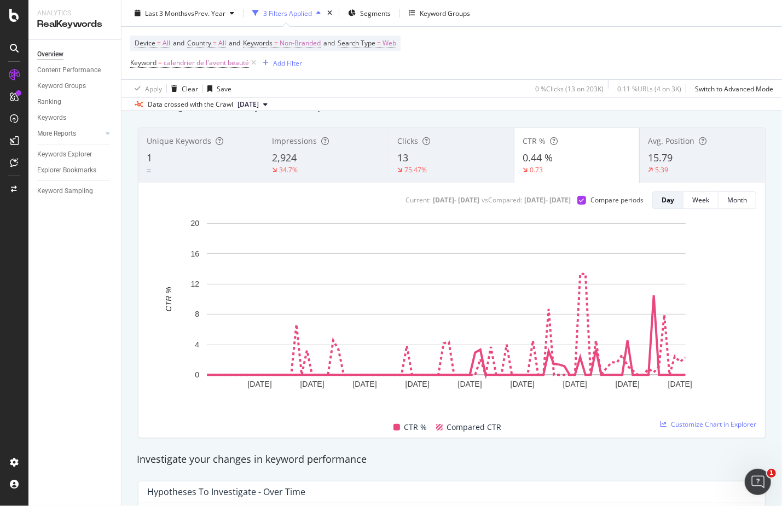
click at [706, 152] on div "15.79" at bounding box center [702, 158] width 109 height 14
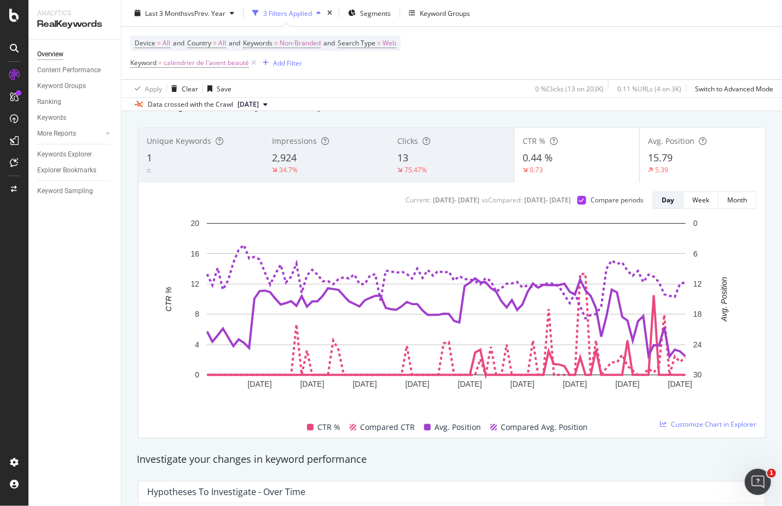
click at [567, 167] on div "0.73" at bounding box center [576, 170] width 109 height 10
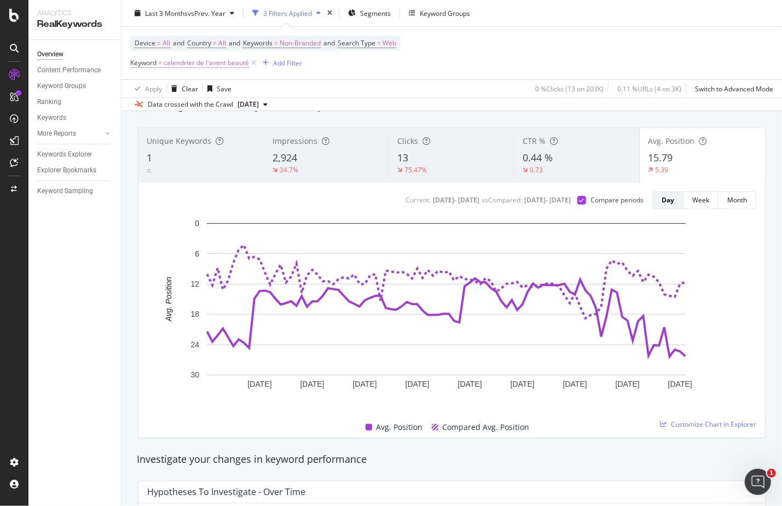
click at [224, 61] on span "calendrier de l'avent beauté" at bounding box center [206, 62] width 85 height 15
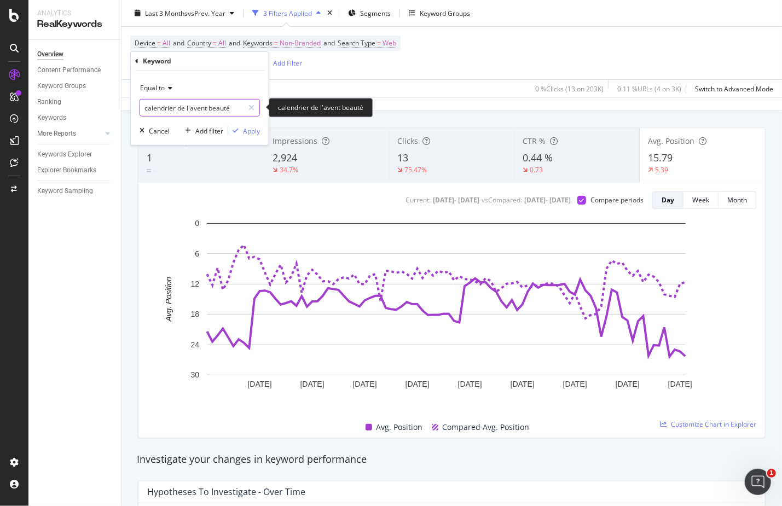
click at [211, 109] on input "calendrier de l'avent beauté" at bounding box center [191, 108] width 103 height 18
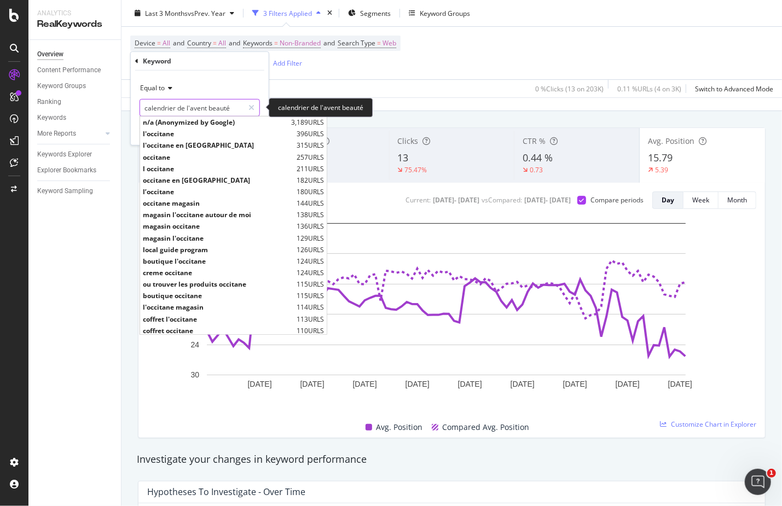
click at [223, 108] on input "calendrier de l'avent beauté" at bounding box center [191, 108] width 103 height 18
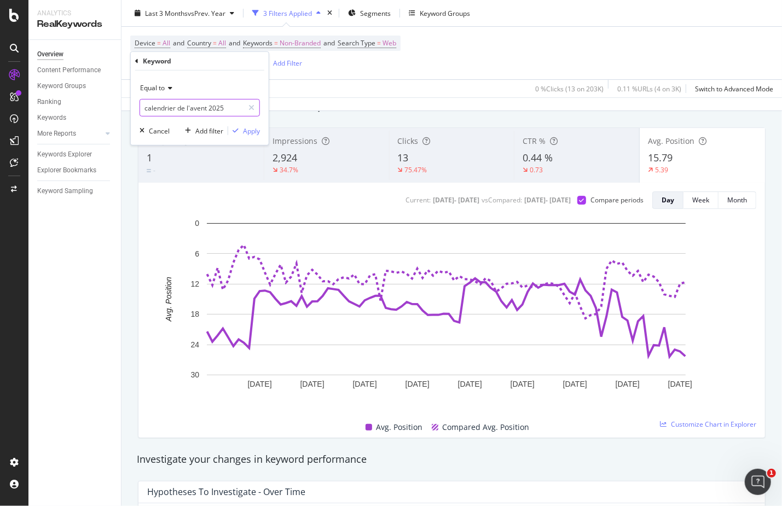
type input "calendrier de l'avent 2025"
click at [137, 92] on div "Equal to calendrier de l'avent 2025 calendrier de l'avent 2025 Cancel Add filte…" at bounding box center [200, 108] width 138 height 74
click at [150, 87] on span "Equal to" at bounding box center [152, 87] width 25 height 9
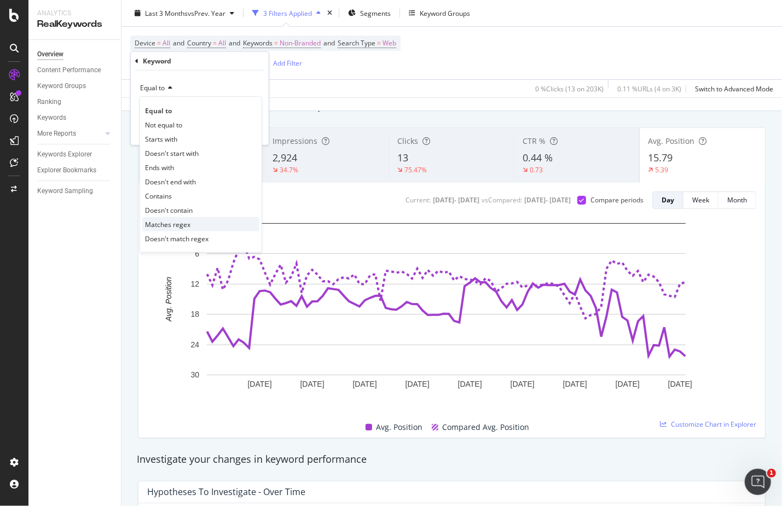
click at [189, 225] on div "Matches regex" at bounding box center [200, 224] width 117 height 14
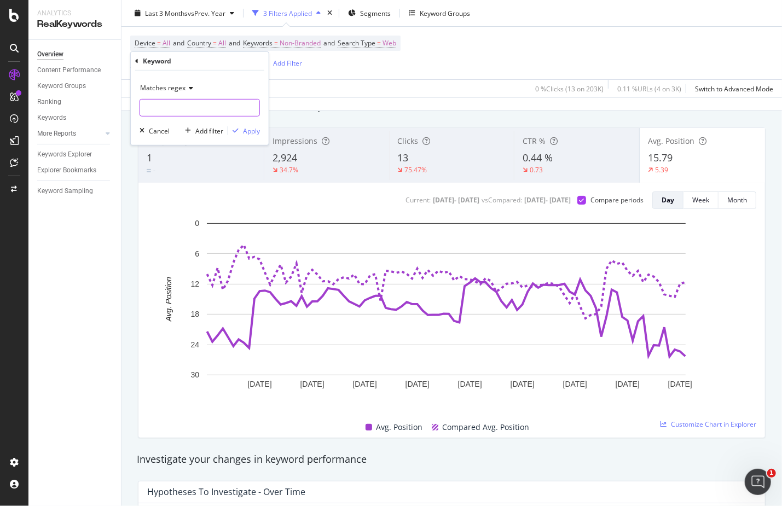
click at [201, 112] on input "text" at bounding box center [199, 108] width 119 height 18
type input "calendrier de l'avent 2024|calendrier de l'avent 2025"
click at [254, 130] on div "Apply" at bounding box center [251, 130] width 17 height 9
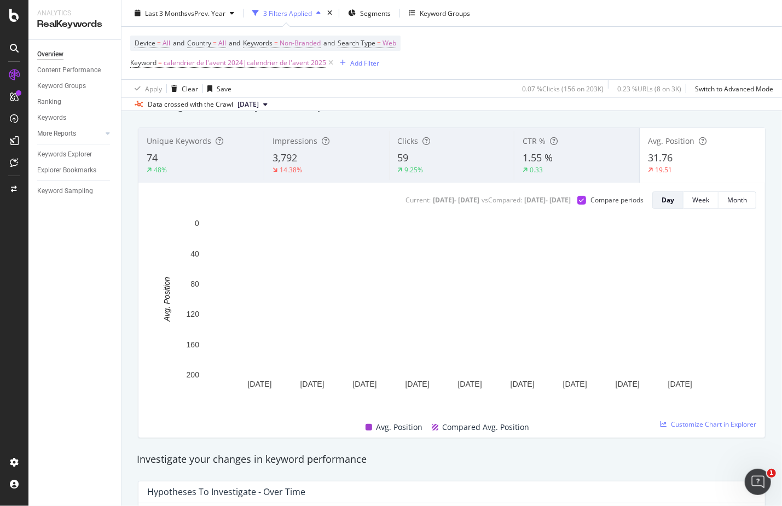
click at [432, 175] on div "Clicks 59 9.25%" at bounding box center [451, 155] width 125 height 49
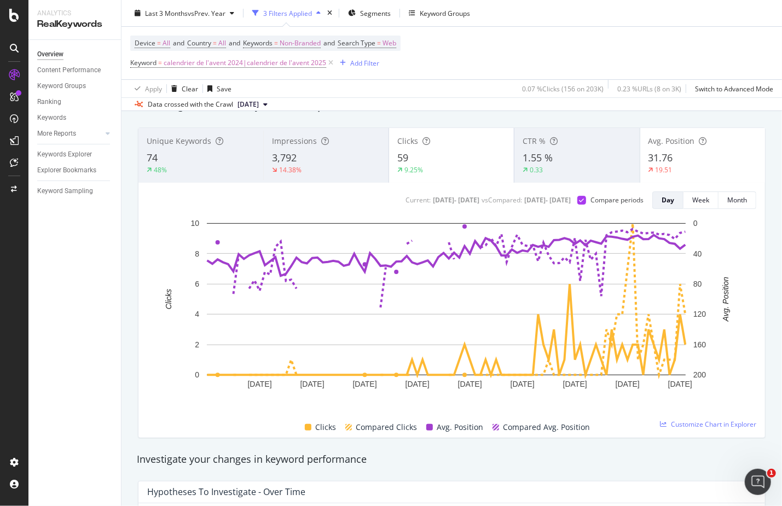
click at [684, 159] on div "31.76" at bounding box center [702, 158] width 108 height 14
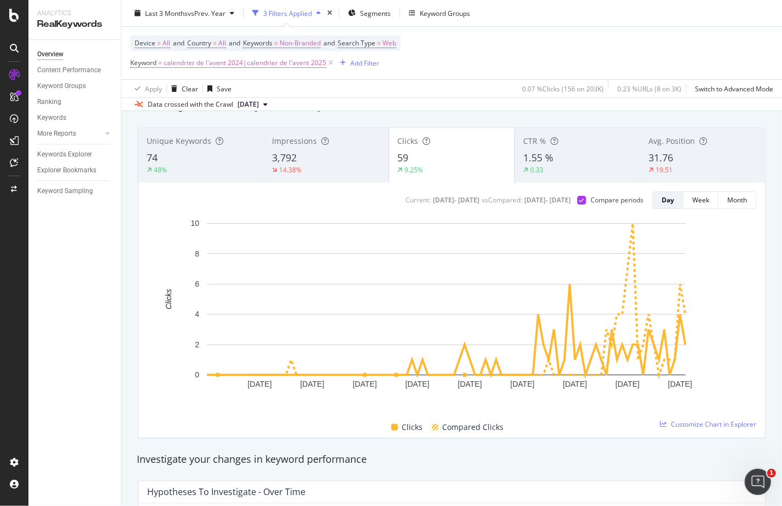
click at [326, 165] on div "14.38%" at bounding box center [326, 170] width 108 height 10
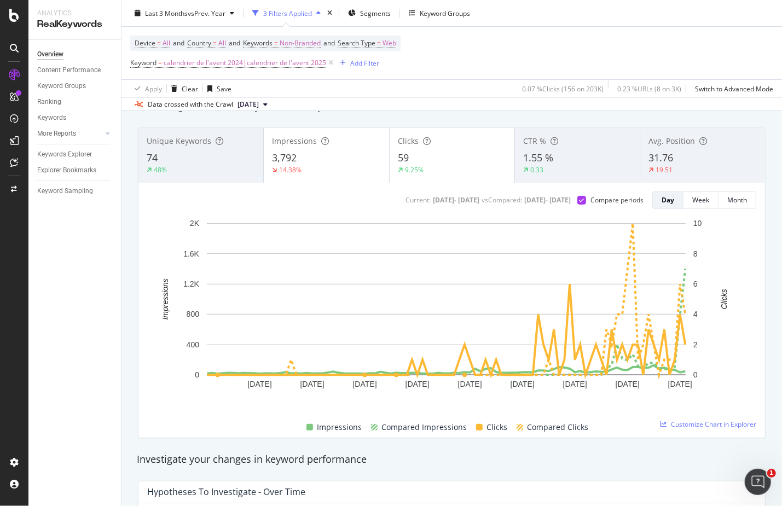
click at [460, 165] on div "9.25%" at bounding box center [452, 170] width 108 height 10
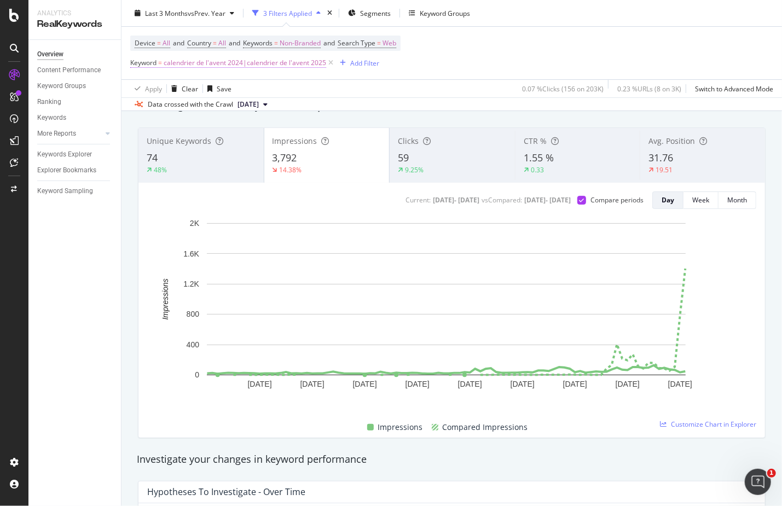
click at [261, 68] on span "calendrier de l'avent 2024|calendrier de l'avent 2025" at bounding box center [245, 62] width 162 height 15
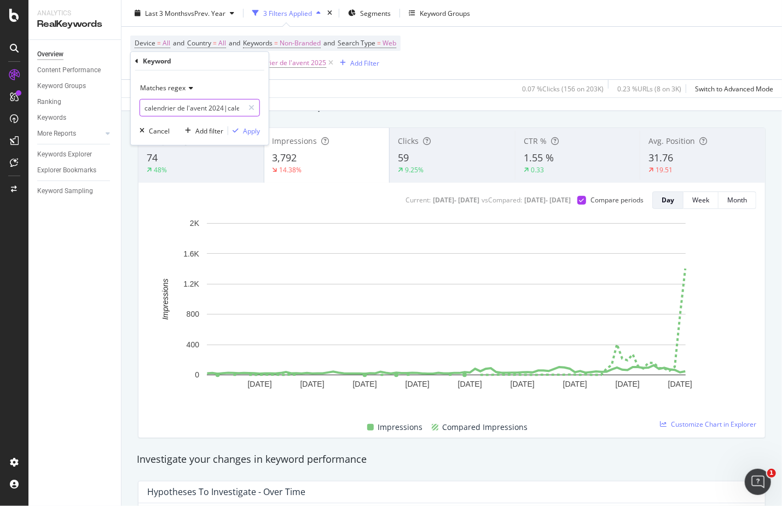
click at [229, 108] on input "calendrier de l'avent 2024|calendrier de l'avent 2025" at bounding box center [191, 108] width 103 height 18
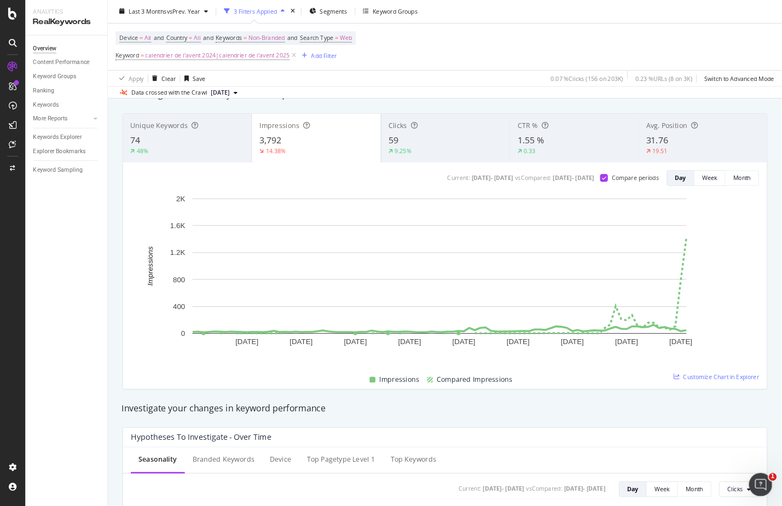
scroll to position [53, 0]
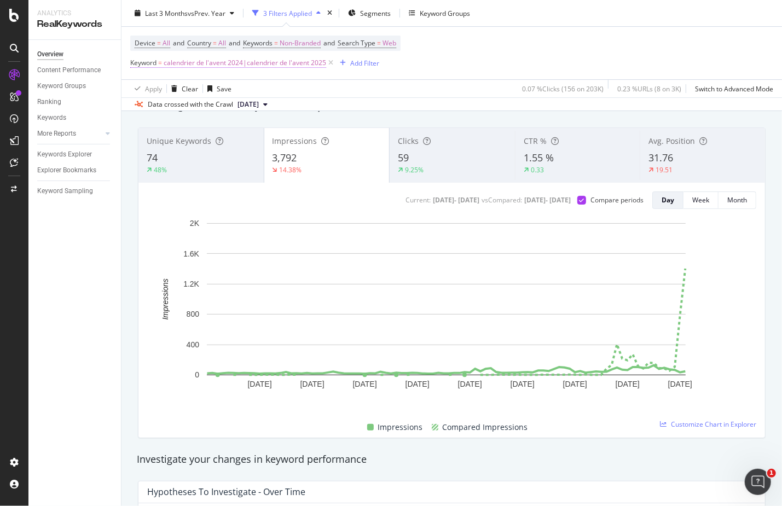
click at [234, 65] on span "calendrier de l'avent 2024|calendrier de l'avent 2025" at bounding box center [245, 62] width 162 height 15
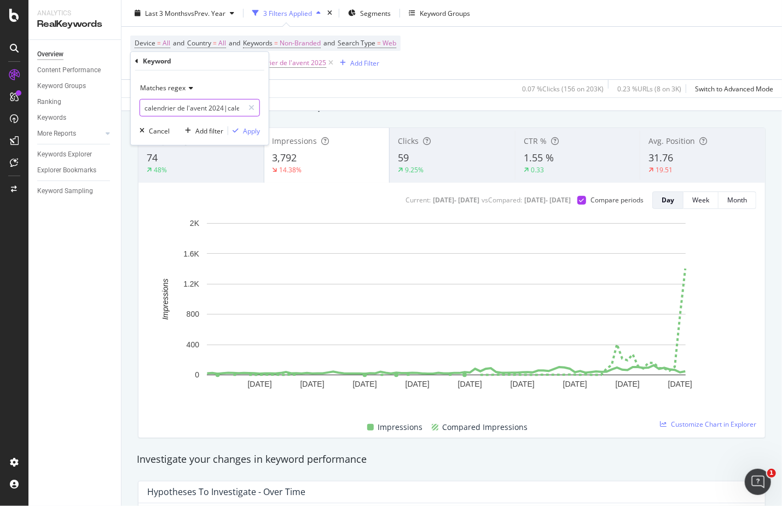
click at [229, 108] on input "calendrier de l'avent 2024|calendrier de l'avent 2025" at bounding box center [191, 108] width 103 height 18
paste input "calendrier de l'avent 2024|calendrier de l'avent 2025"
click at [217, 113] on input "calendrier de l'avent 2024|calendrier de l'avent 2025" at bounding box center [191, 108] width 103 height 18
paste input "’avent|calendrier de lavent|calendrier de l'avent 2024|calendrier de l'avent 20…"
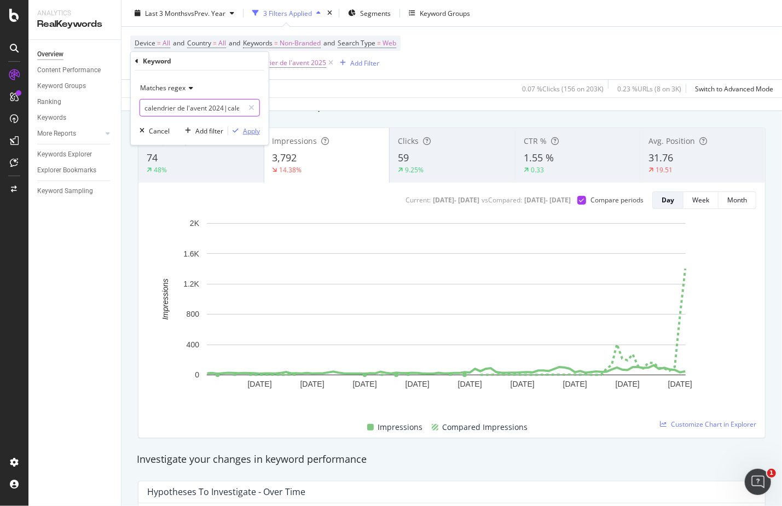
type input "calendrier de l’avent|calendrier de lavent|calendrier de l'avent 2024|calendrie…"
click at [240, 127] on div "button" at bounding box center [235, 130] width 15 height 7
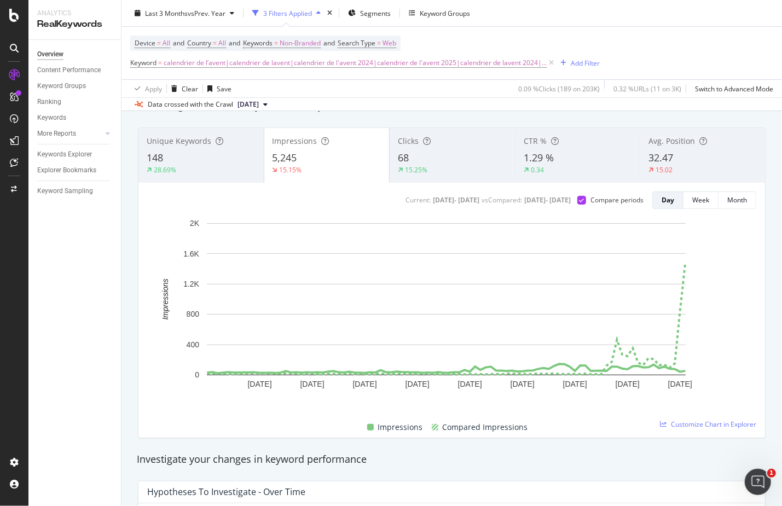
click at [465, 170] on div "15.25%" at bounding box center [452, 170] width 109 height 10
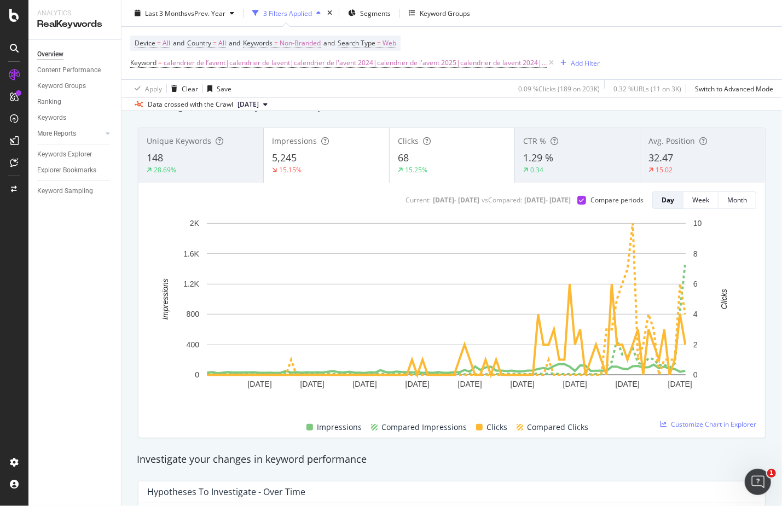
click at [320, 160] on div "5,245" at bounding box center [326, 158] width 108 height 14
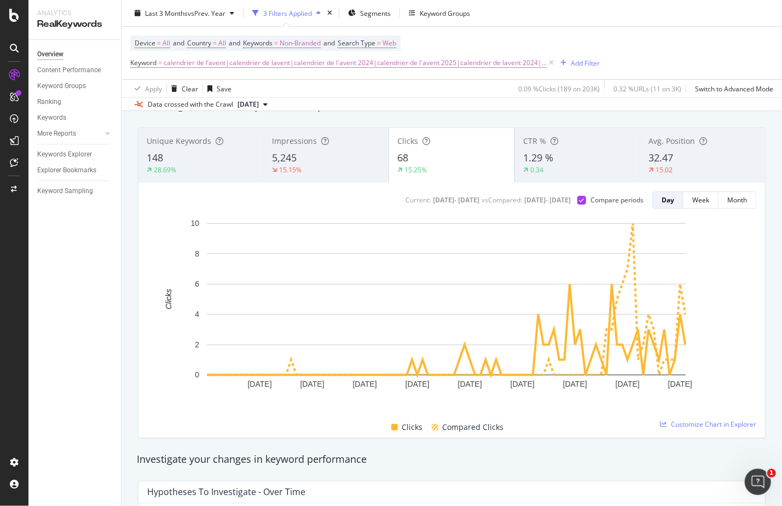
click at [629, 16] on div "Last 3 Months vs Prev. Year 3 Filters Applied Segments Keyword Groups" at bounding box center [451, 15] width 660 height 22
click at [324, 160] on div "5,245" at bounding box center [326, 158] width 108 height 14
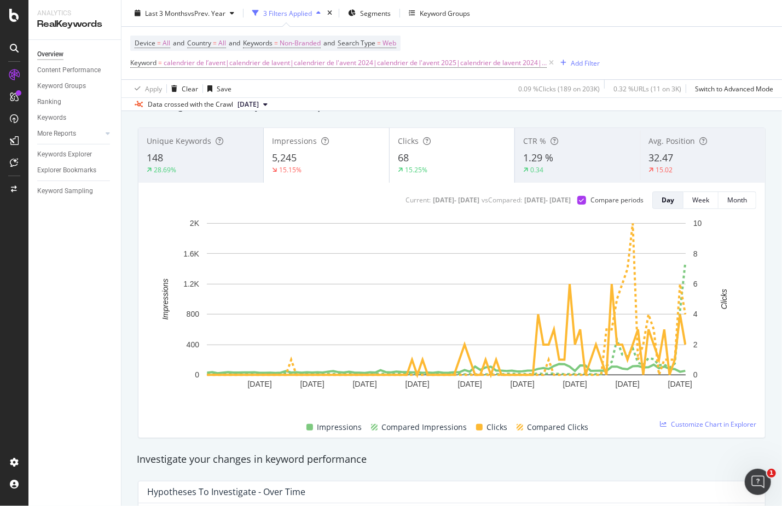
click at [461, 162] on div "68" at bounding box center [452, 158] width 108 height 14
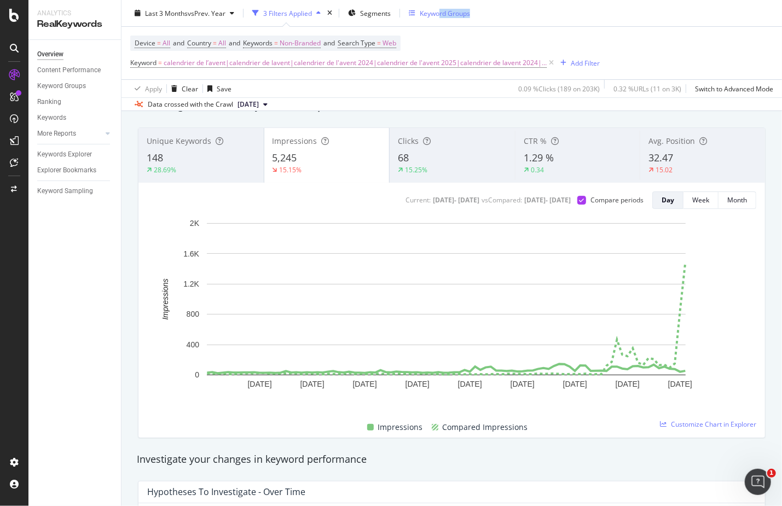
drag, startPoint x: 496, startPoint y: 16, endPoint x: 439, endPoint y: 10, distance: 57.7
click at [439, 10] on div "Last 3 Months vs Prev. Year 3 Filters Applied Segments Keyword Groups" at bounding box center [451, 15] width 660 height 22
click at [580, 148] on div "CTR % 1.29 % 0.34" at bounding box center [577, 155] width 125 height 49
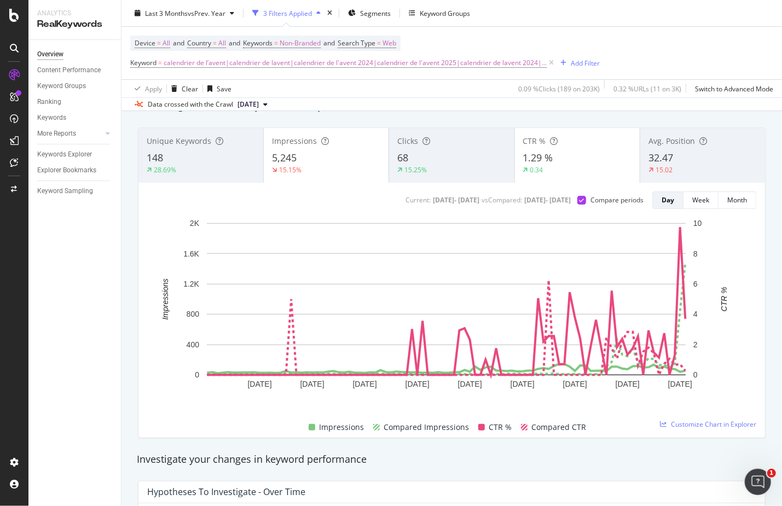
click at [359, 162] on div "5,245" at bounding box center [326, 158] width 108 height 14
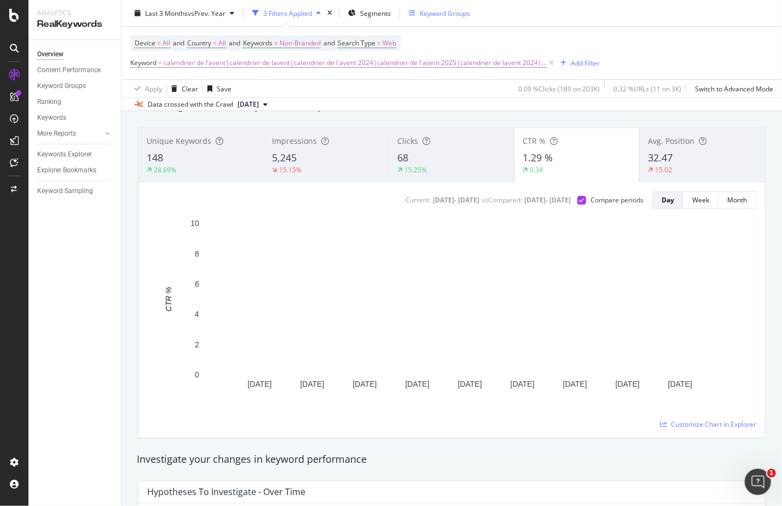
drag, startPoint x: 470, startPoint y: 18, endPoint x: 462, endPoint y: 18, distance: 8.2
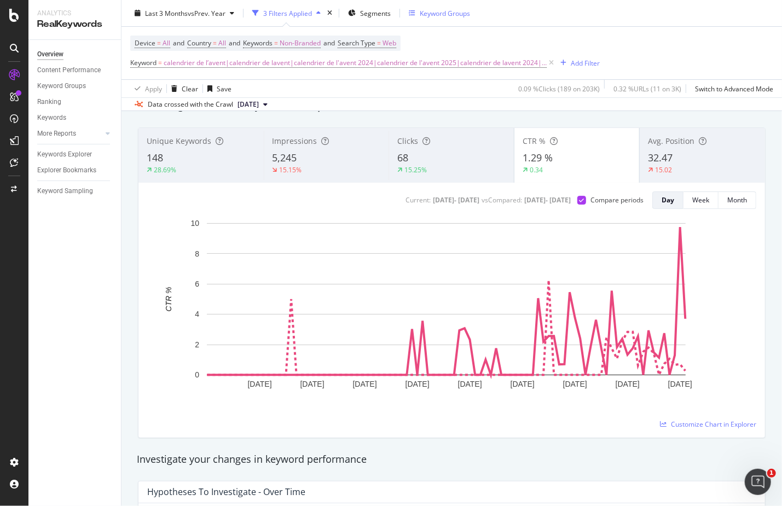
click at [462, 18] on div "Last 3 Months vs Prev. Year 3 Filters Applied Segments Keyword Groups" at bounding box center [451, 15] width 660 height 22
click at [707, 153] on div "32.47" at bounding box center [702, 158] width 109 height 14
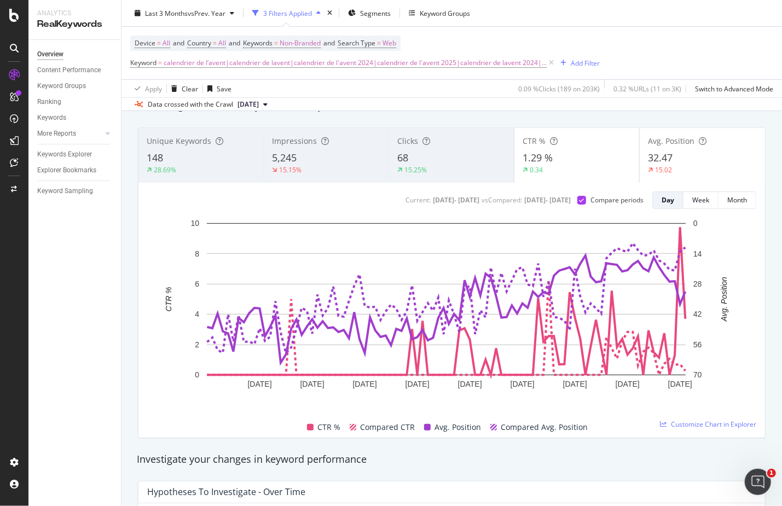
click at [591, 171] on div "0.34" at bounding box center [576, 170] width 109 height 10
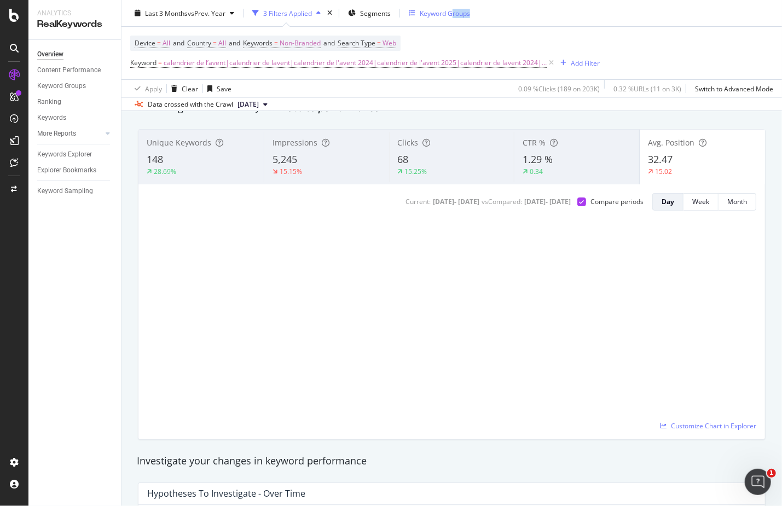
drag, startPoint x: 510, startPoint y: 13, endPoint x: 453, endPoint y: 5, distance: 56.9
click at [453, 5] on div "Last 3 Months vs Prev. Year 3 Filters Applied Segments Keyword Groups" at bounding box center [451, 15] width 660 height 22
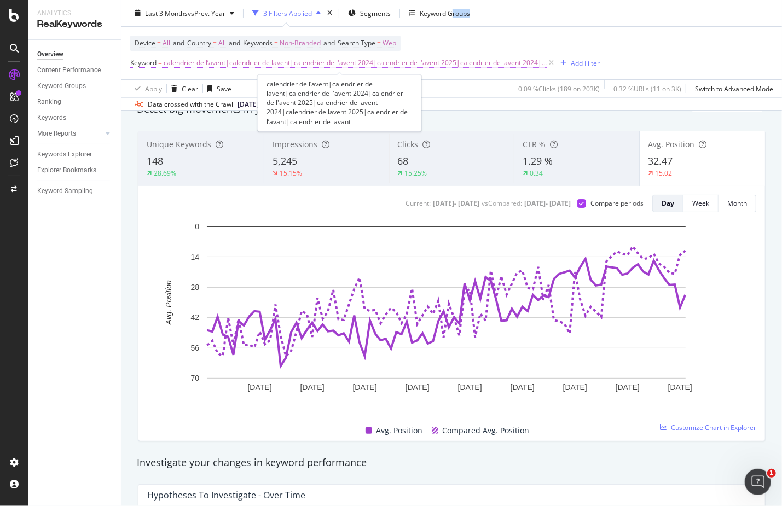
click at [325, 62] on span "calendrier de l’avent|calendrier de lavent|calendrier de l'avent 2024|calendrie…" at bounding box center [355, 62] width 383 height 15
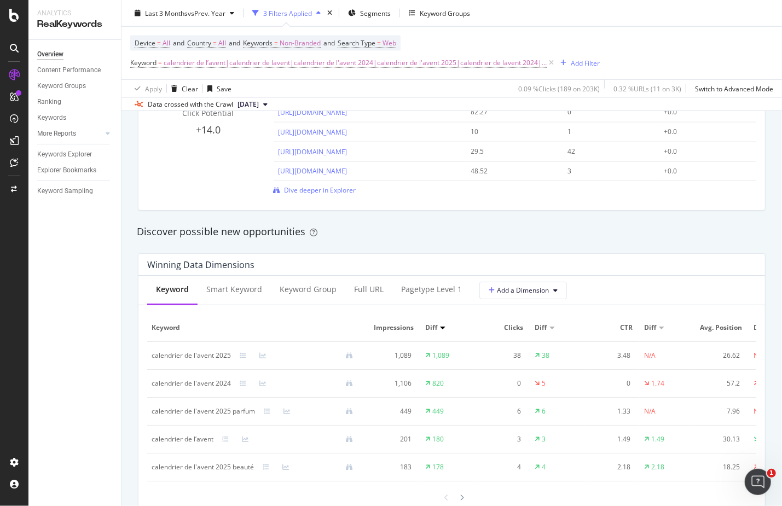
scroll to position [872, 0]
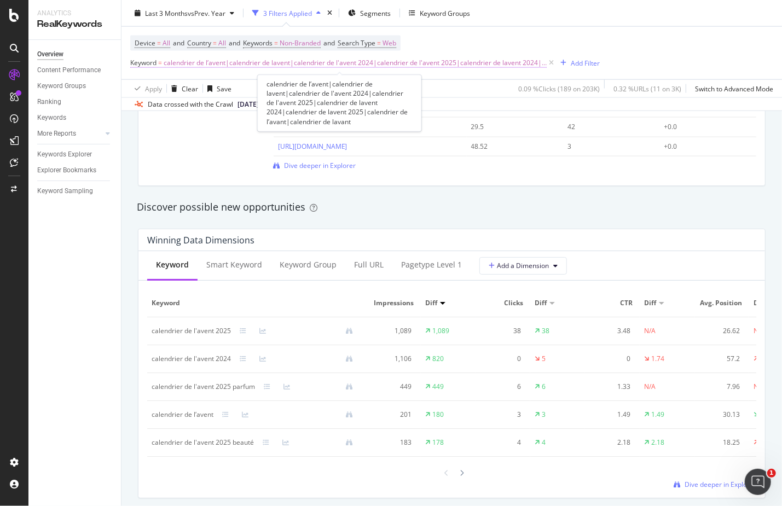
click at [222, 65] on span "calendrier de l’avent|calendrier de lavent|calendrier de l'avent 2024|calendrie…" at bounding box center [355, 62] width 383 height 15
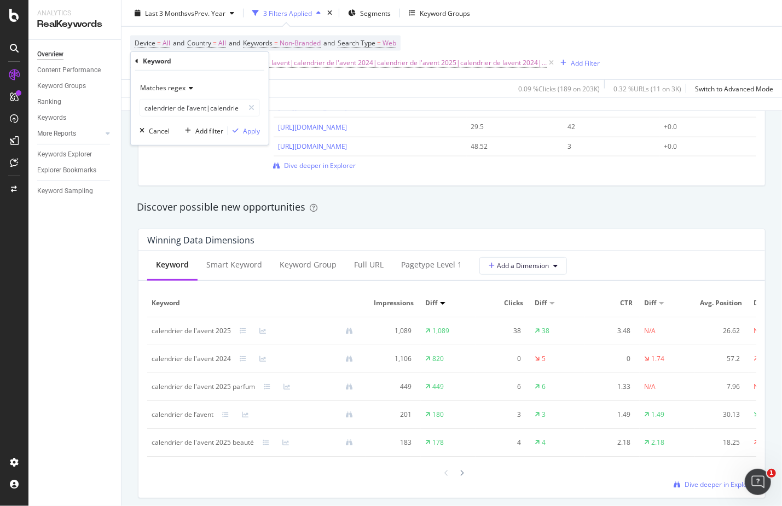
click at [178, 89] on span "Matches regex" at bounding box center [162, 87] width 45 height 9
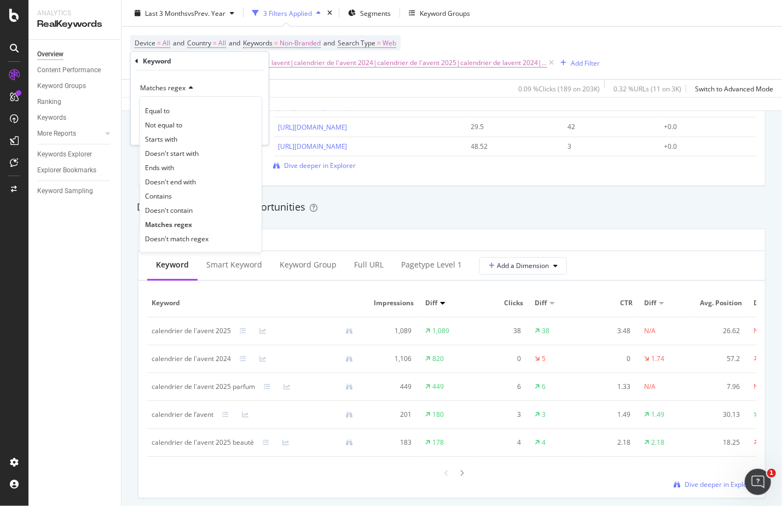
click at [613, 26] on div "Device = All and Country = All and Keywords = Non-Branded and Search Type = Web…" at bounding box center [451, 61] width 660 height 71
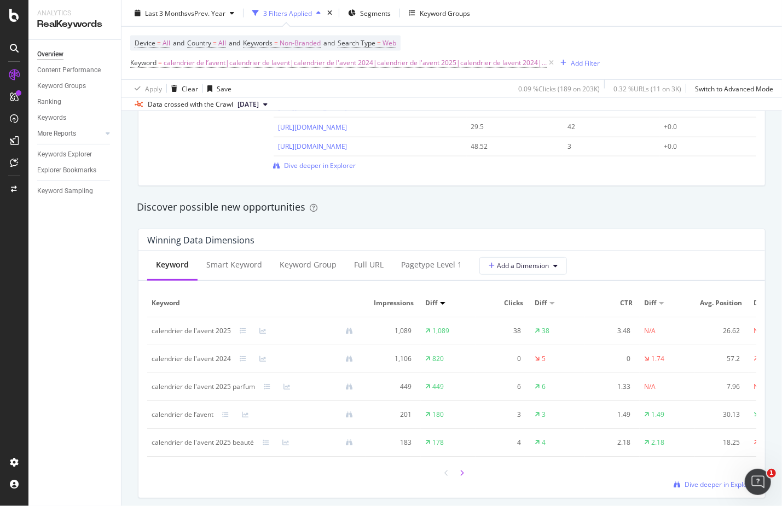
click at [457, 480] on div at bounding box center [462, 472] width 10 height 15
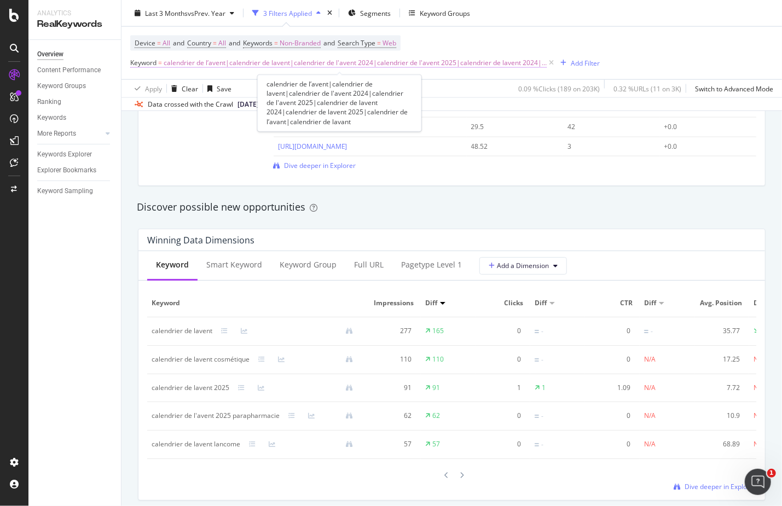
click at [233, 62] on span "calendrier de l’avent|calendrier de lavent|calendrier de l'avent 2024|calendrie…" at bounding box center [355, 62] width 383 height 15
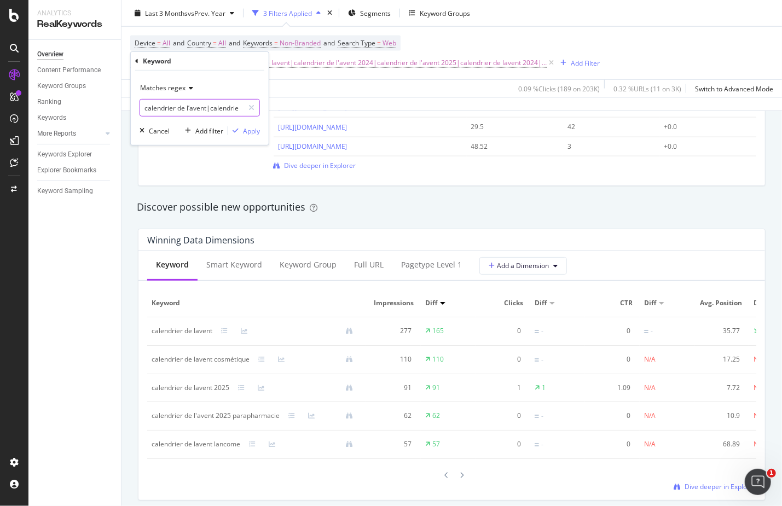
click at [220, 115] on input "calendrier de l’avent|calendrier de lavent|calendrier de l'avent 2024|calendrie…" at bounding box center [191, 108] width 103 height 18
click at [189, 112] on input "calendrier de l’avent|calendrier de lavent|calendrier de l'avent 2024|calendrie…" at bounding box center [191, 108] width 103 height 18
drag, startPoint x: 171, startPoint y: 110, endPoint x: 248, endPoint y: 106, distance: 77.8
click at [248, 106] on div "calendrier de l’avent|calendrier de lavent|calendrier de l'avent 2024|calendrie…" at bounding box center [199, 108] width 120 height 18
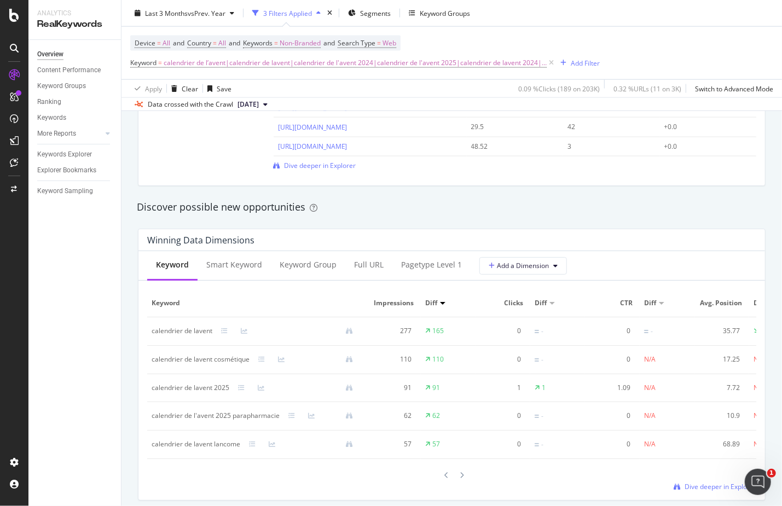
click at [657, 12] on div "Last 3 Months vs Prev. Year 3 Filters Applied Segments Keyword Groups" at bounding box center [451, 15] width 660 height 22
click at [325, 64] on span "calendrier de l’avent|calendrier de lavent|calendrier de l'avent 2024|calendrie…" at bounding box center [355, 62] width 383 height 15
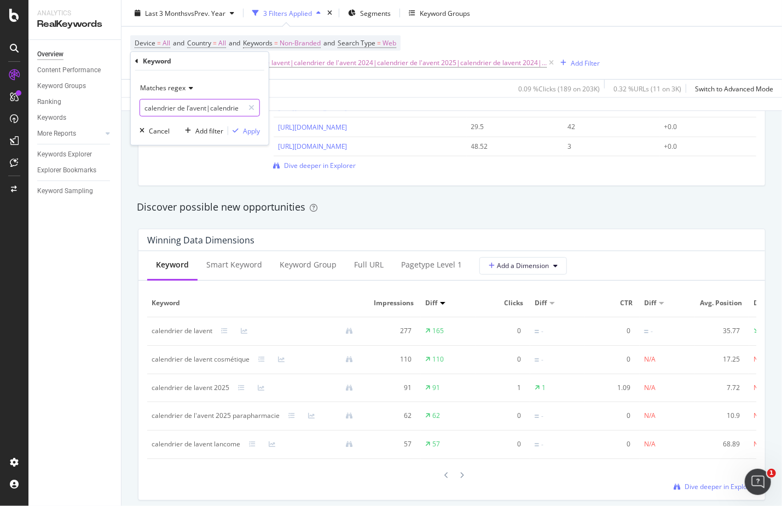
click at [190, 103] on input "calendrier de l’avent|calendrier de lavent|calendrier de l'avent 2024|calendrie…" at bounding box center [191, 108] width 103 height 18
click at [228, 103] on input "calendrier de l’avent|calendrier de lavent|calendrier de l'avent 2024|calendrie…" at bounding box center [191, 108] width 103 height 18
drag, startPoint x: 174, startPoint y: 109, endPoint x: 295, endPoint y: 110, distance: 120.9
click at [305, 105] on body "Analytics RealKeywords Overview Content Performance Keyword Groups Ranking Keyw…" at bounding box center [391, 253] width 782 height 506
click at [181, 106] on input "calendrier de l’avent|calendrier de lavent|calendrier de l'avent 2024|calendrie…" at bounding box center [191, 108] width 103 height 18
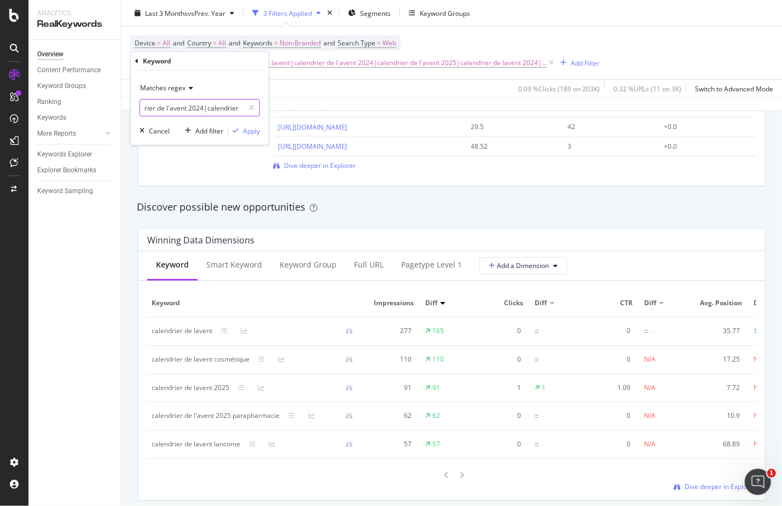
scroll to position [0, 0]
drag, startPoint x: 154, startPoint y: 110, endPoint x: 121, endPoint y: 101, distance: 33.6
click at [66, 108] on body "Analytics RealKeywords Overview Content Performance Keyword Groups Ranking Keyw…" at bounding box center [391, 253] width 782 height 506
click at [203, 102] on input "calendrier de l’avent|calendrier de lavent|calendrier de l'avent 2024|calendrie…" at bounding box center [191, 108] width 103 height 18
click at [209, 108] on input "calendrier de l’avent|calendrier de lavent|calendrier de l'avent 2024|calendrie…" at bounding box center [191, 108] width 103 height 18
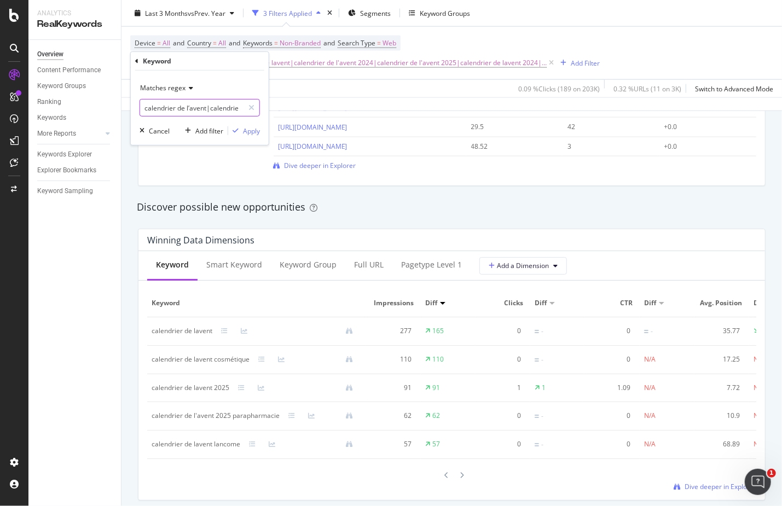
scroll to position [0, 486]
drag, startPoint x: 206, startPoint y: 108, endPoint x: 510, endPoint y: 122, distance: 304.5
click at [510, 122] on body "Analytics RealKeywords Overview Content Performance Keyword Groups Ranking Keyw…" at bounding box center [391, 253] width 782 height 506
type input "calendrier de l’avent"
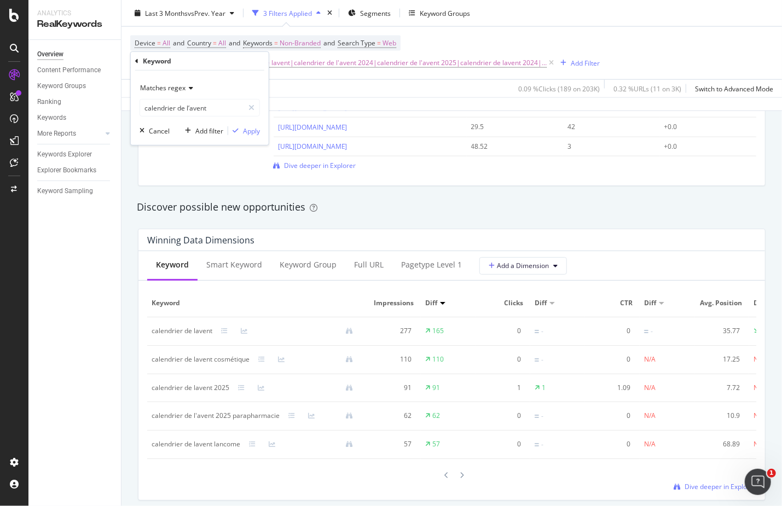
click at [178, 86] on span "Matches regex" at bounding box center [162, 87] width 45 height 9
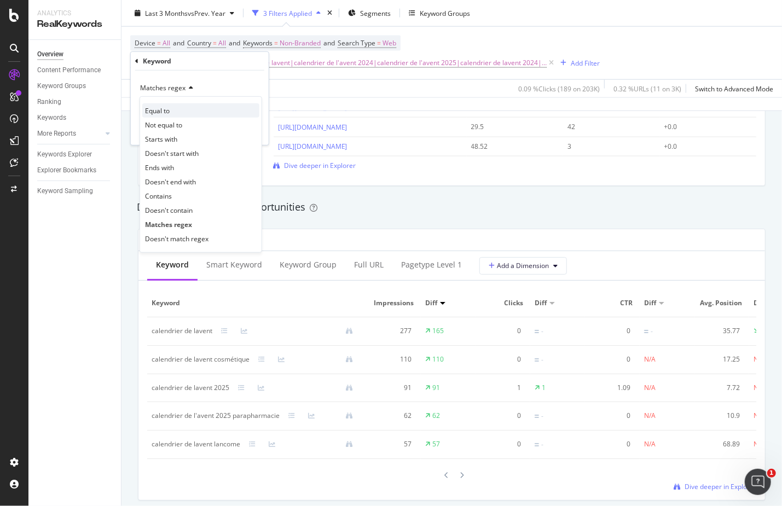
click at [177, 104] on div "Equal to" at bounding box center [200, 110] width 117 height 14
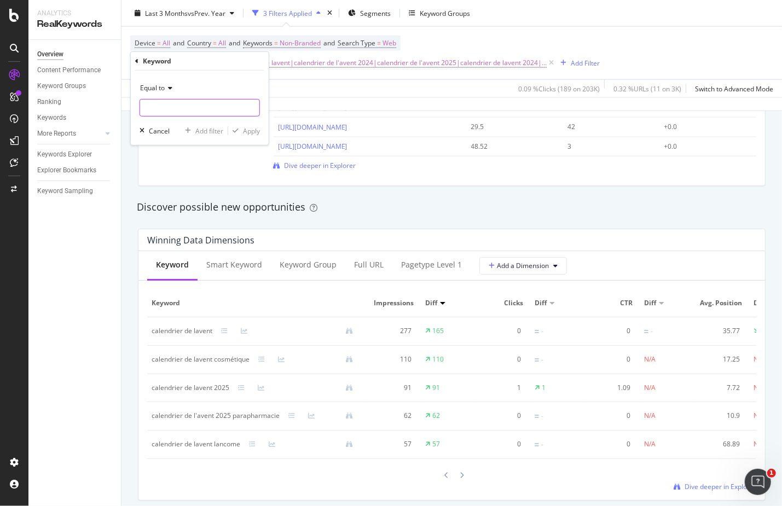
click at [176, 111] on input "text" at bounding box center [199, 108] width 119 height 18
type input "calendrier de l'avent"
click at [248, 133] on div "Apply" at bounding box center [251, 130] width 17 height 9
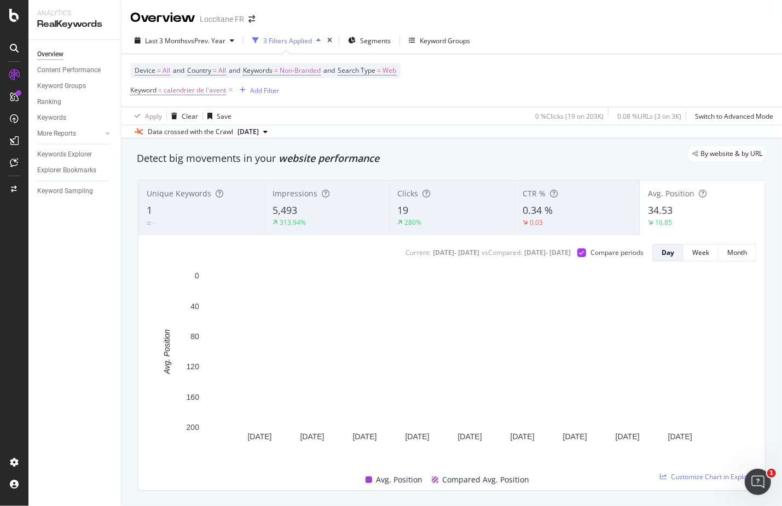
click at [456, 222] on div "280%" at bounding box center [452, 223] width 108 height 10
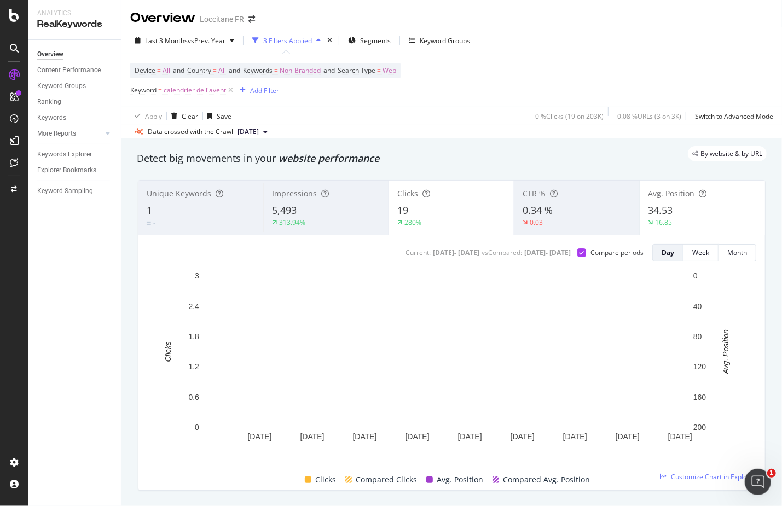
click at [693, 213] on div "34.53" at bounding box center [702, 210] width 108 height 14
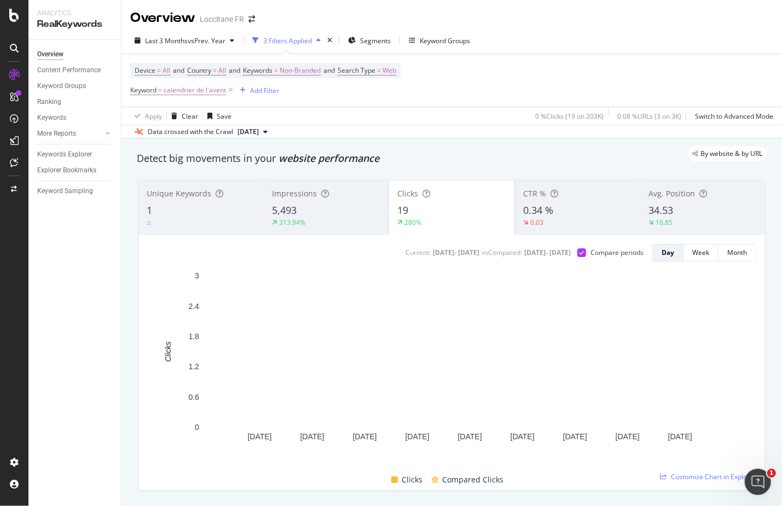
click at [351, 207] on div "5,493" at bounding box center [326, 210] width 108 height 14
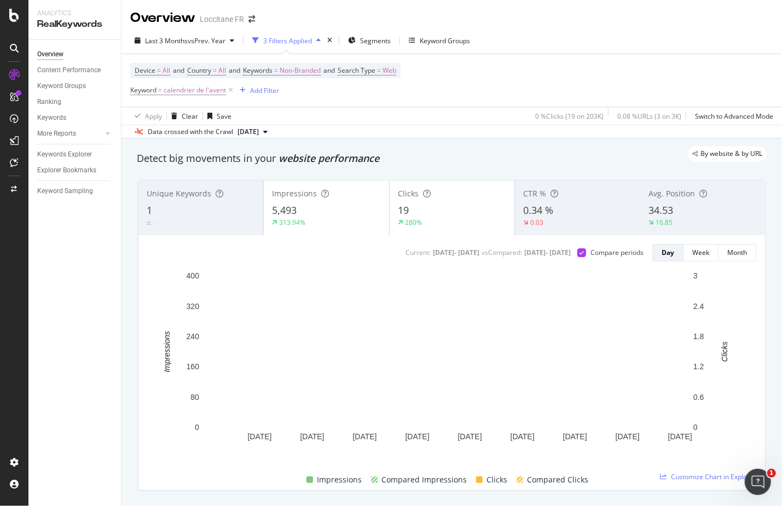
click at [455, 218] on div "280%" at bounding box center [452, 223] width 108 height 10
